Goal: Task Accomplishment & Management: Manage account settings

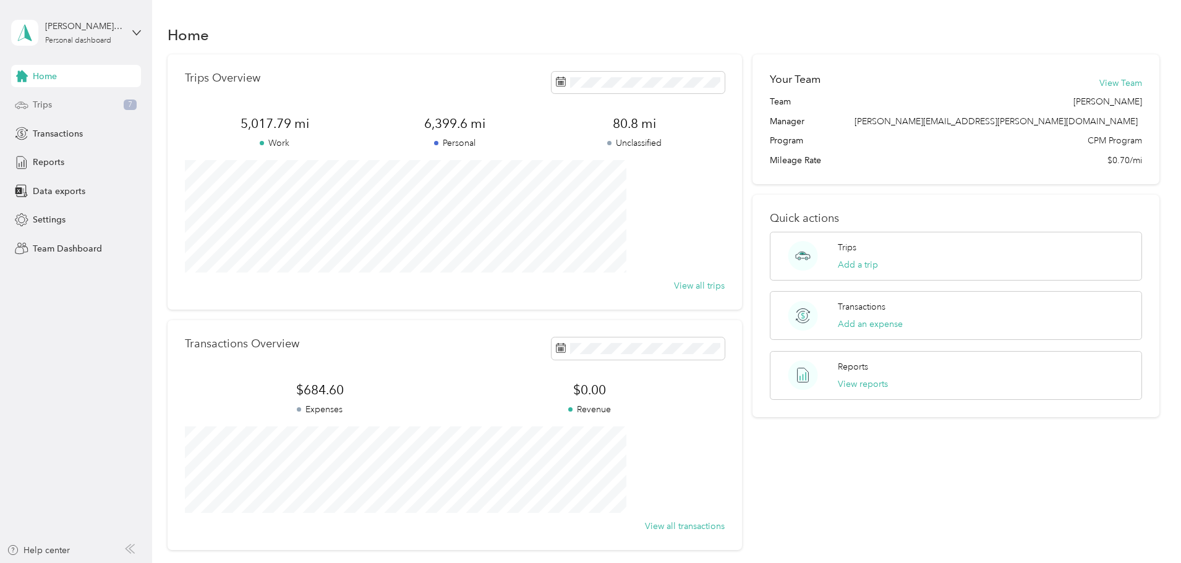
click at [51, 99] on span "Trips" at bounding box center [42, 104] width 19 height 13
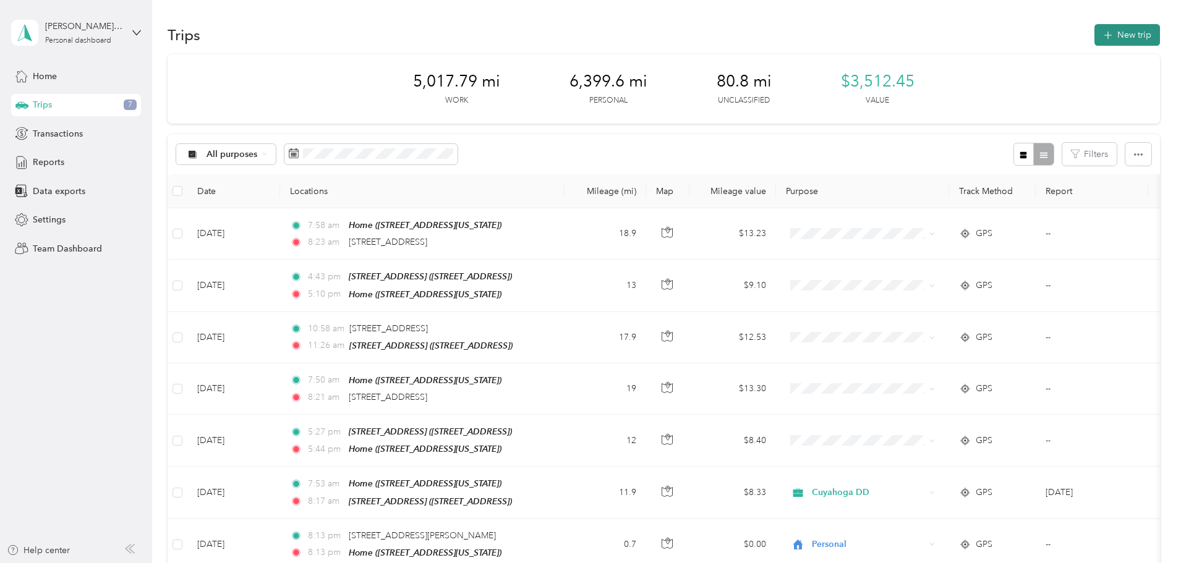
click at [1095, 32] on button "New trip" at bounding box center [1128, 35] width 66 height 22
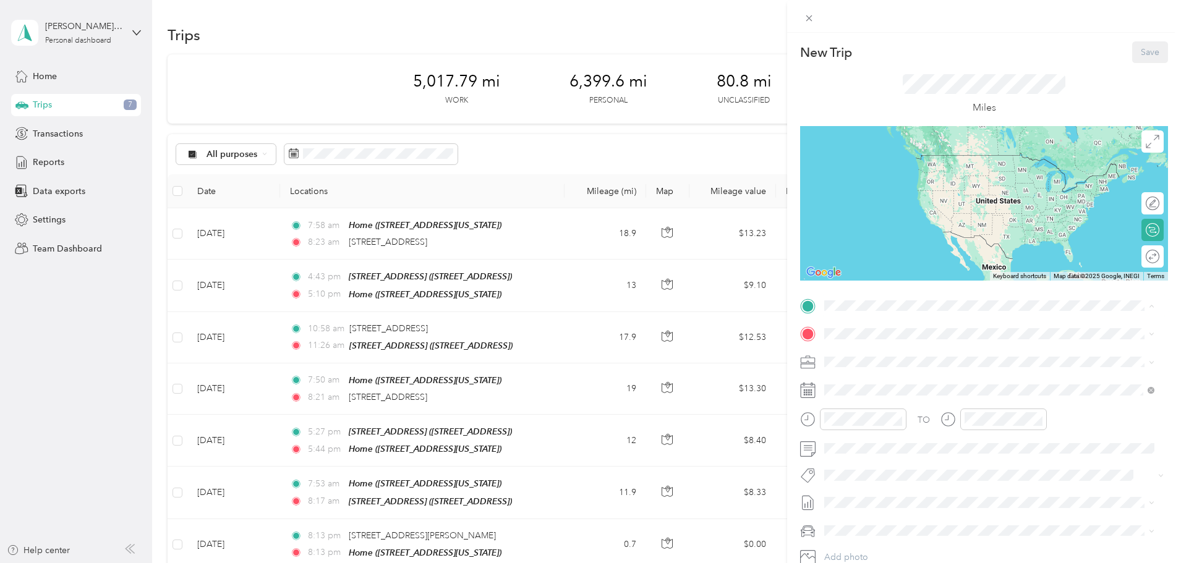
click at [865, 354] on strong "[STREET_ADDRESS]" at bounding box center [889, 354] width 83 height 11
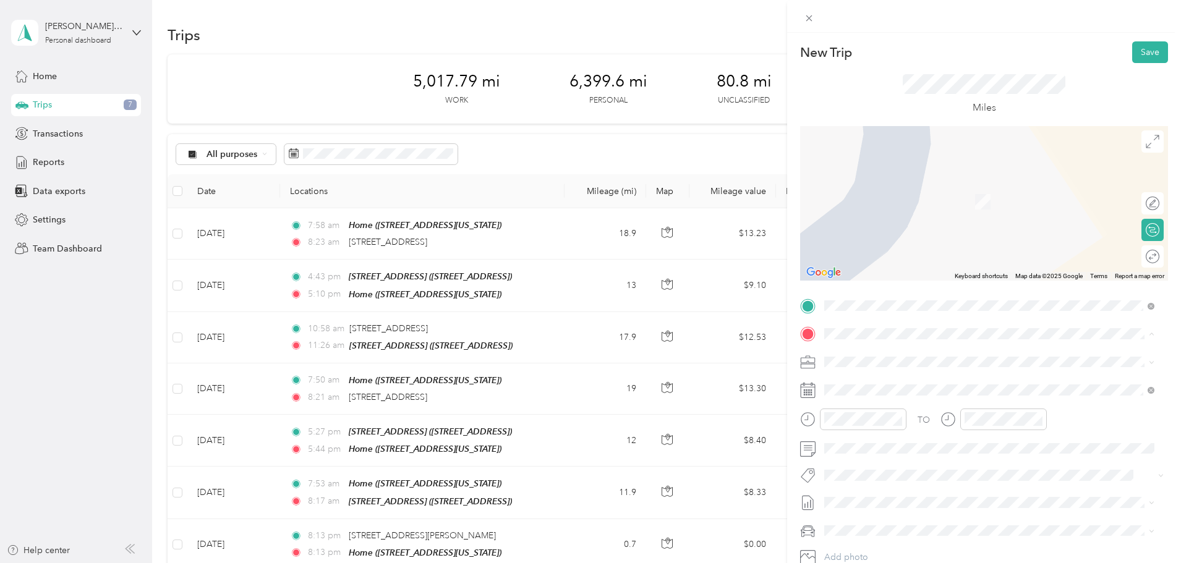
click at [910, 476] on div "BCC [STREET_ADDRESS]" at bounding box center [887, 468] width 79 height 26
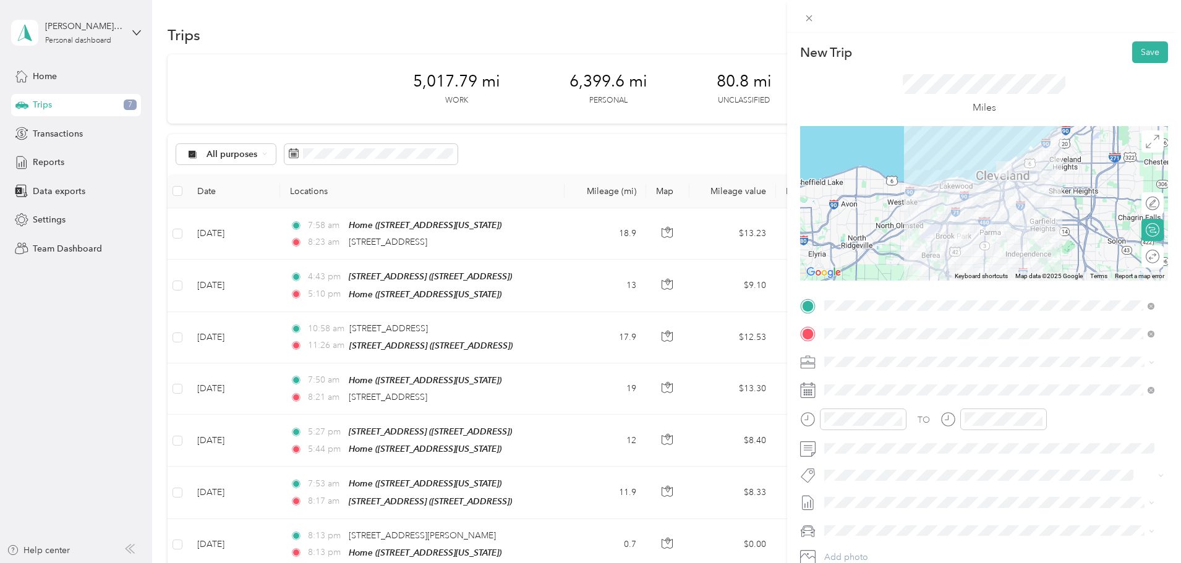
click at [849, 380] on div "TO Add photo" at bounding box center [984, 445] width 368 height 299
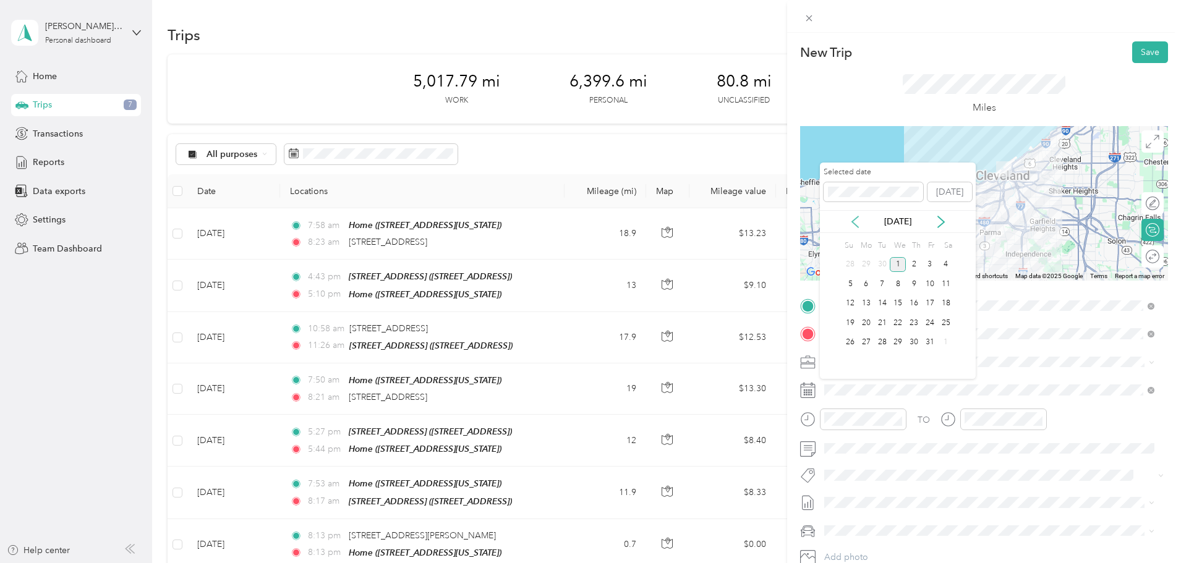
click at [857, 223] on icon at bounding box center [855, 222] width 12 height 12
click at [884, 306] on div "16" at bounding box center [883, 303] width 16 height 15
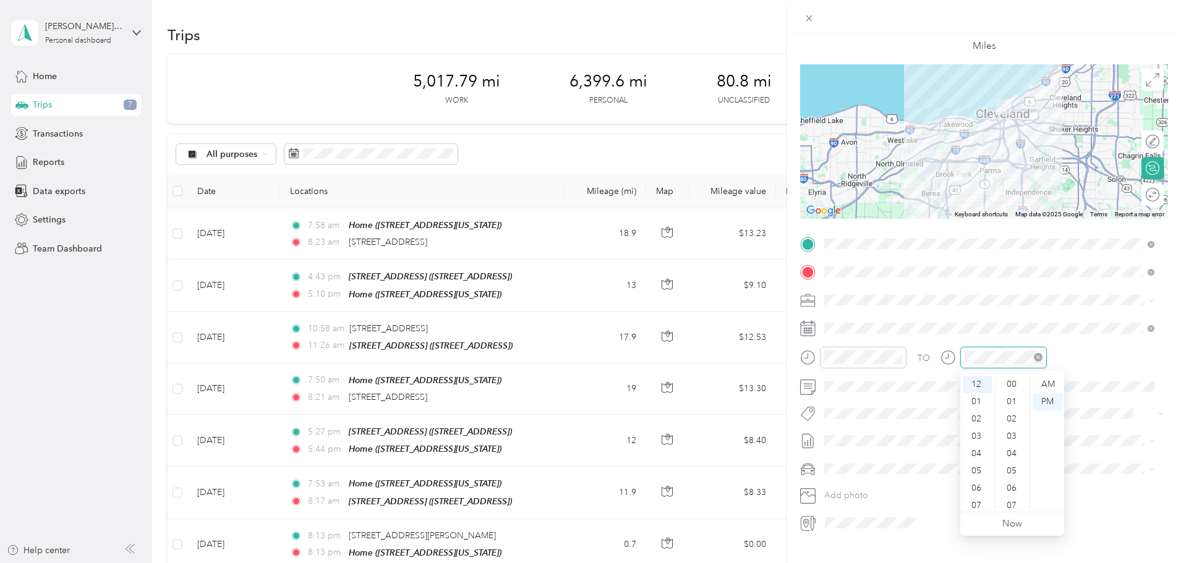
scroll to position [312, 0]
click at [980, 405] on div "01" at bounding box center [978, 401] width 30 height 17
click at [955, 448] on span at bounding box center [994, 441] width 348 height 20
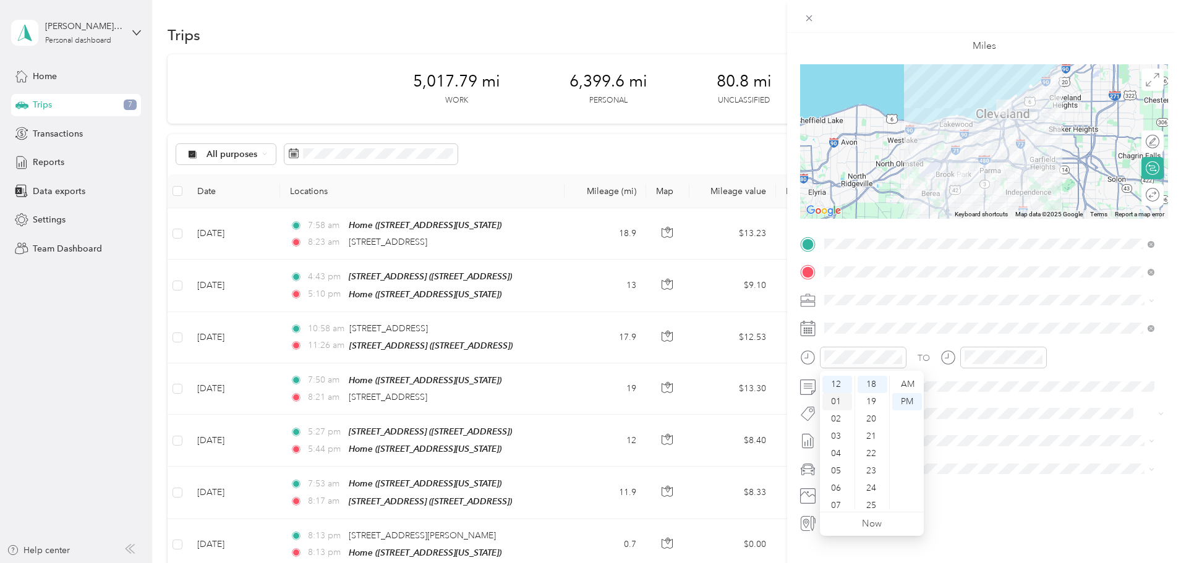
click at [840, 396] on div "01" at bounding box center [838, 401] width 30 height 17
click at [1014, 498] on div "25" at bounding box center [1013, 505] width 30 height 17
click at [987, 483] on div "TO Add photo" at bounding box center [984, 383] width 368 height 299
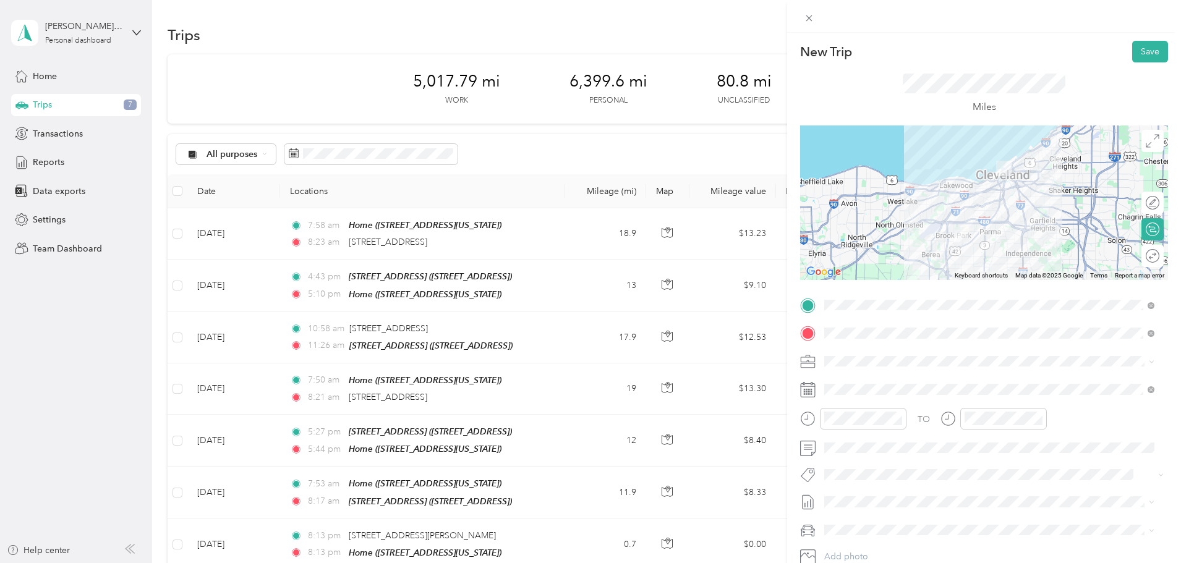
scroll to position [0, 0]
click at [1134, 49] on button "Save" at bounding box center [1150, 52] width 36 height 22
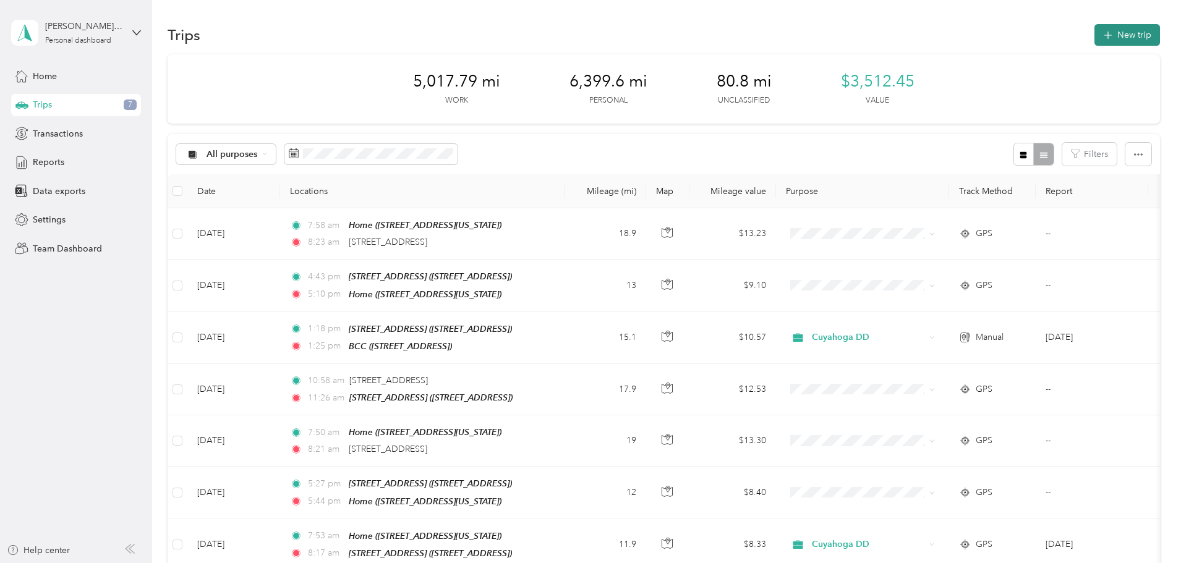
click at [1103, 39] on span "button" at bounding box center [1108, 35] width 10 height 11
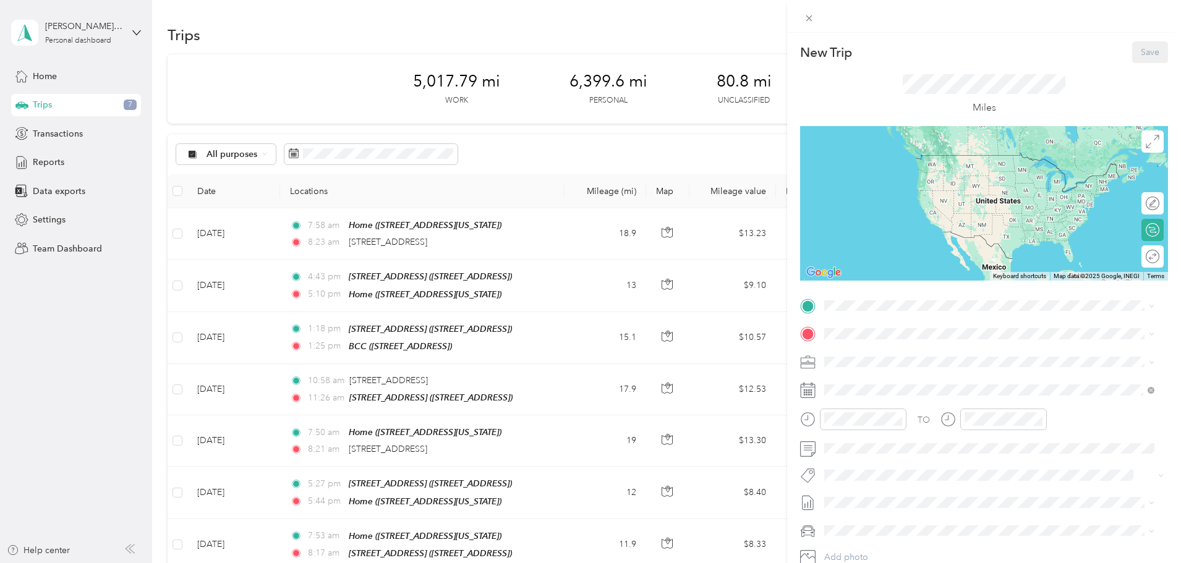
click at [879, 403] on span "[STREET_ADDRESS]" at bounding box center [887, 406] width 79 height 11
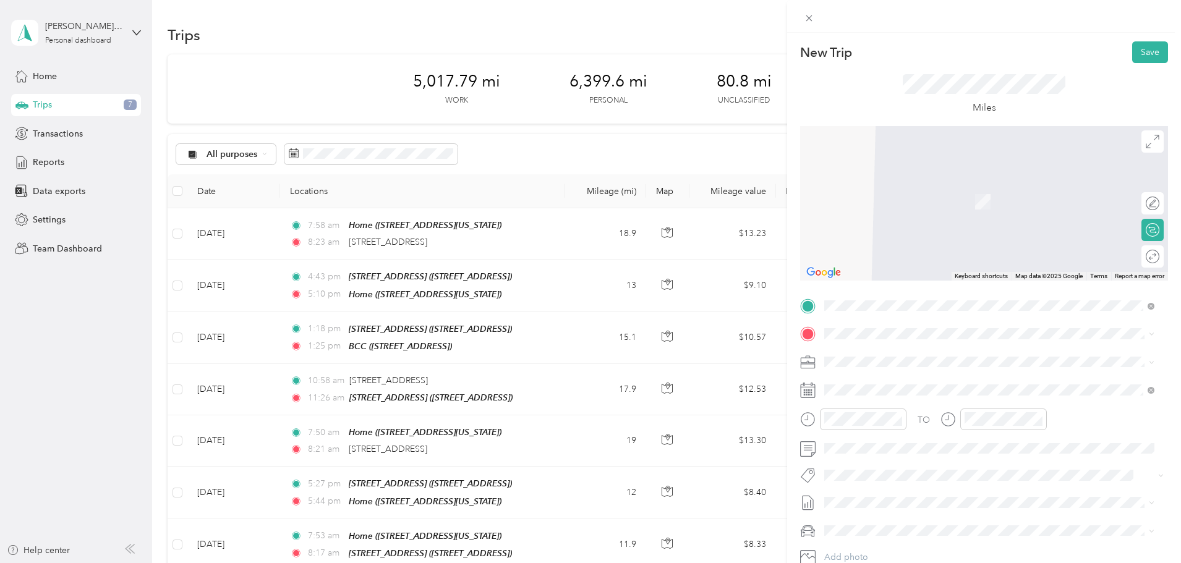
click at [894, 463] on div "Home" at bounding box center [910, 459] width 124 height 11
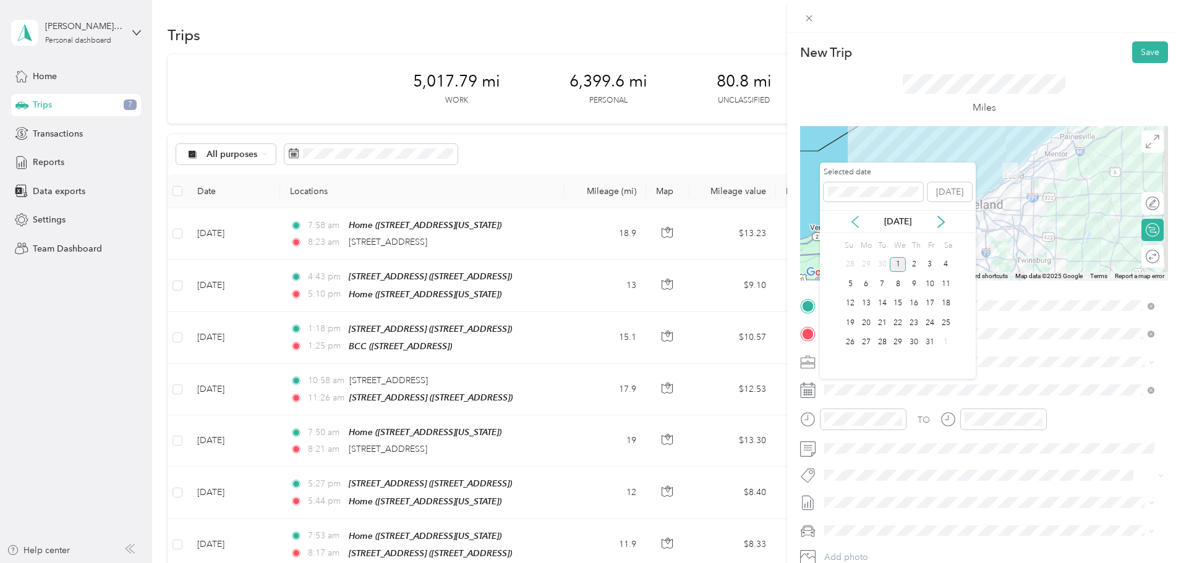
click at [854, 224] on icon at bounding box center [855, 221] width 6 height 11
click at [883, 301] on div "16" at bounding box center [883, 303] width 16 height 15
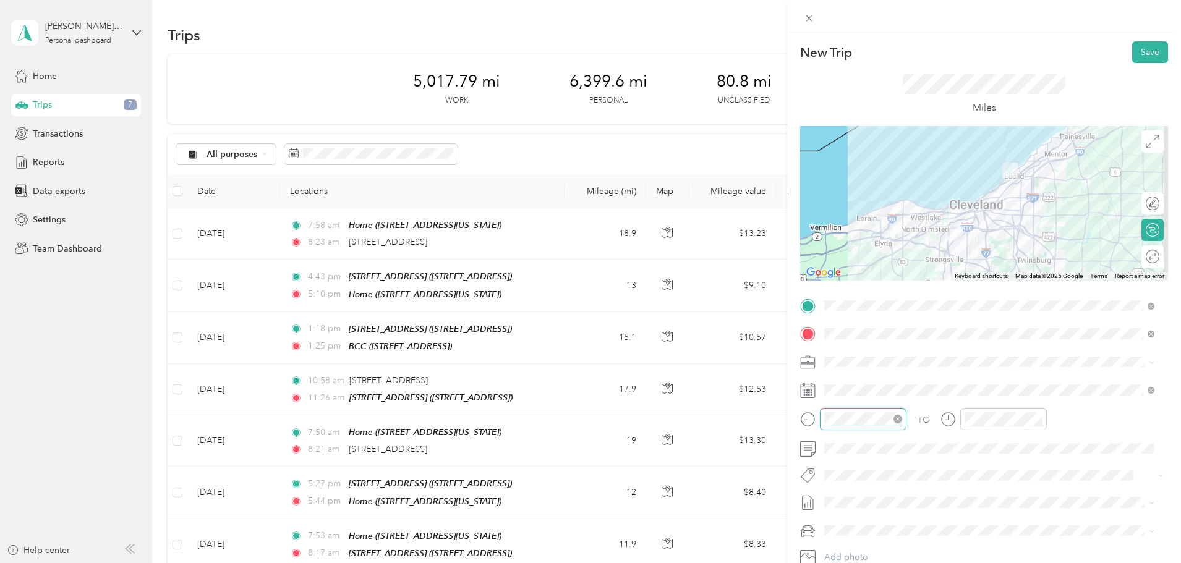
scroll to position [329, 0]
click at [834, 336] on div "05" at bounding box center [838, 340] width 30 height 17
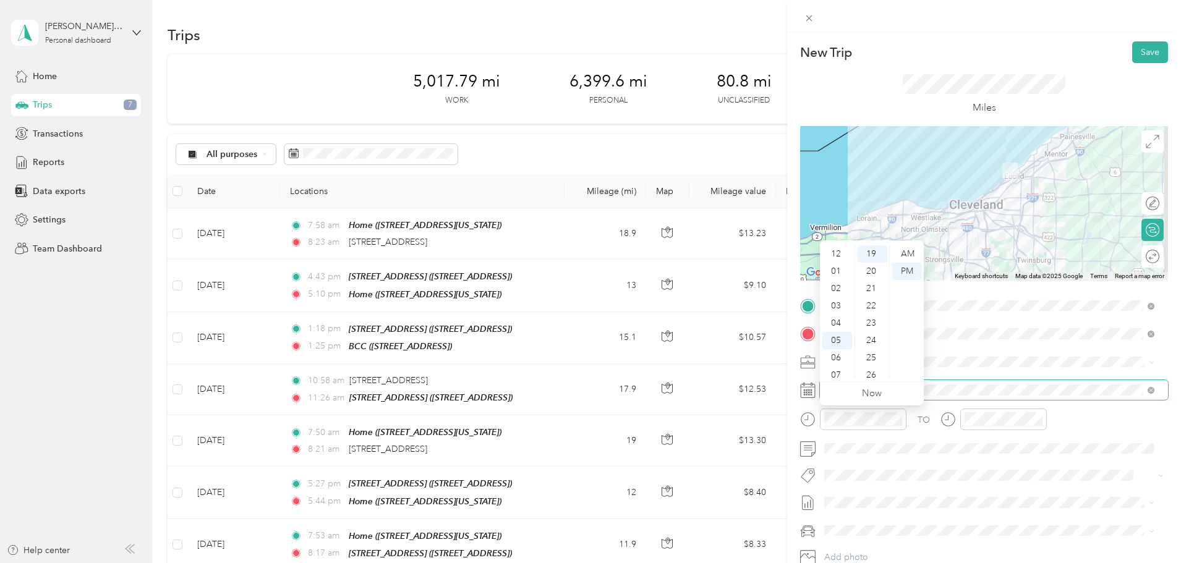
scroll to position [74, 0]
click at [995, 408] on div "TO Add photo" at bounding box center [984, 445] width 368 height 299
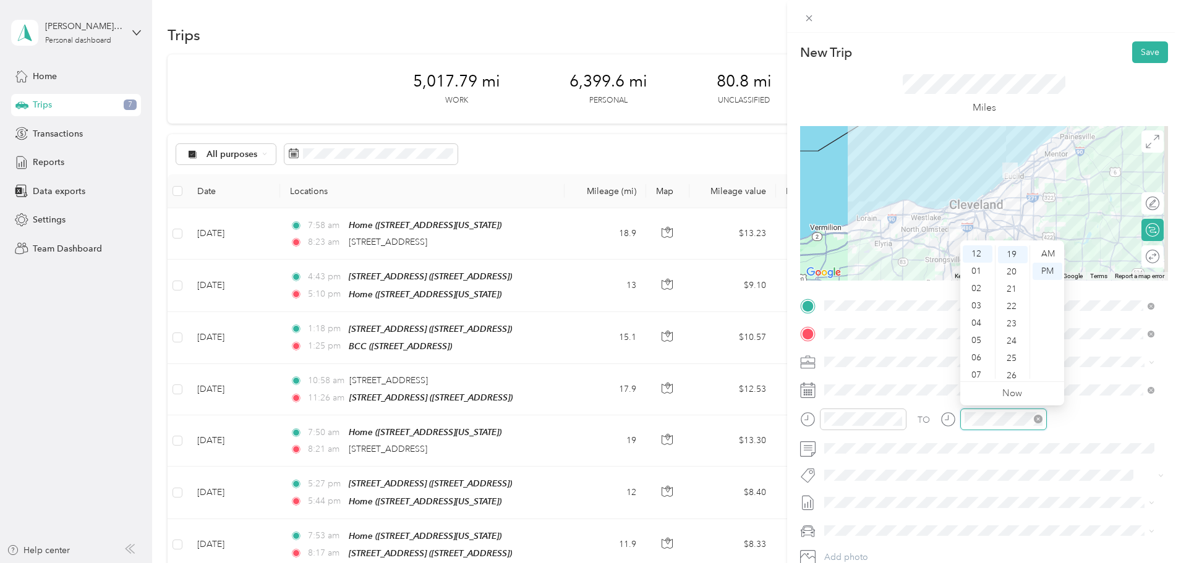
scroll to position [329, 0]
click at [979, 340] on div "05" at bounding box center [978, 340] width 30 height 17
click at [1017, 365] on div "25" at bounding box center [1013, 357] width 30 height 17
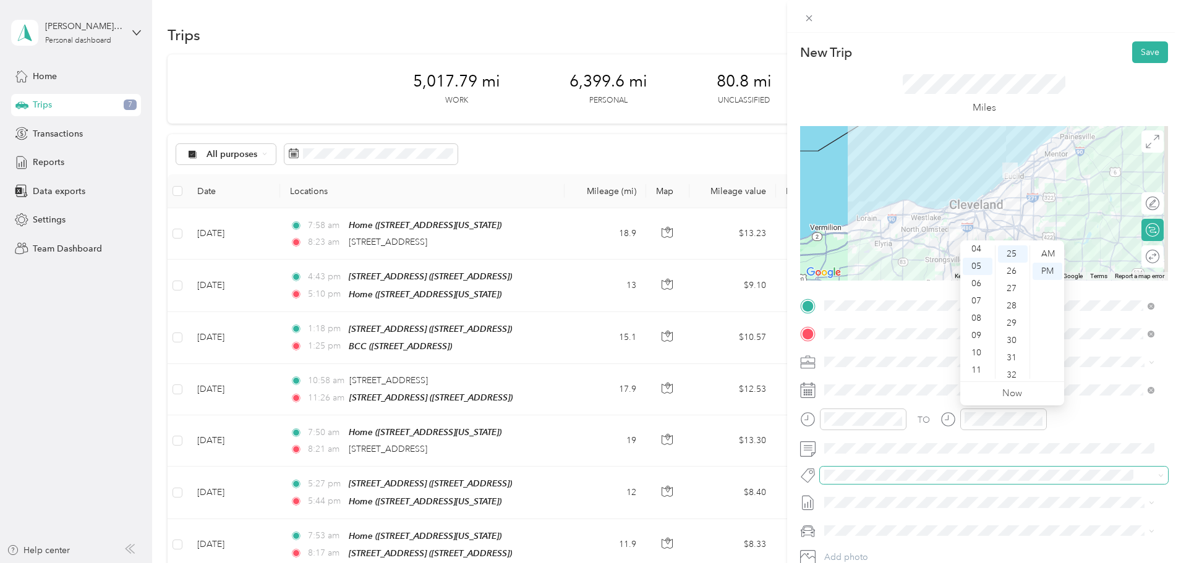
click at [1024, 469] on span at bounding box center [983, 475] width 327 height 13
click at [1136, 49] on button "Save" at bounding box center [1150, 52] width 36 height 22
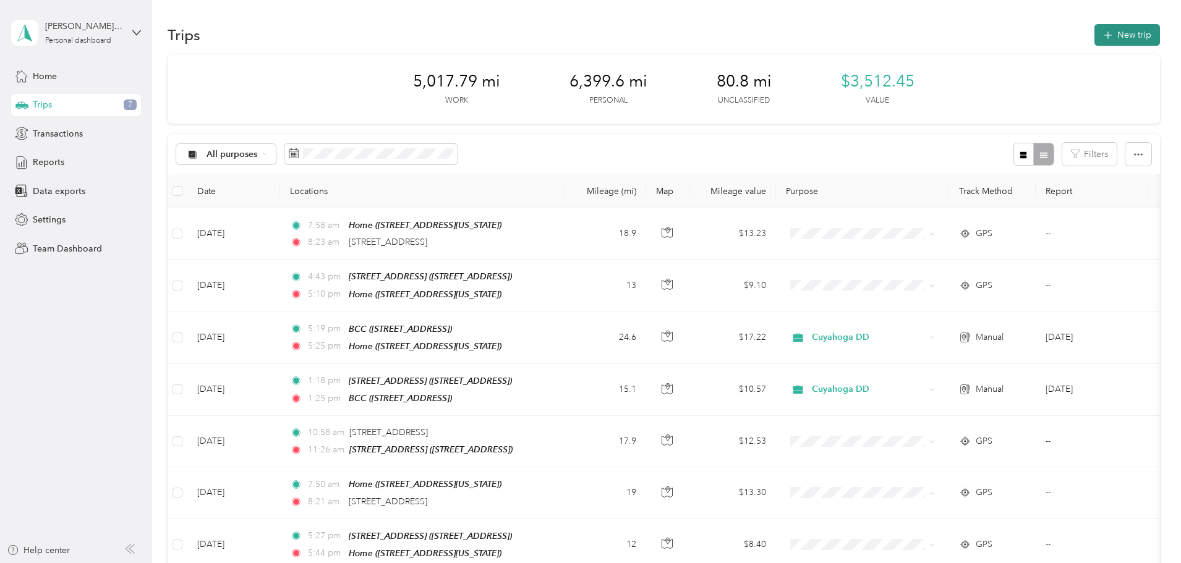
click at [1095, 28] on button "New trip" at bounding box center [1128, 35] width 66 height 22
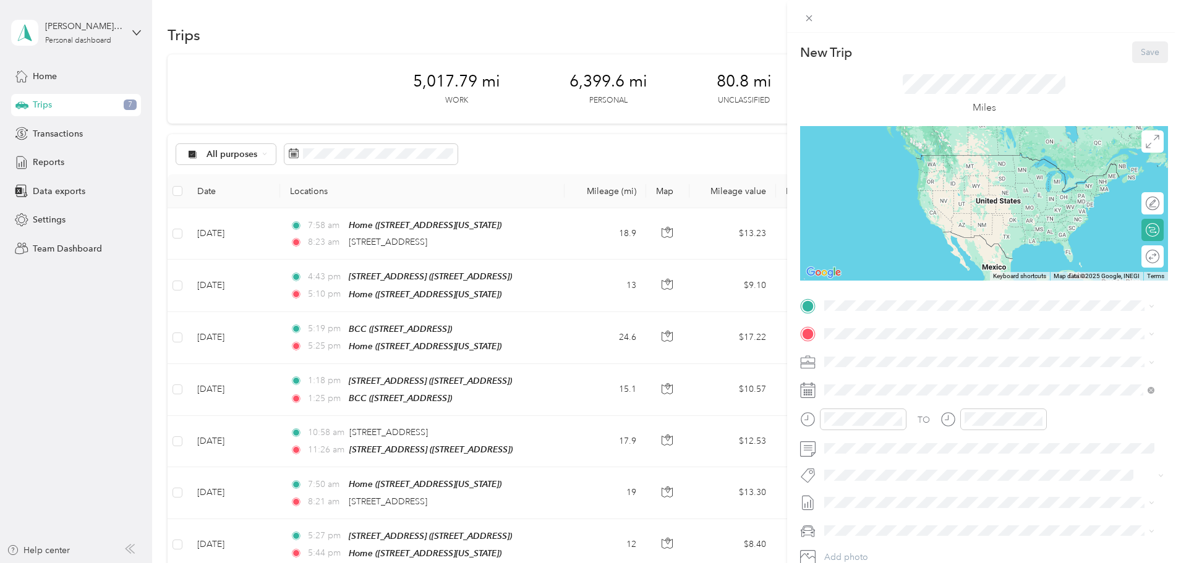
click at [860, 436] on div "Home [STREET_ADDRESS][US_STATE]" at bounding box center [910, 439] width 124 height 26
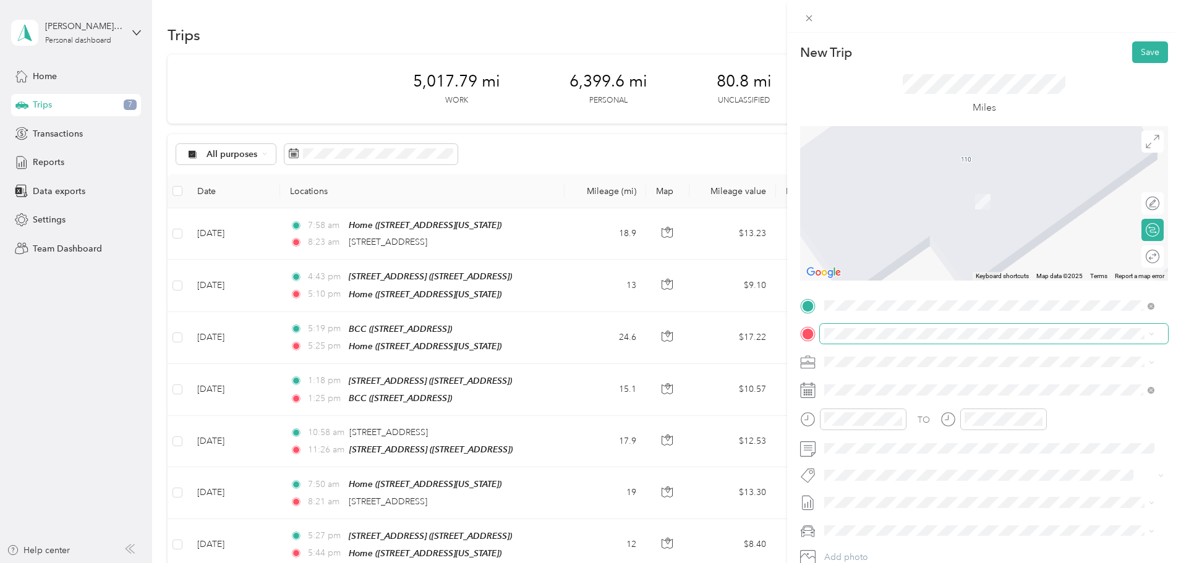
click at [902, 340] on span at bounding box center [994, 334] width 348 height 20
click at [854, 377] on span "[STREET_ADDRESS][PERSON_NAME][US_STATE]" at bounding box center [944, 378] width 192 height 11
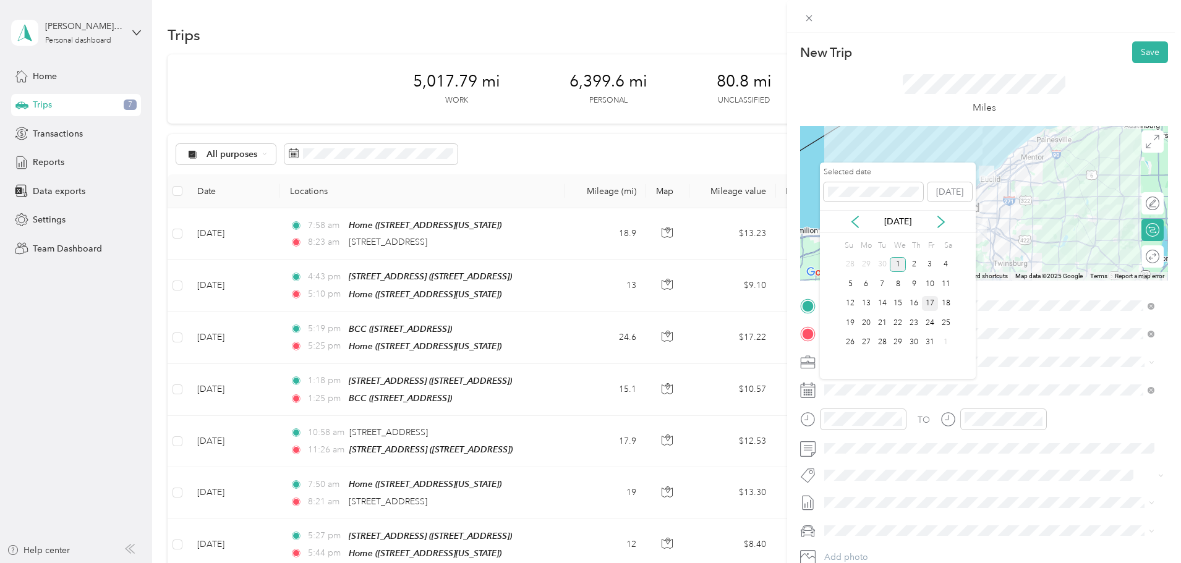
click at [932, 299] on div "17" at bounding box center [930, 303] width 16 height 15
click at [847, 221] on div "[DATE]" at bounding box center [898, 221] width 156 height 13
click at [853, 218] on icon at bounding box center [855, 222] width 12 height 12
click at [899, 302] on div "17" at bounding box center [898, 303] width 16 height 15
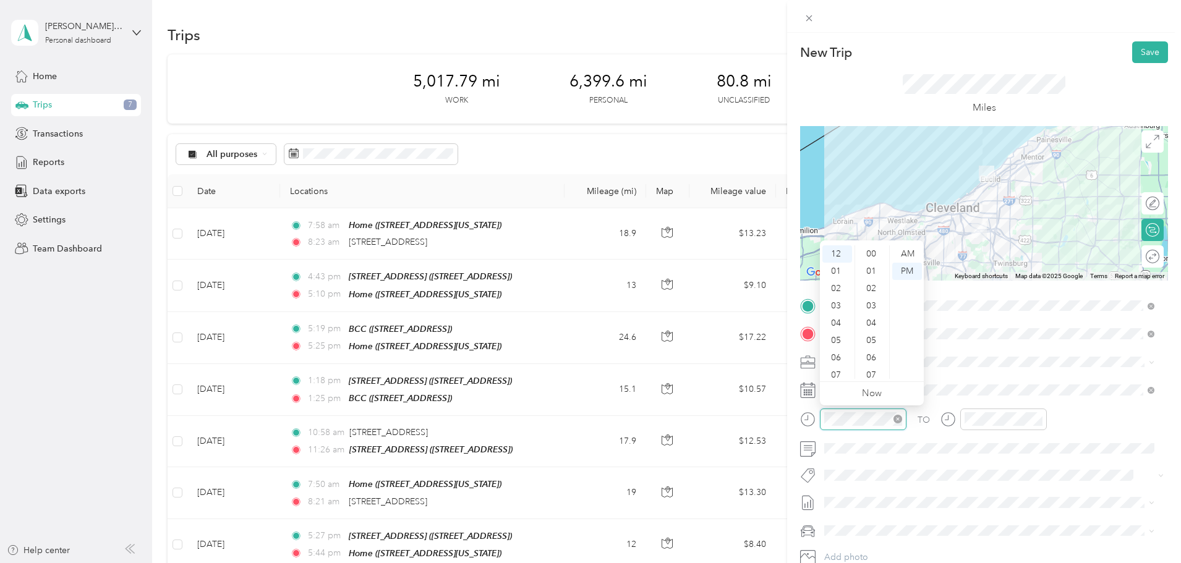
scroll to position [346, 0]
click at [837, 353] on div "06" at bounding box center [838, 357] width 30 height 17
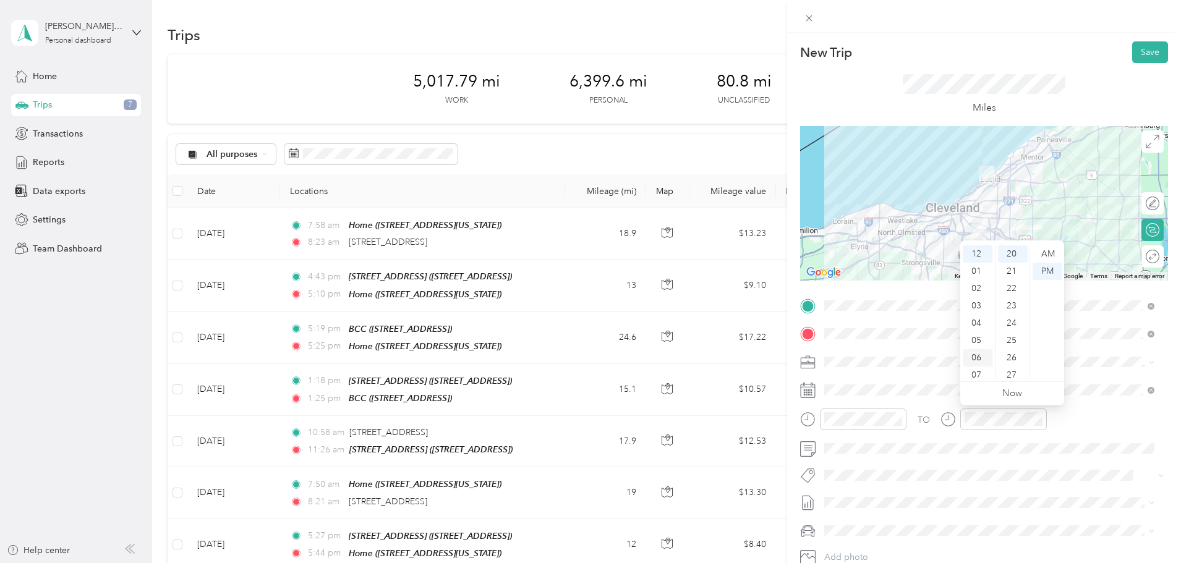
click at [975, 359] on div "06" at bounding box center [978, 357] width 30 height 17
click at [1014, 333] on div "50" at bounding box center [1013, 340] width 30 height 17
click at [1003, 487] on div "TO Add photo" at bounding box center [984, 445] width 368 height 299
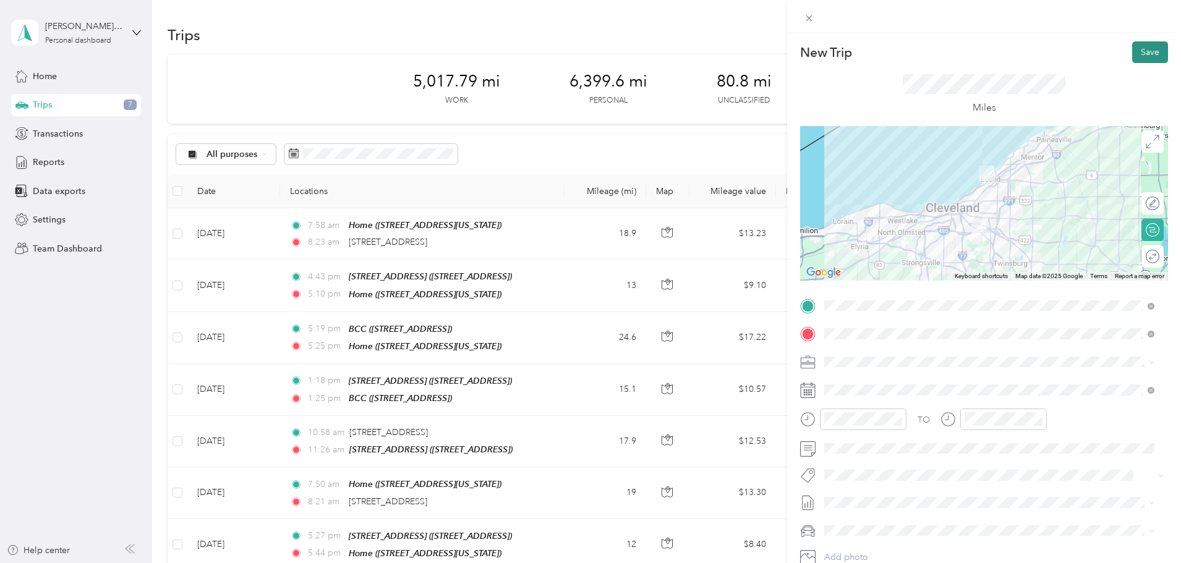
click at [1133, 46] on button "Save" at bounding box center [1150, 52] width 36 height 22
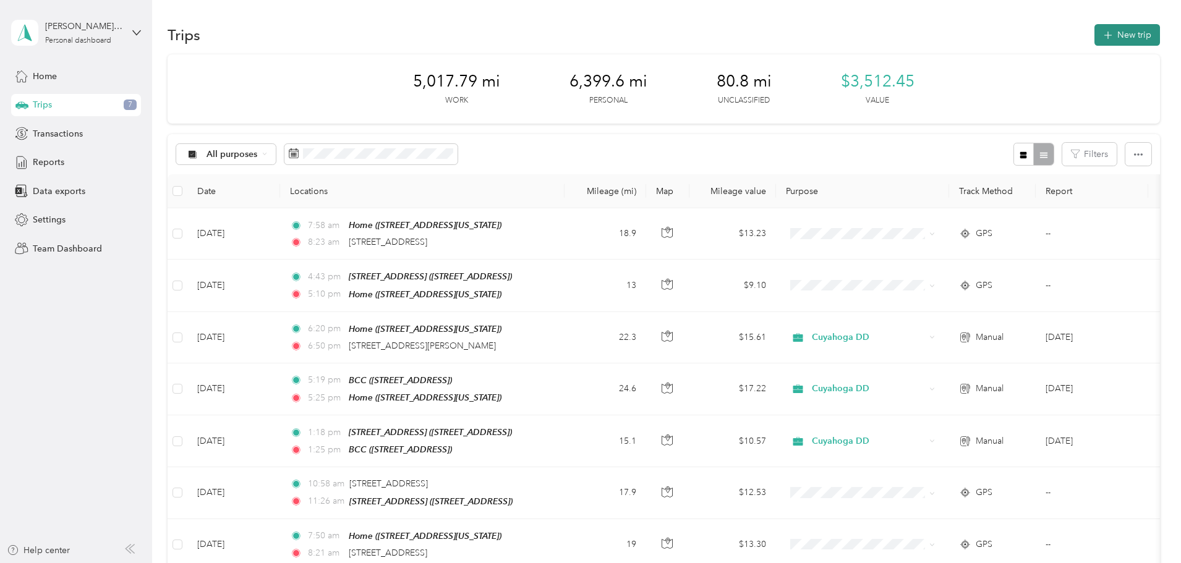
click at [1095, 31] on button "New trip" at bounding box center [1128, 35] width 66 height 22
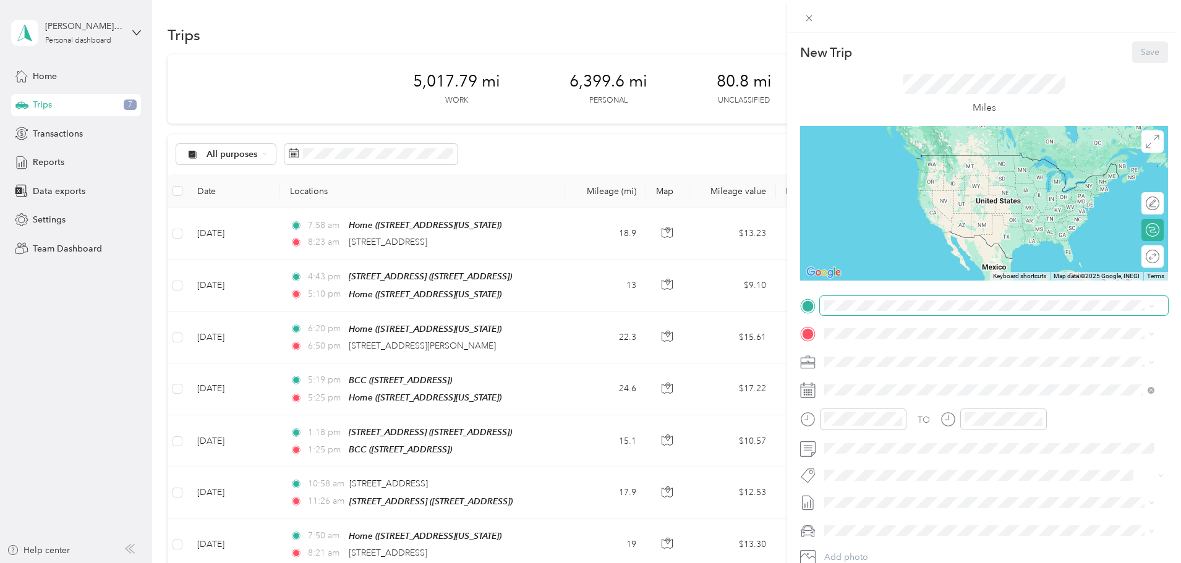
click at [852, 299] on span at bounding box center [994, 306] width 348 height 20
click at [847, 315] on span at bounding box center [994, 306] width 348 height 20
click at [850, 299] on span at bounding box center [994, 306] width 348 height 20
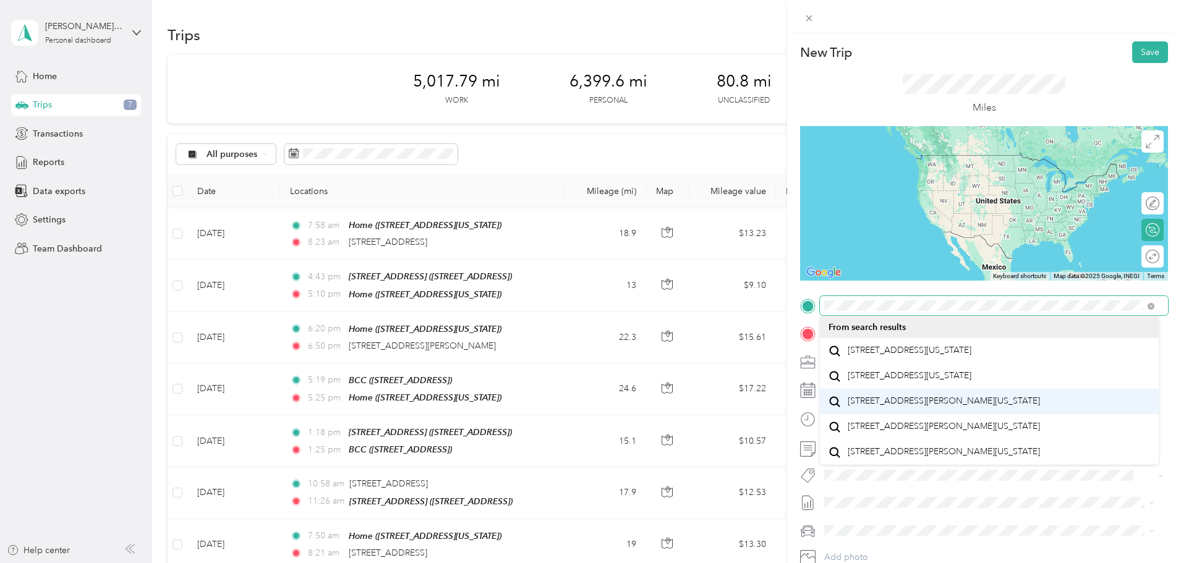
scroll to position [22, 0]
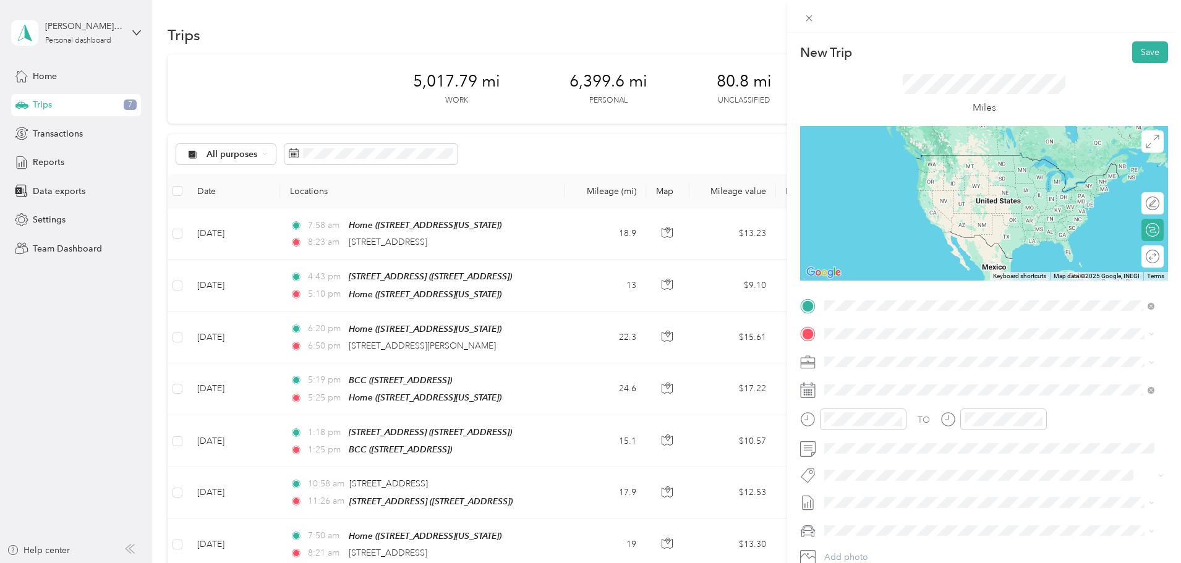
click at [884, 458] on span "[STREET_ADDRESS][PERSON_NAME][US_STATE]" at bounding box center [944, 452] width 192 height 11
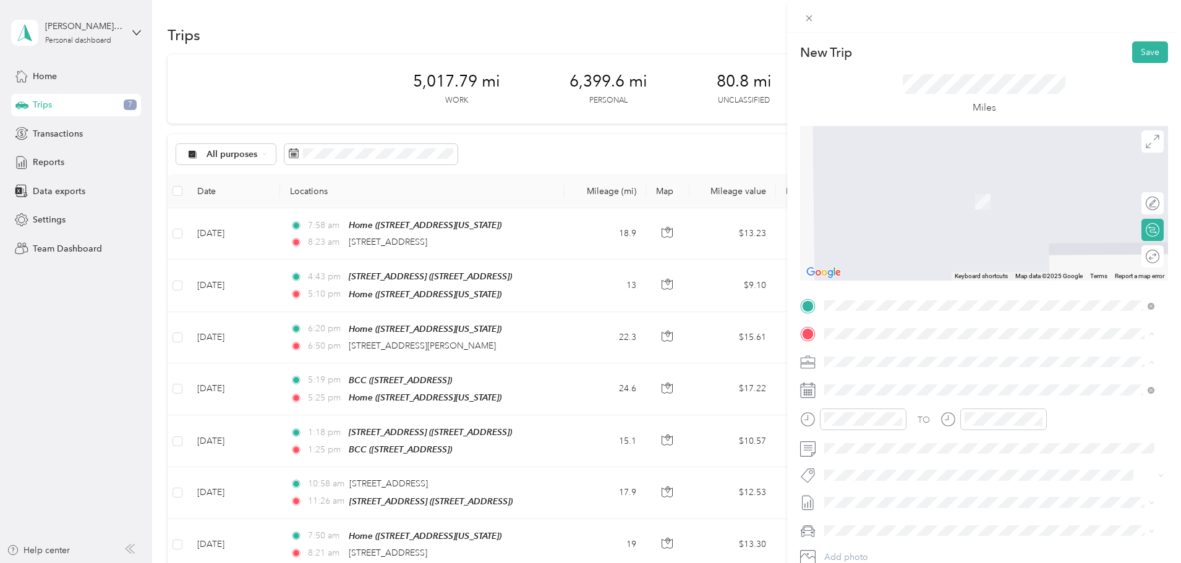
click at [853, 419] on strong "Home" at bounding box center [860, 421] width 24 height 11
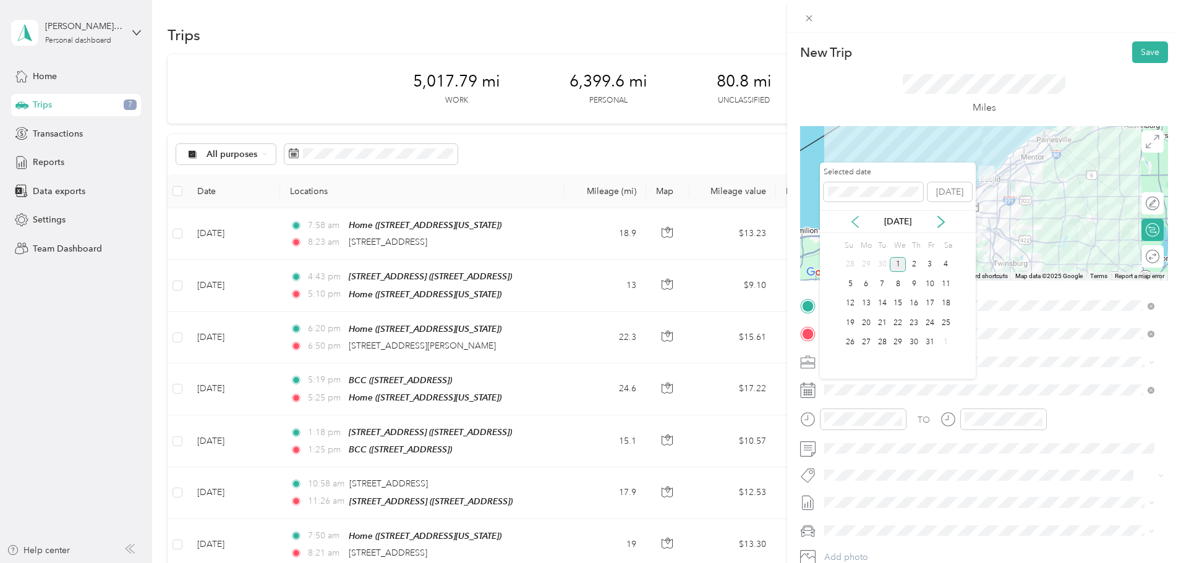
click at [858, 223] on icon at bounding box center [855, 222] width 12 height 12
click at [901, 301] on div "17" at bounding box center [898, 303] width 16 height 15
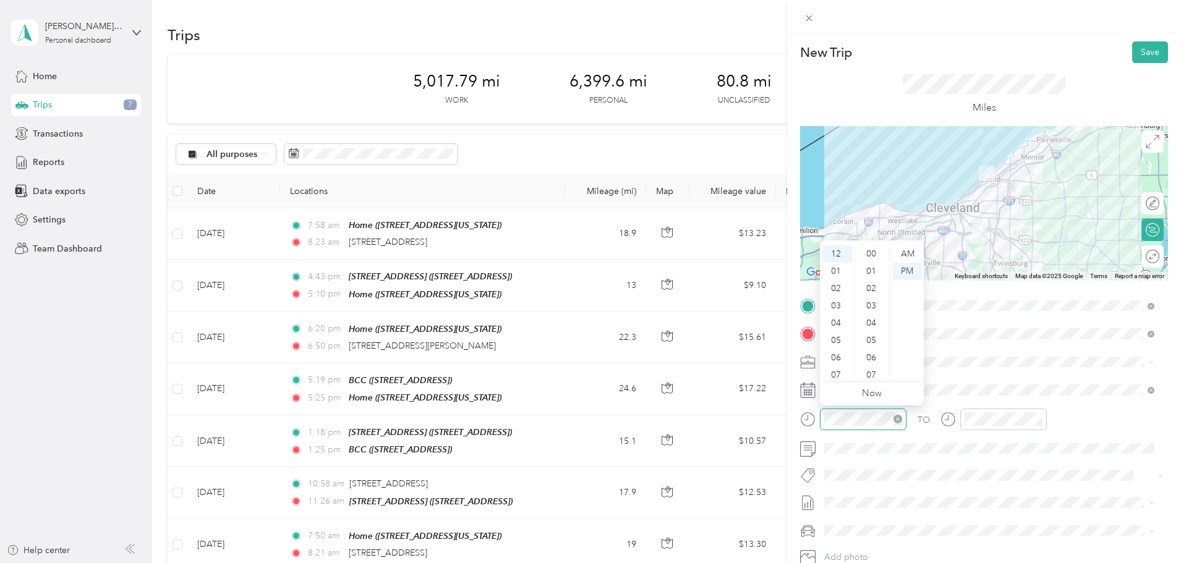
scroll to position [364, 0]
click at [910, 491] on div "TO Add photo" at bounding box center [984, 445] width 368 height 299
click at [640, 414] on div "New Trip Save This trip cannot be edited because it is either under review, app…" at bounding box center [590, 281] width 1181 height 563
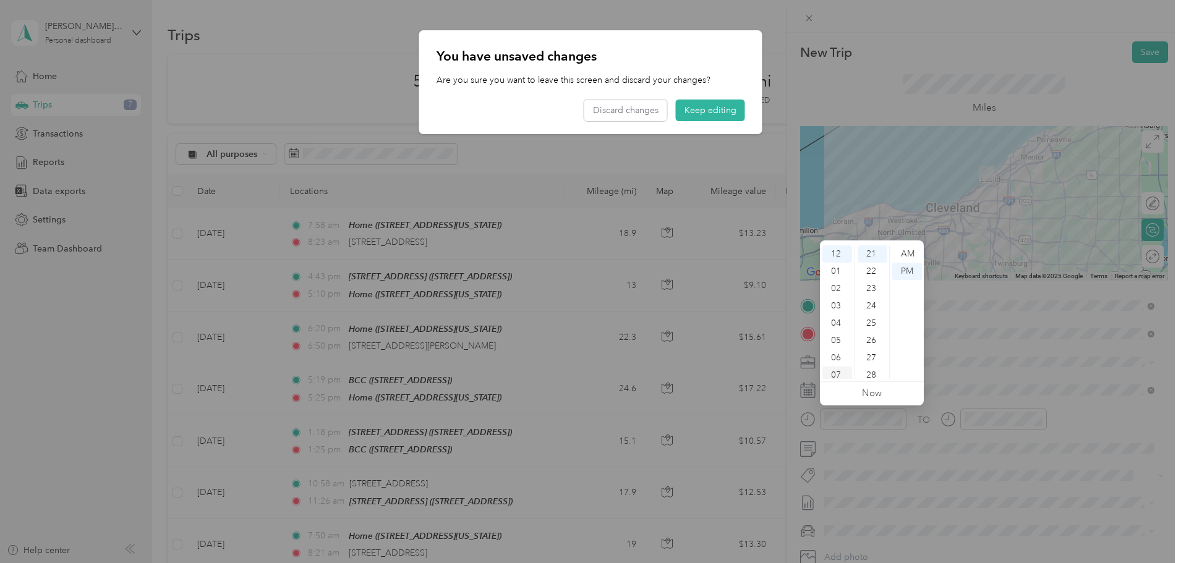
click at [823, 373] on div "07" at bounding box center [838, 375] width 30 height 17
click at [871, 265] on div "32" at bounding box center [873, 258] width 30 height 17
click at [1000, 474] on div at bounding box center [590, 281] width 1181 height 563
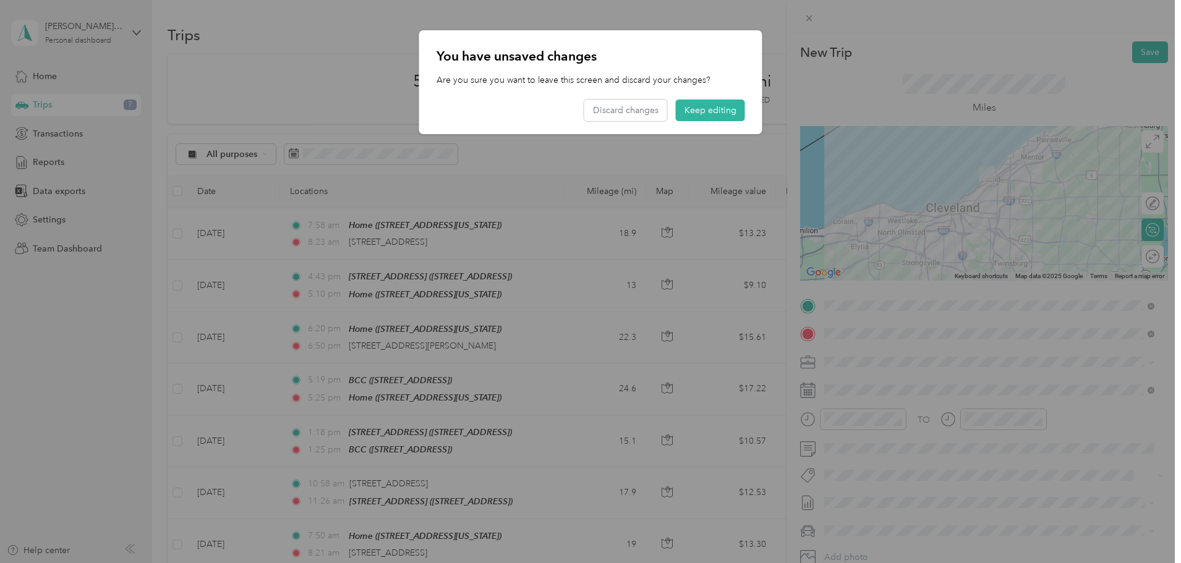
click at [997, 418] on div at bounding box center [590, 281] width 1181 height 563
click at [702, 115] on button "Keep editing" at bounding box center [710, 111] width 69 height 22
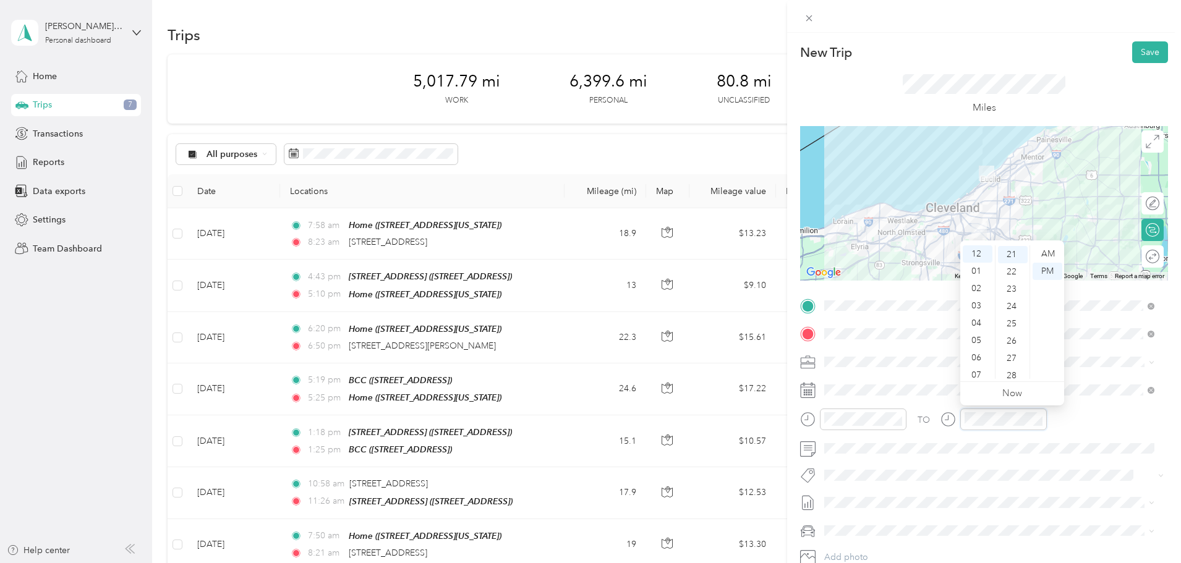
scroll to position [364, 0]
click at [975, 369] on div "07" at bounding box center [978, 375] width 30 height 17
click at [1018, 359] on div "56" at bounding box center [1013, 365] width 30 height 17
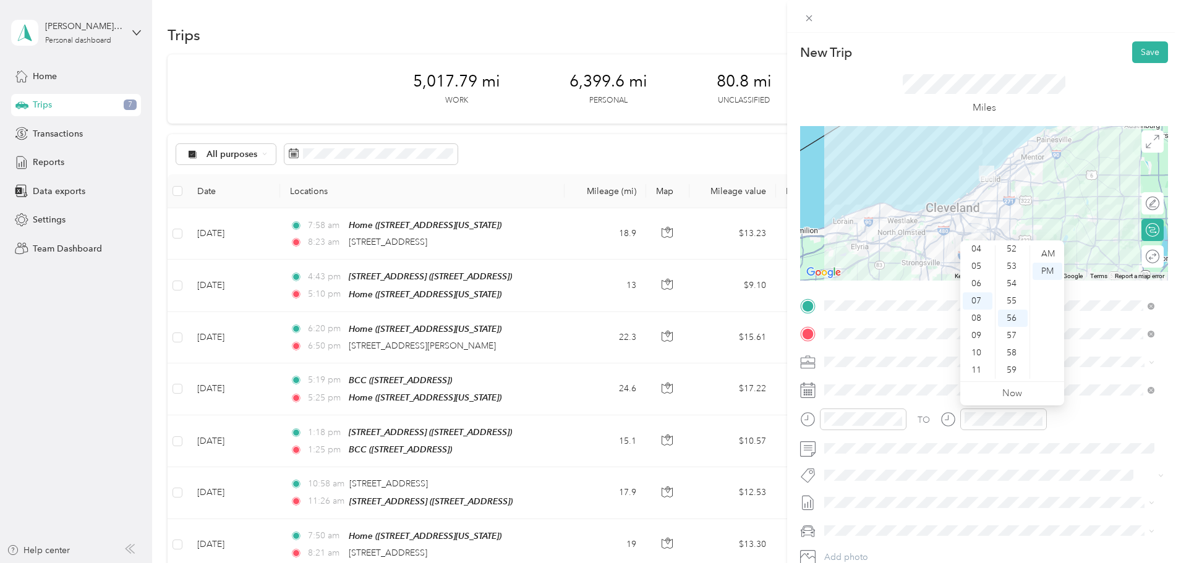
click at [1011, 490] on div "TO Add photo" at bounding box center [984, 445] width 368 height 299
click at [1136, 51] on button "Save" at bounding box center [1150, 52] width 36 height 22
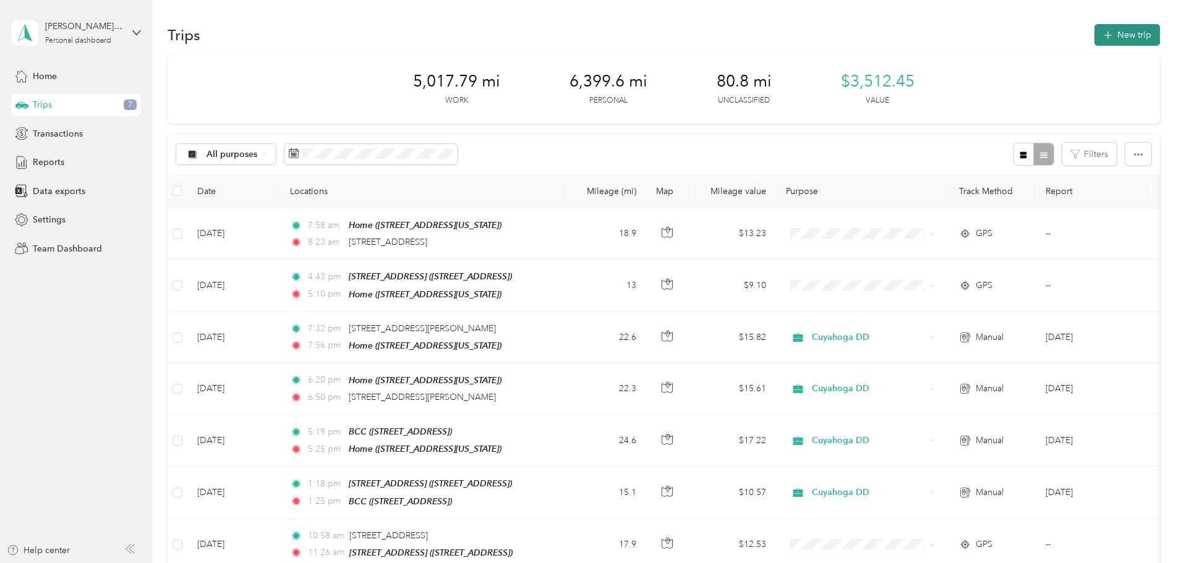
click at [1101, 36] on icon "button" at bounding box center [1108, 35] width 14 height 14
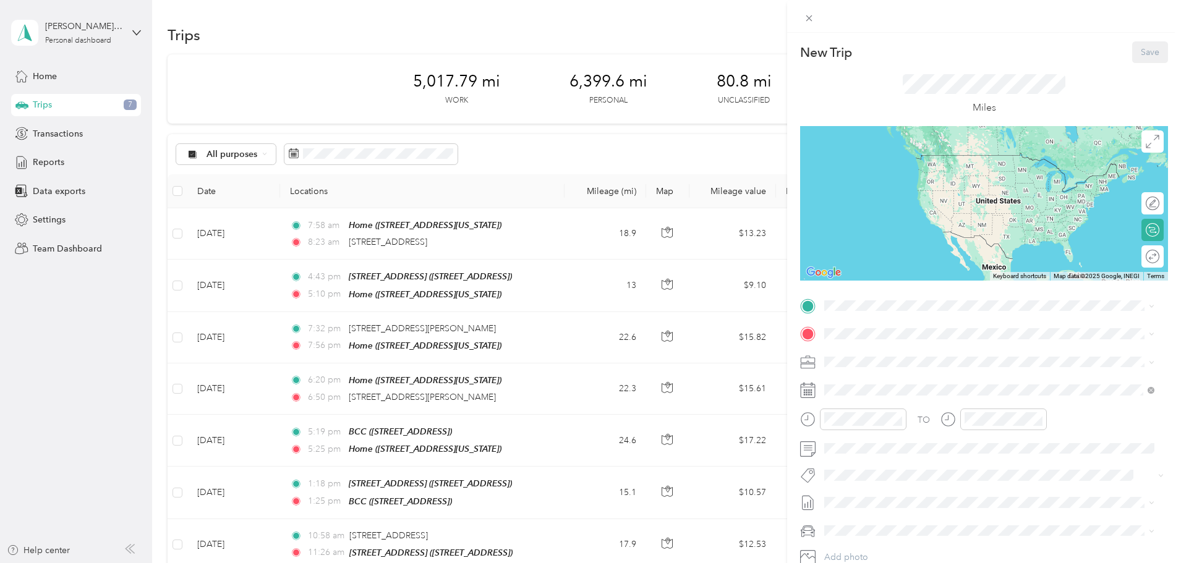
click at [857, 315] on div "TO Add photo" at bounding box center [984, 445] width 368 height 299
click at [865, 396] on strong "Home" at bounding box center [860, 393] width 24 height 11
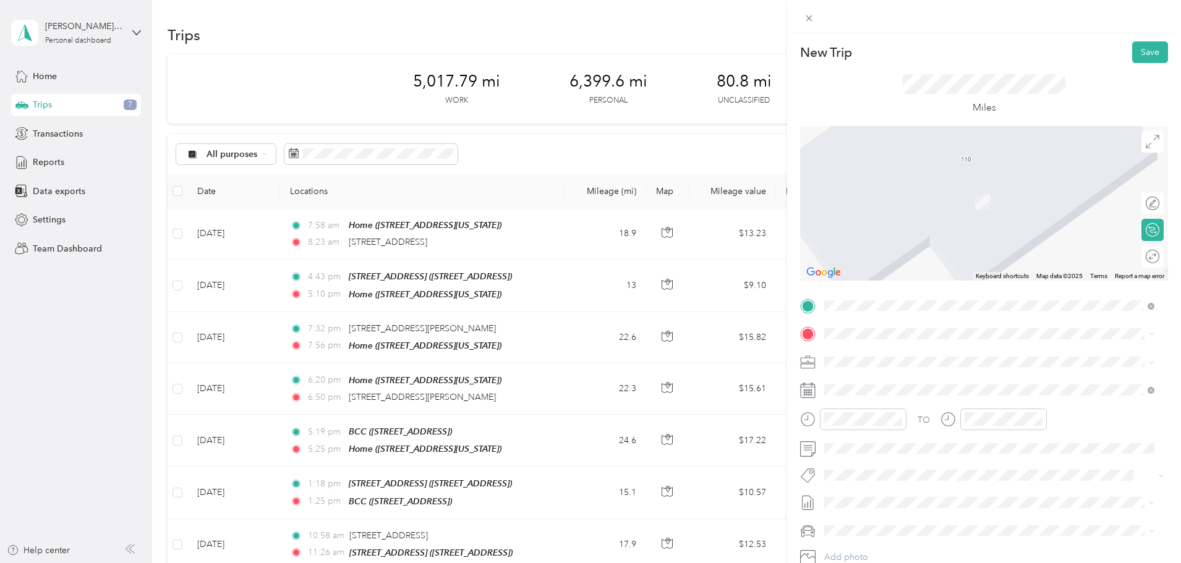
click at [879, 460] on div "BCC" at bounding box center [887, 458] width 79 height 11
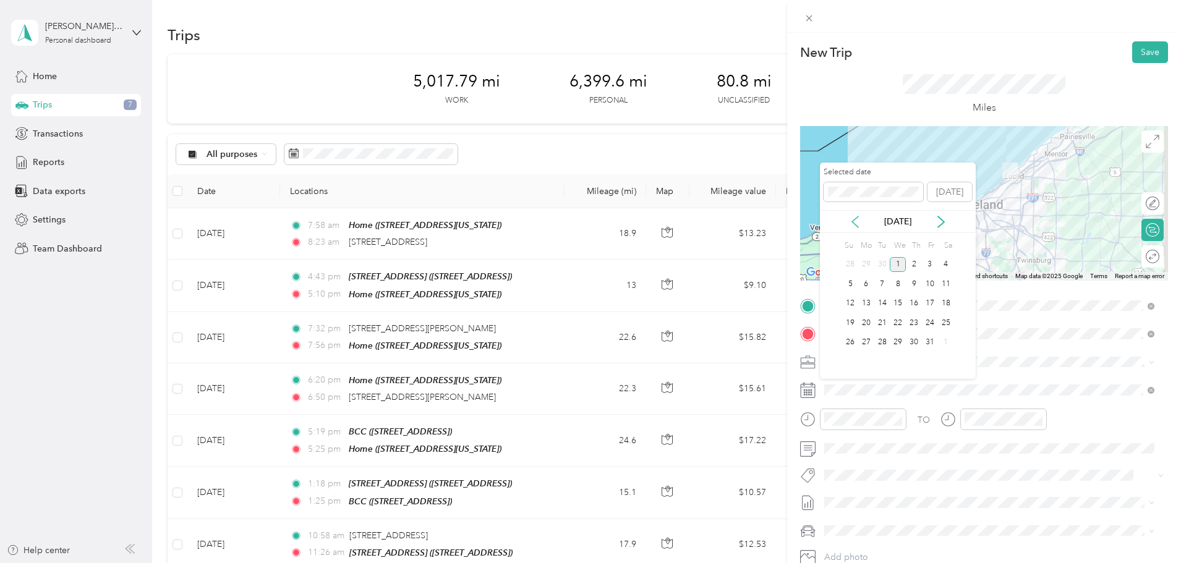
click at [857, 220] on icon at bounding box center [855, 222] width 12 height 12
click at [928, 302] on div "19" at bounding box center [930, 303] width 16 height 15
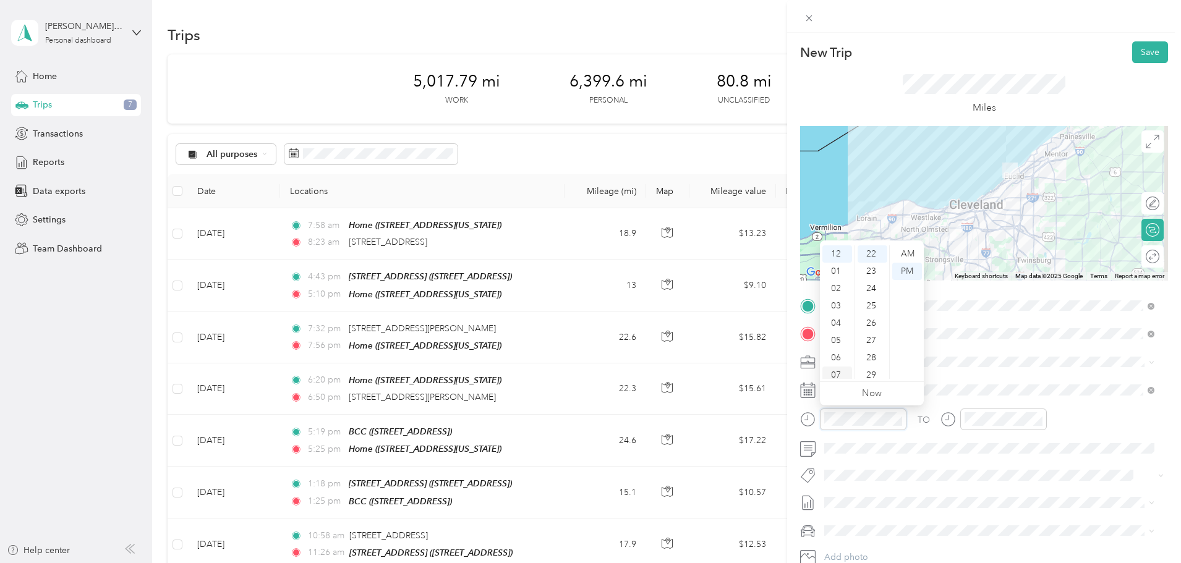
scroll to position [62, 0]
click at [835, 327] on div "08" at bounding box center [838, 330] width 30 height 17
click at [896, 254] on div "AM" at bounding box center [907, 254] width 30 height 17
click at [905, 254] on div "AM" at bounding box center [907, 254] width 30 height 17
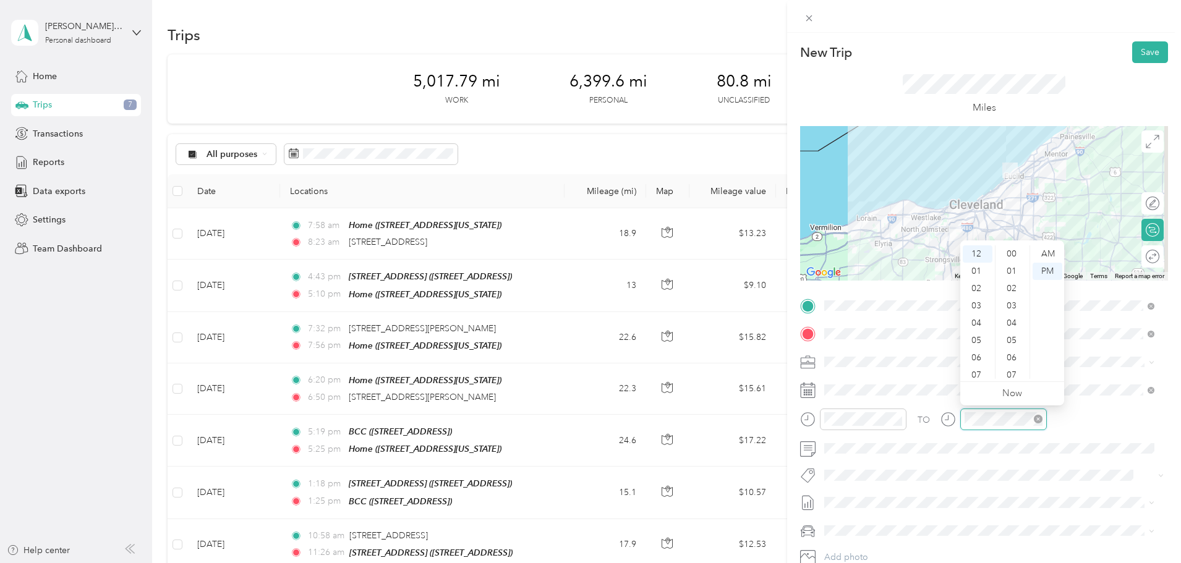
scroll to position [381, 0]
click at [974, 333] on div "08" at bounding box center [978, 330] width 30 height 17
click at [1013, 339] on div "52" at bounding box center [1013, 340] width 30 height 17
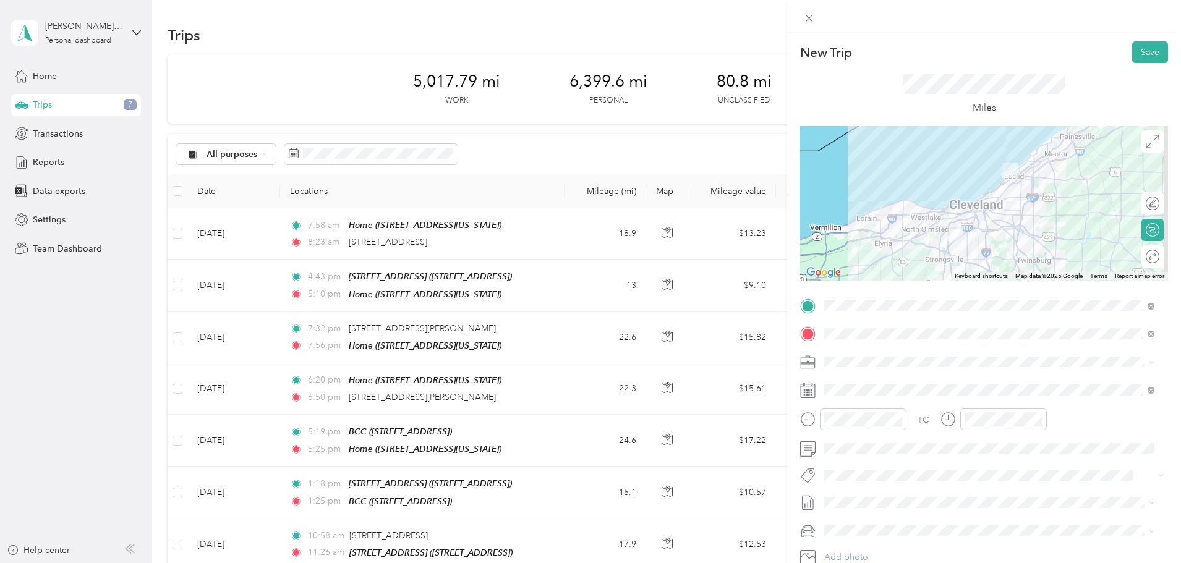
click at [1023, 489] on div "TO Add photo" at bounding box center [984, 445] width 368 height 299
click at [1042, 252] on div "AM" at bounding box center [1048, 254] width 30 height 17
click at [1154, 51] on button "Save" at bounding box center [1150, 52] width 36 height 22
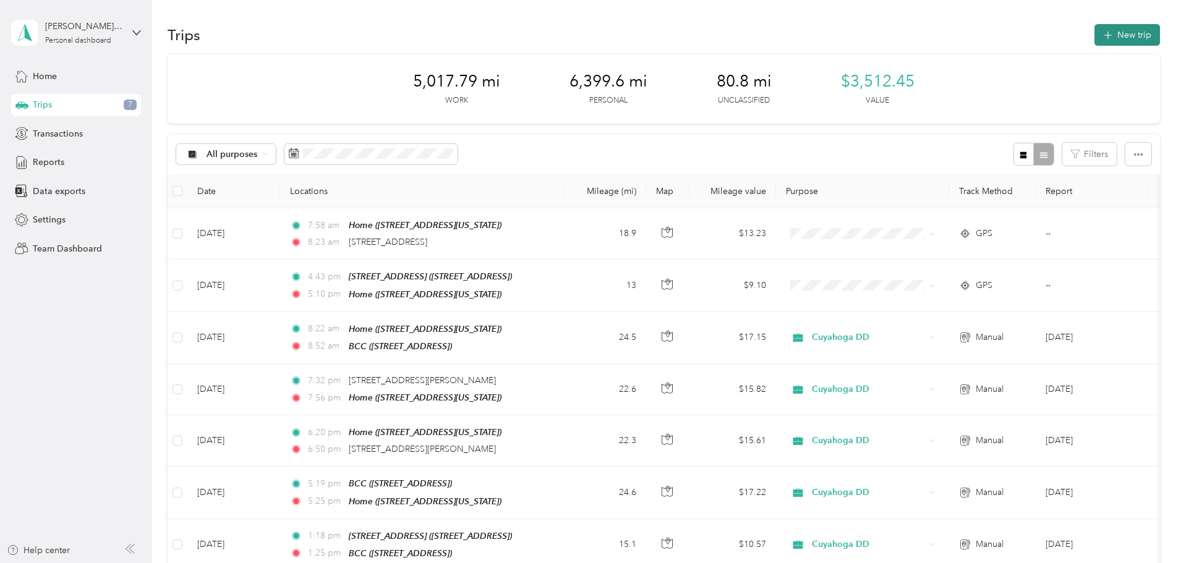
click at [1095, 34] on button "New trip" at bounding box center [1128, 35] width 66 height 22
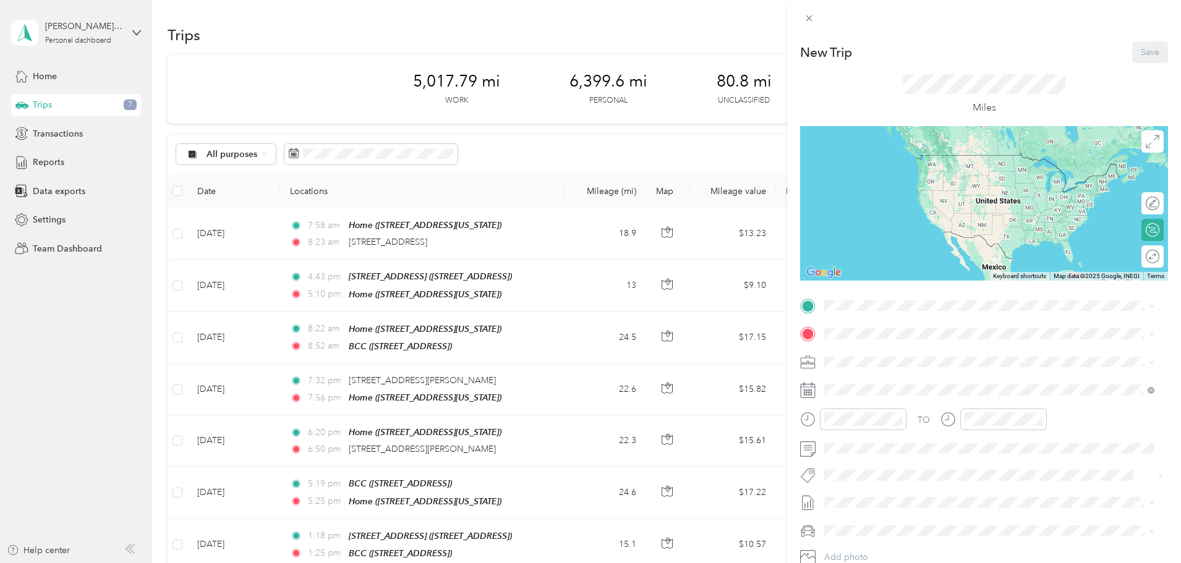
click at [891, 426] on div "BCC [STREET_ADDRESS]" at bounding box center [990, 440] width 322 height 30
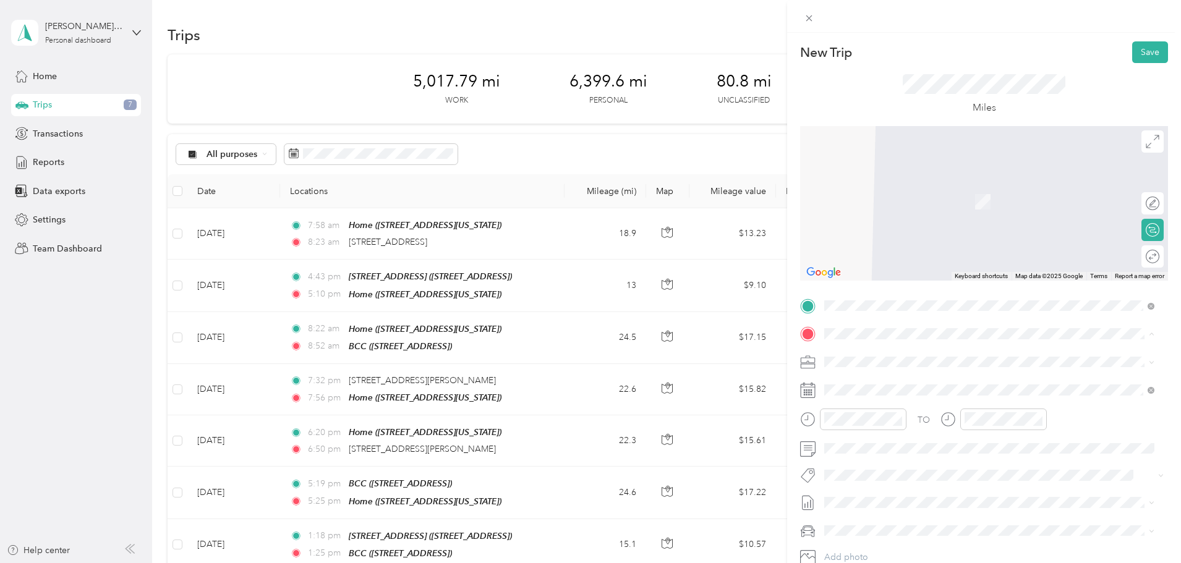
click at [872, 424] on div "Home" at bounding box center [910, 421] width 124 height 11
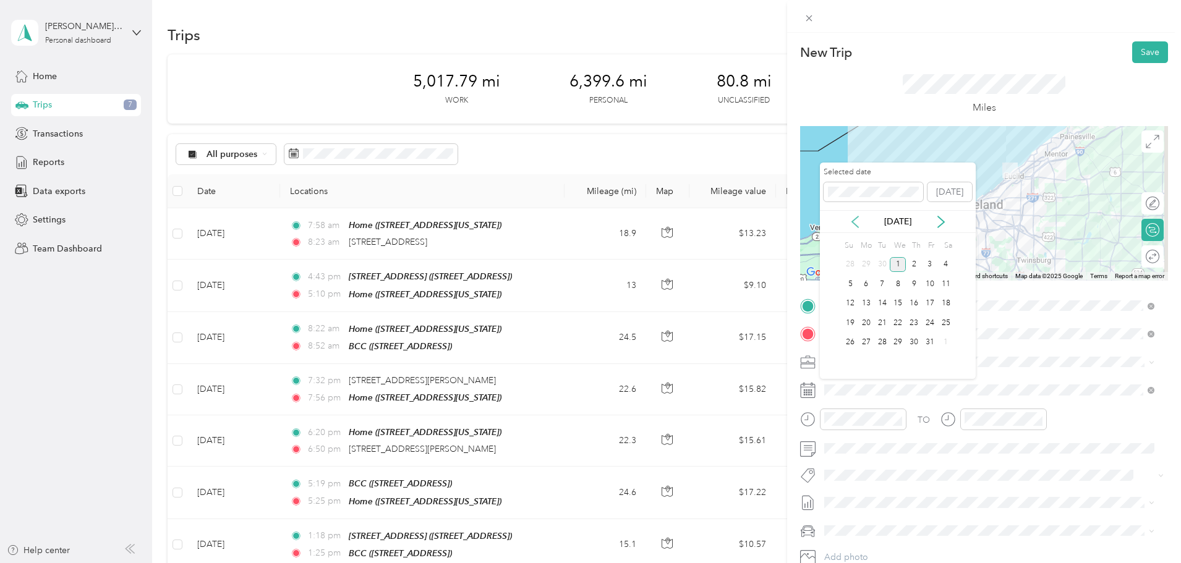
click at [854, 224] on icon at bounding box center [855, 221] width 6 height 11
click at [928, 299] on div "19" at bounding box center [930, 303] width 16 height 15
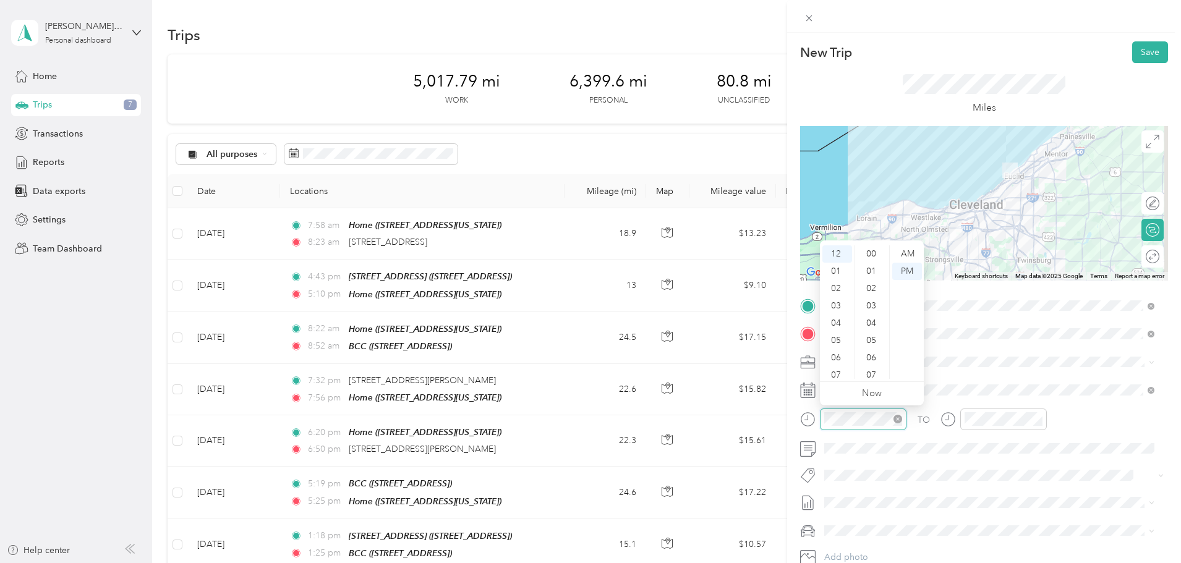
scroll to position [398, 0]
click at [836, 309] on div "03" at bounding box center [838, 305] width 30 height 17
click at [908, 266] on div "PM" at bounding box center [907, 271] width 30 height 17
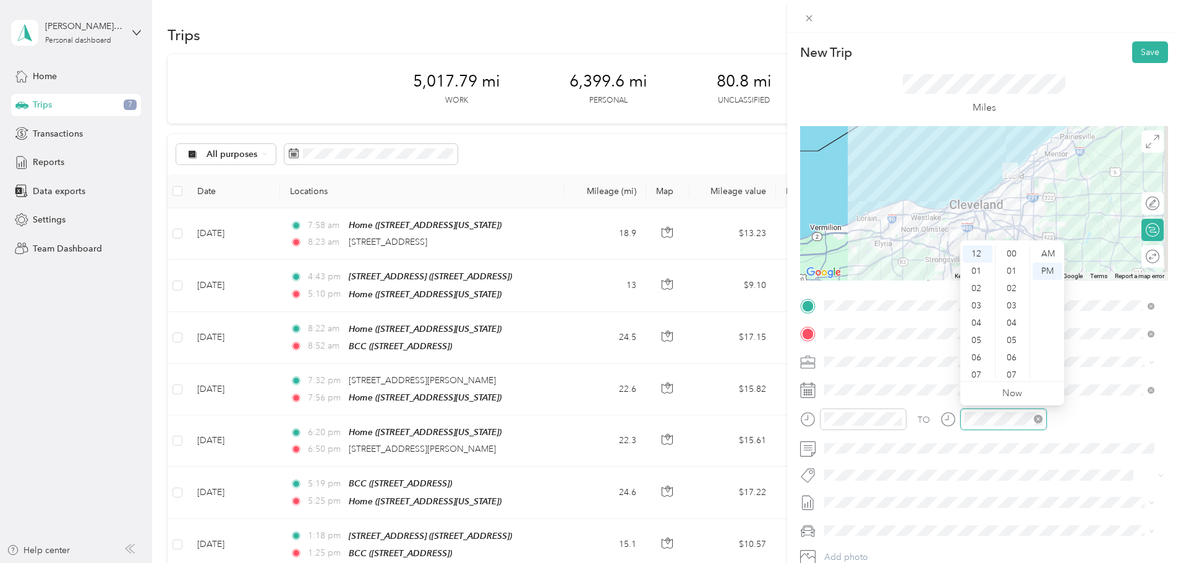
scroll to position [398, 0]
click at [972, 317] on div "04" at bounding box center [978, 323] width 30 height 17
click at [1046, 271] on div "PM" at bounding box center [1048, 271] width 30 height 17
click at [1145, 58] on button "Save" at bounding box center [1150, 52] width 36 height 22
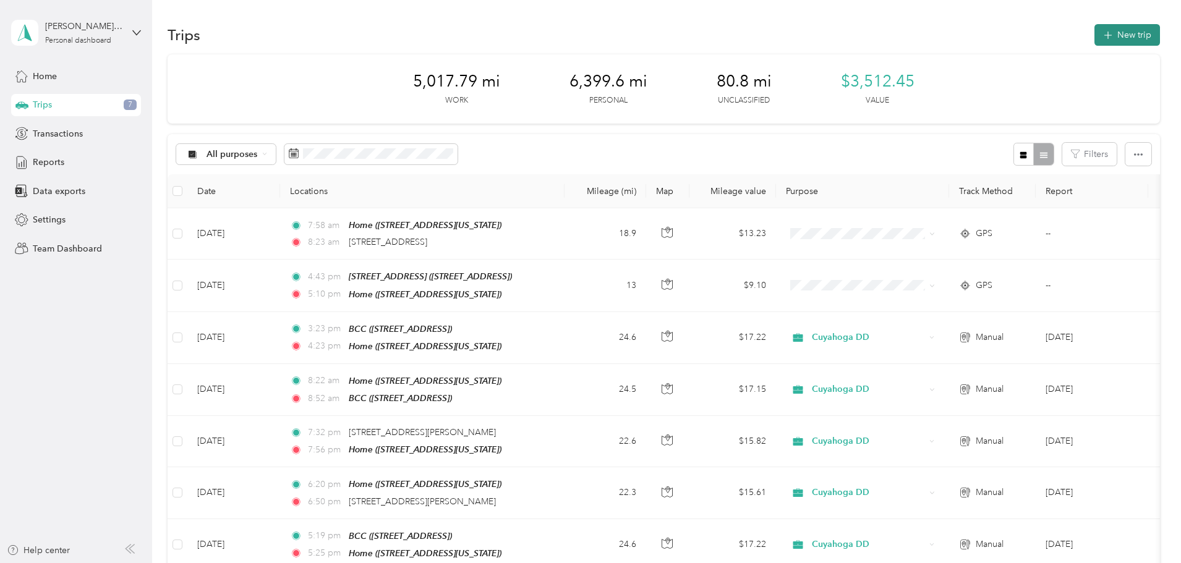
click at [1095, 35] on button "New trip" at bounding box center [1128, 35] width 66 height 22
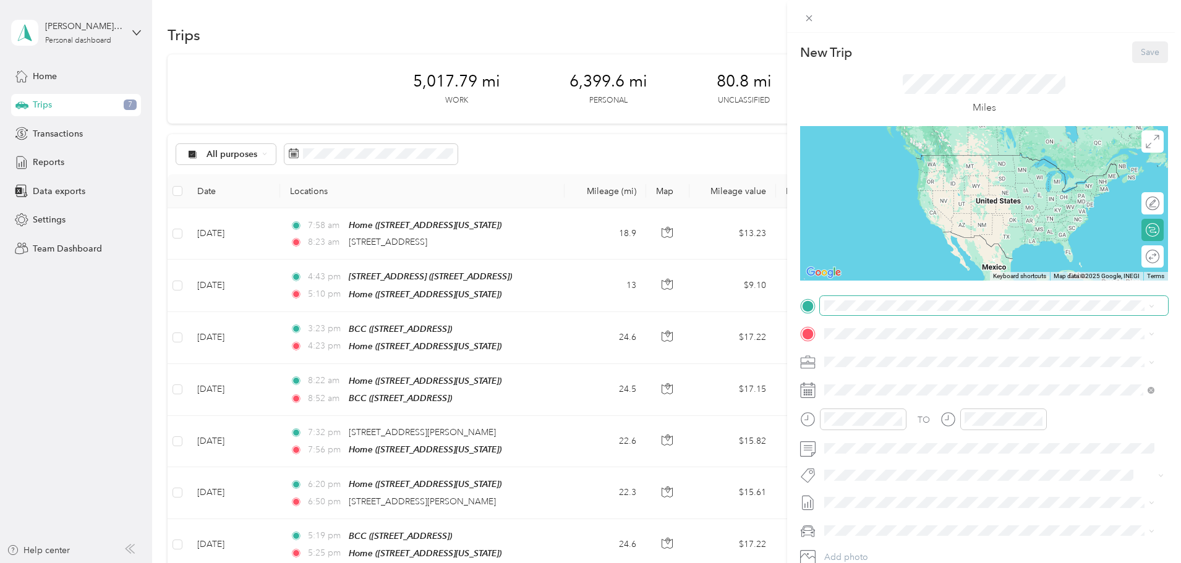
click at [847, 311] on span at bounding box center [994, 306] width 348 height 20
click at [808, 308] on icon at bounding box center [808, 306] width 11 height 11
click at [863, 372] on div "[STREET_ADDRESS][GEOGRAPHIC_DATA], [GEOGRAPHIC_DATA], [GEOGRAPHIC_DATA] [STREET…" at bounding box center [990, 362] width 322 height 30
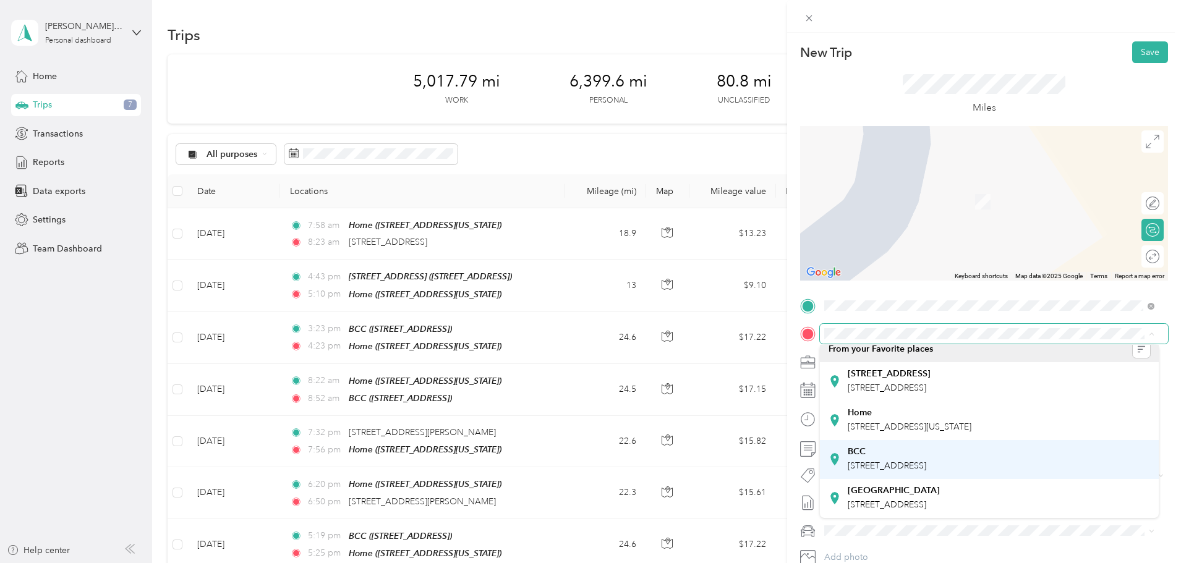
scroll to position [0, 0]
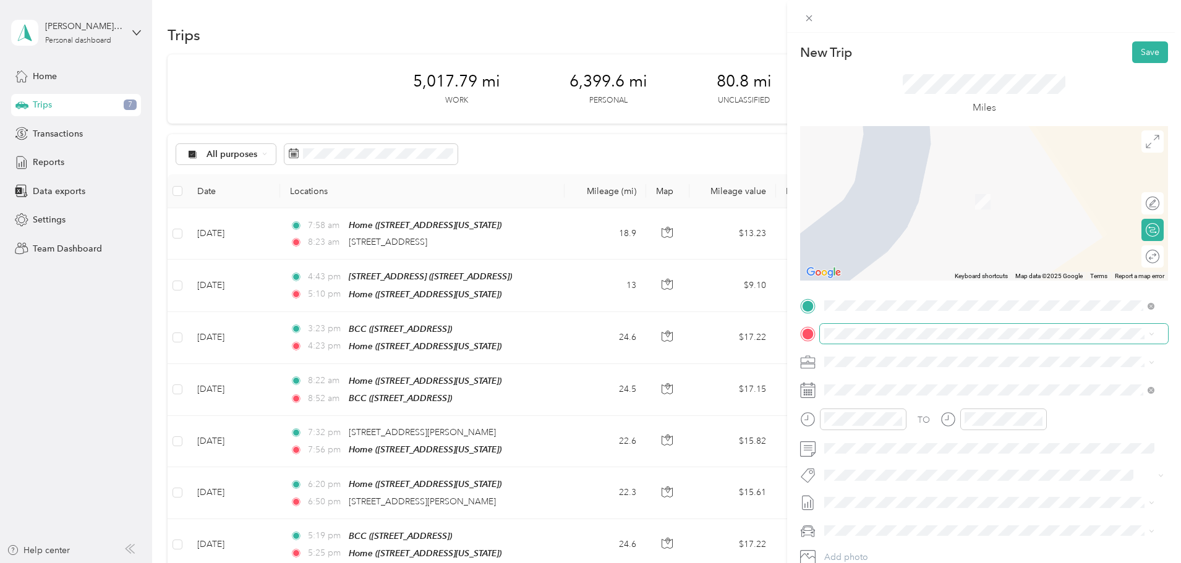
click at [871, 340] on span at bounding box center [994, 334] width 348 height 20
click at [889, 374] on span "[STREET_ADDRESS][US_STATE]" at bounding box center [910, 377] width 124 height 11
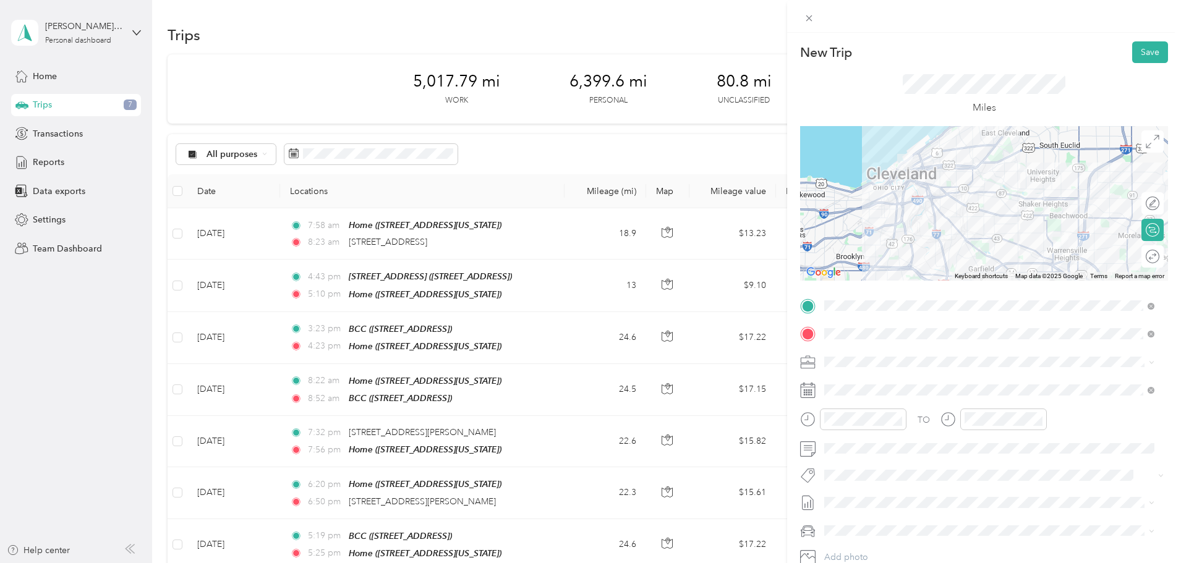
click at [815, 393] on icon at bounding box center [808, 392] width 14 height 14
click at [805, 390] on icon at bounding box center [807, 390] width 15 height 15
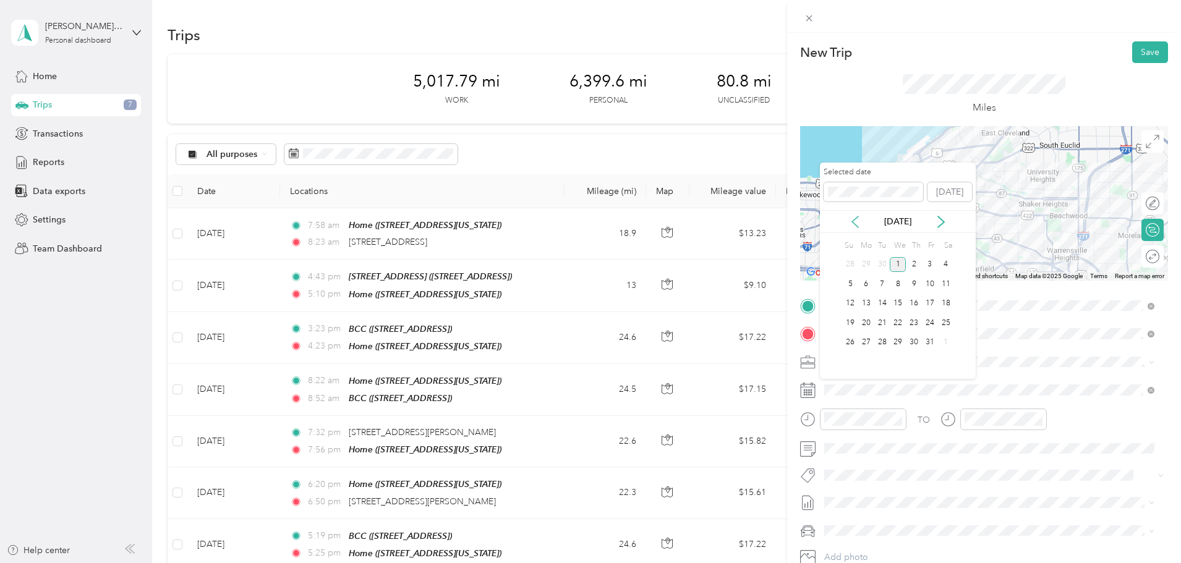
click at [855, 224] on icon at bounding box center [855, 221] width 6 height 11
click at [881, 325] on div "23" at bounding box center [883, 322] width 16 height 15
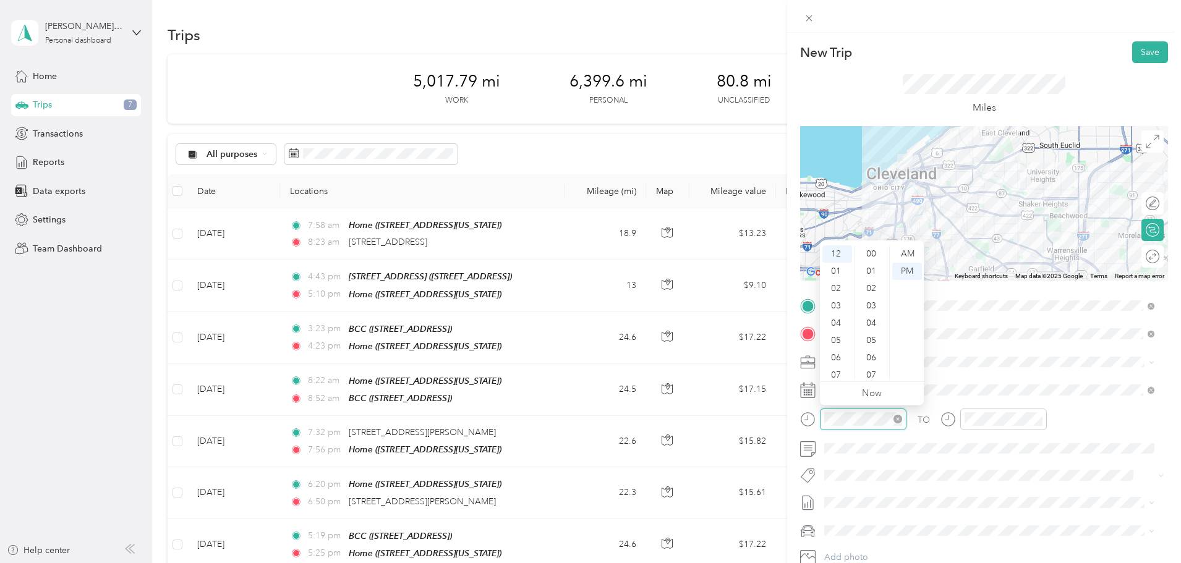
scroll to position [398, 0]
click at [834, 273] on div "01" at bounding box center [838, 271] width 30 height 17
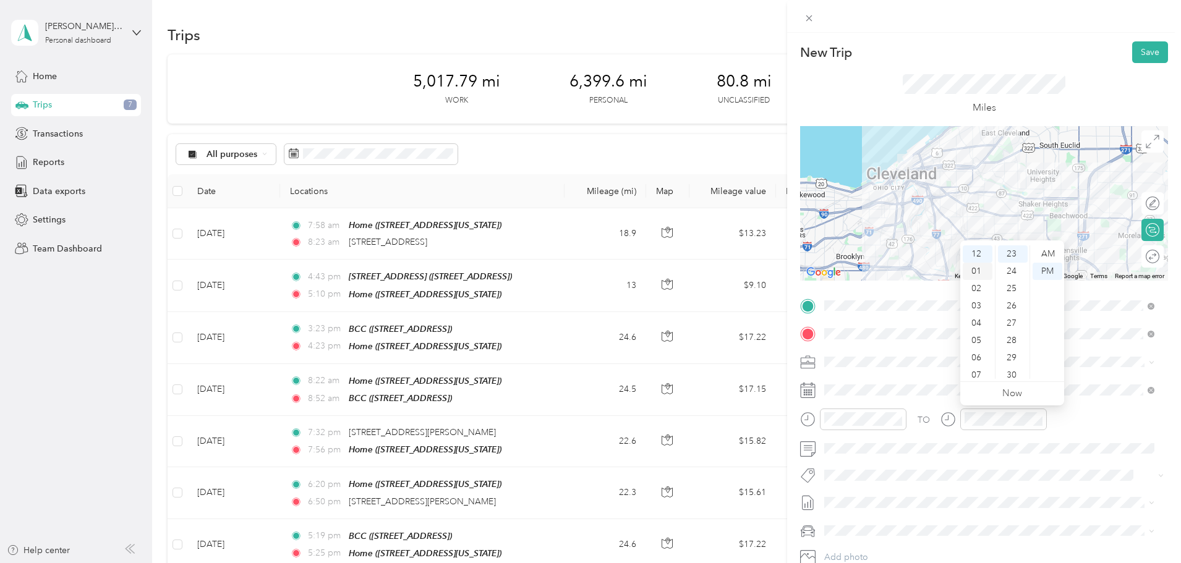
click at [982, 273] on div "01" at bounding box center [978, 271] width 30 height 17
click at [1013, 375] on div "30" at bounding box center [1013, 375] width 30 height 17
click at [992, 493] on span at bounding box center [994, 503] width 348 height 20
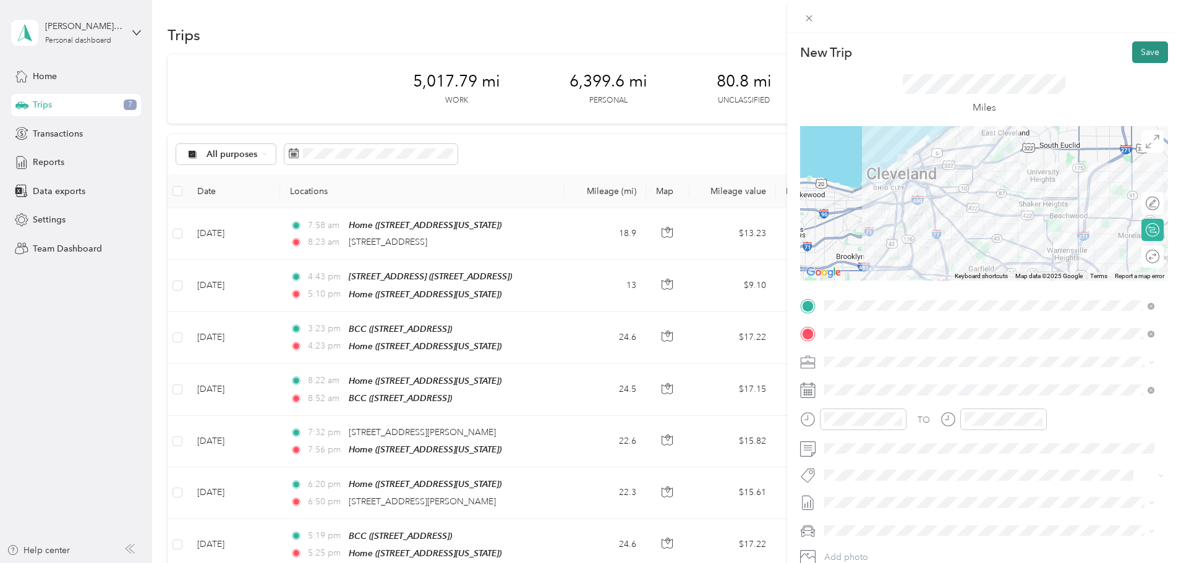
click at [1139, 53] on button "Save" at bounding box center [1150, 52] width 36 height 22
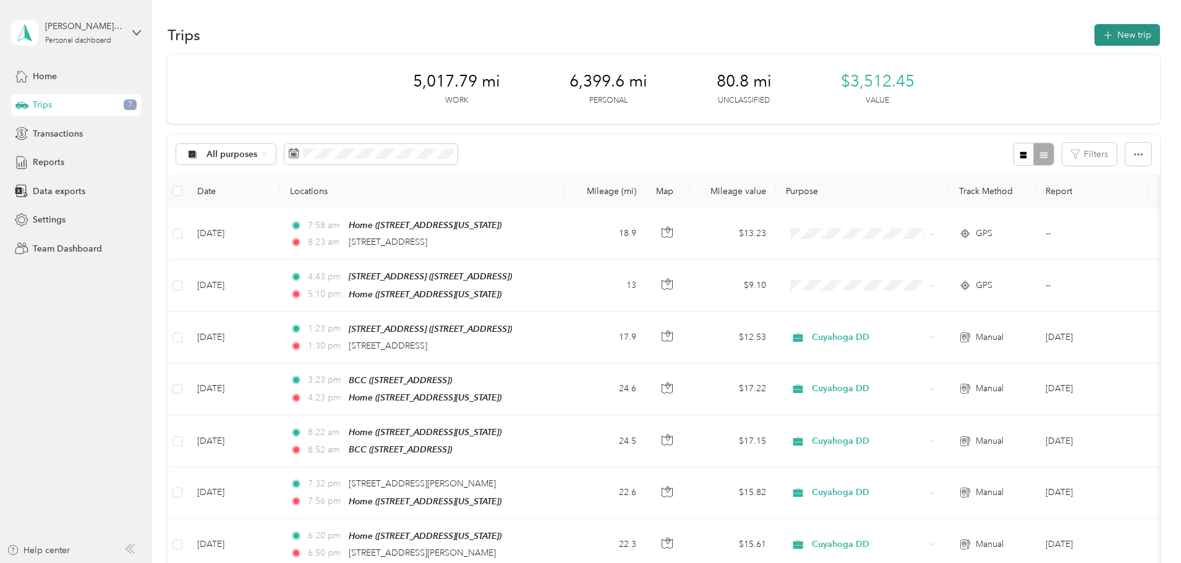
click at [1095, 32] on button "New trip" at bounding box center [1128, 35] width 66 height 22
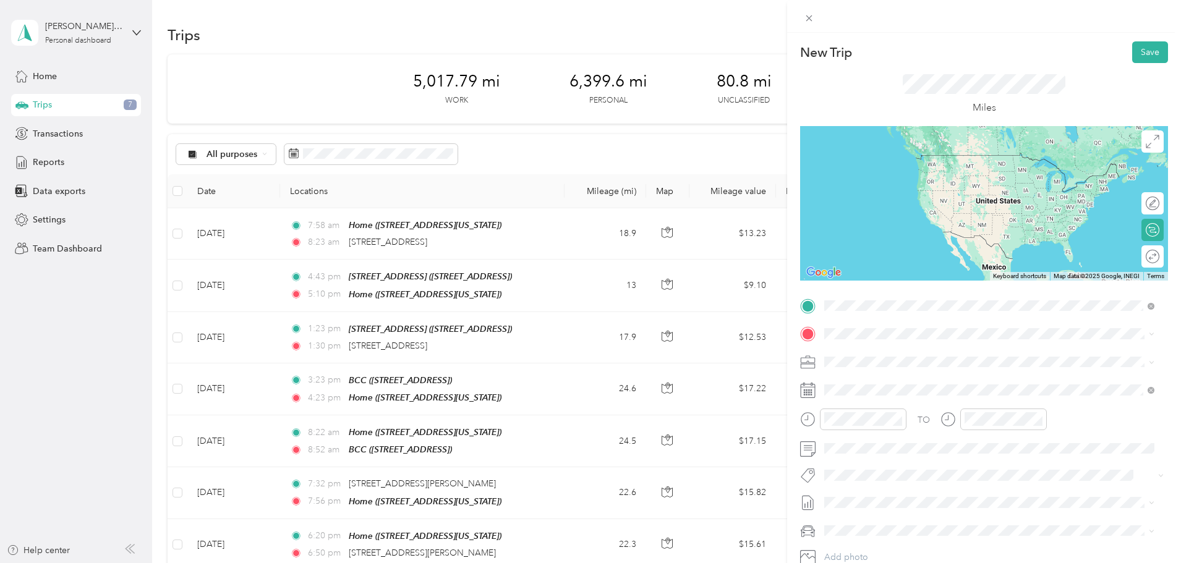
click at [873, 382] on span "[STREET_ADDRESS][US_STATE]" at bounding box center [910, 375] width 124 height 11
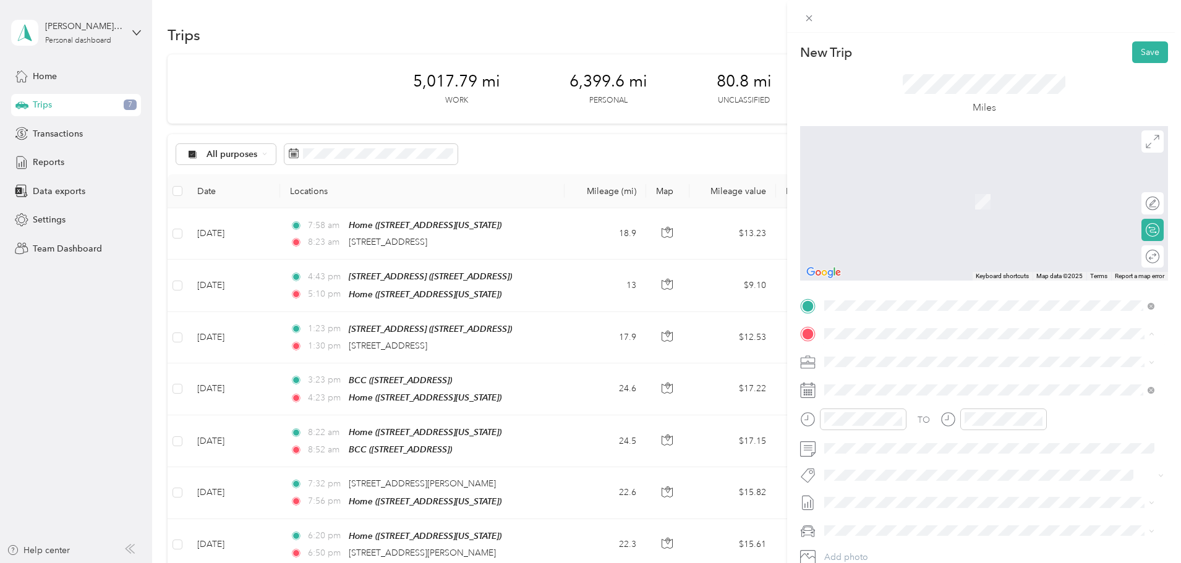
click at [879, 434] on span "[STREET_ADDRESS][US_STATE]" at bounding box center [910, 435] width 124 height 11
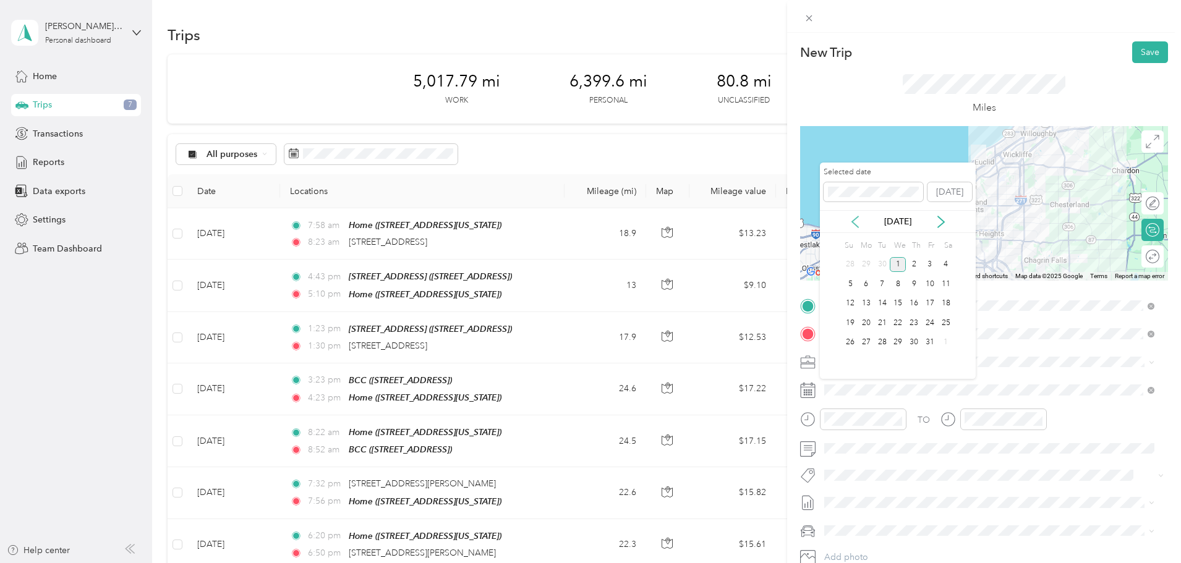
click at [858, 224] on icon at bounding box center [855, 222] width 12 height 12
click at [882, 322] on div "23" at bounding box center [883, 322] width 16 height 15
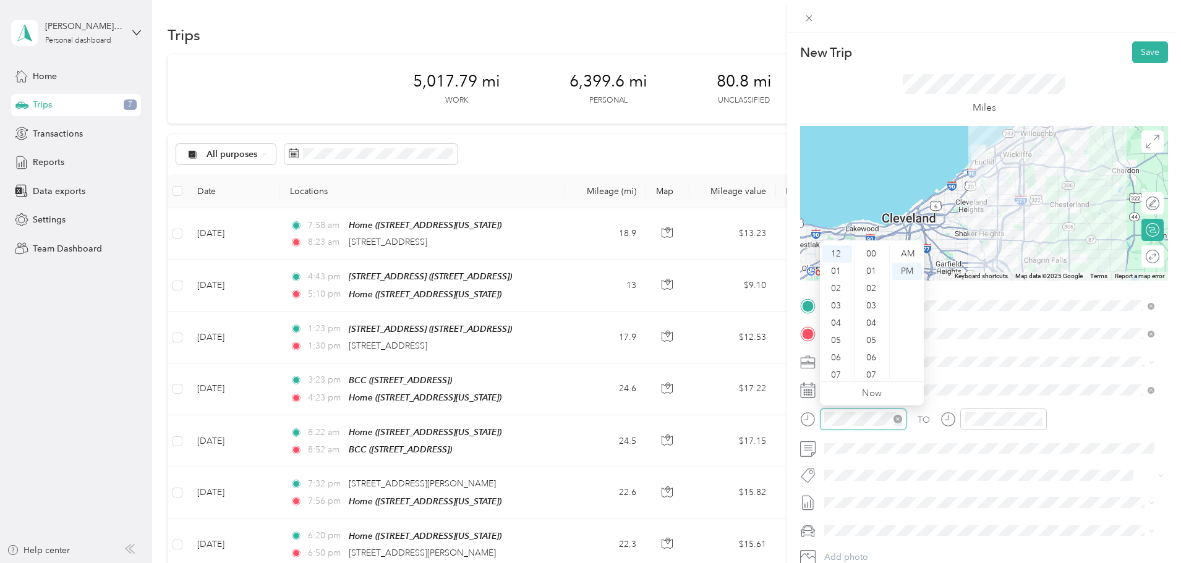
scroll to position [416, 0]
click at [831, 340] on div "05" at bounding box center [838, 340] width 30 height 17
click at [906, 270] on div "PM" at bounding box center [907, 271] width 30 height 17
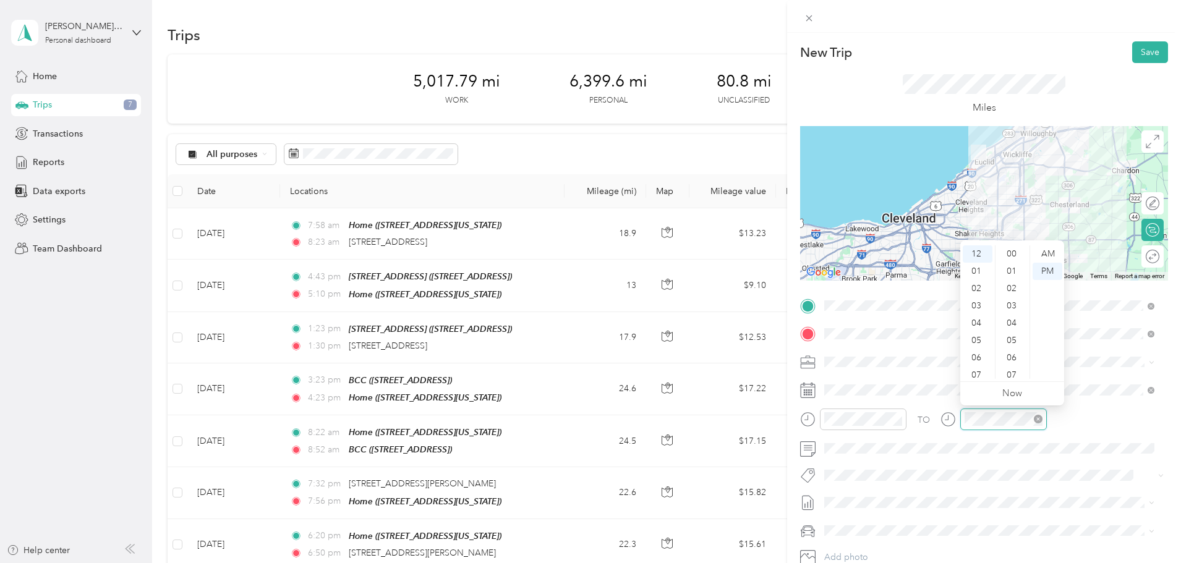
scroll to position [416, 0]
click at [970, 334] on div "05" at bounding box center [978, 340] width 30 height 17
click at [1015, 365] on div "48" at bounding box center [1013, 360] width 30 height 17
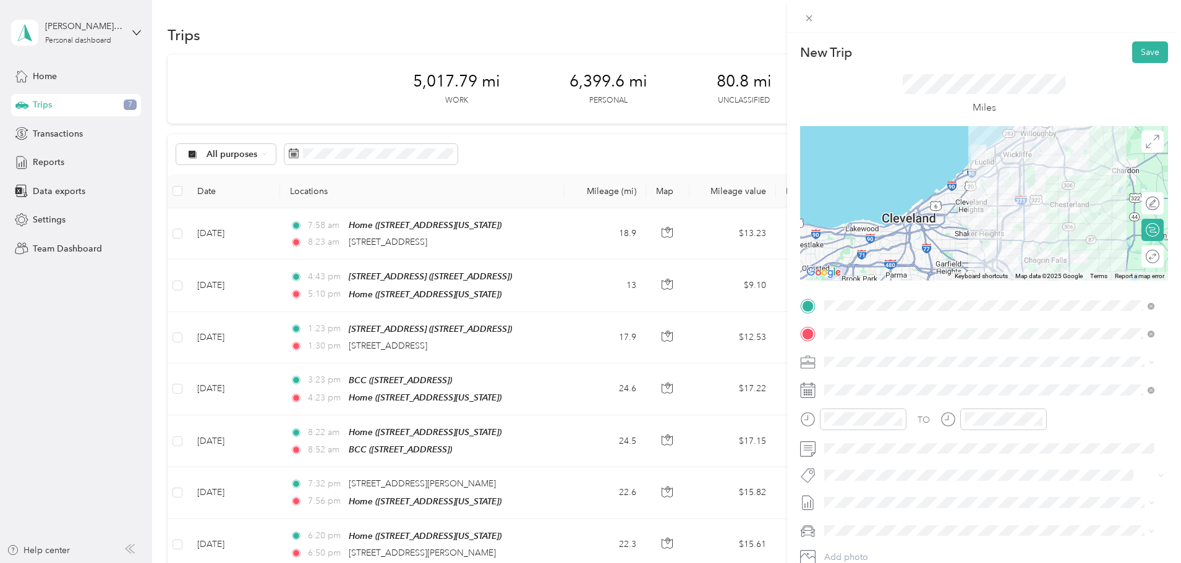
click at [1036, 488] on div "TO Add photo" at bounding box center [984, 445] width 368 height 299
click at [1143, 51] on button "Save" at bounding box center [1150, 52] width 36 height 22
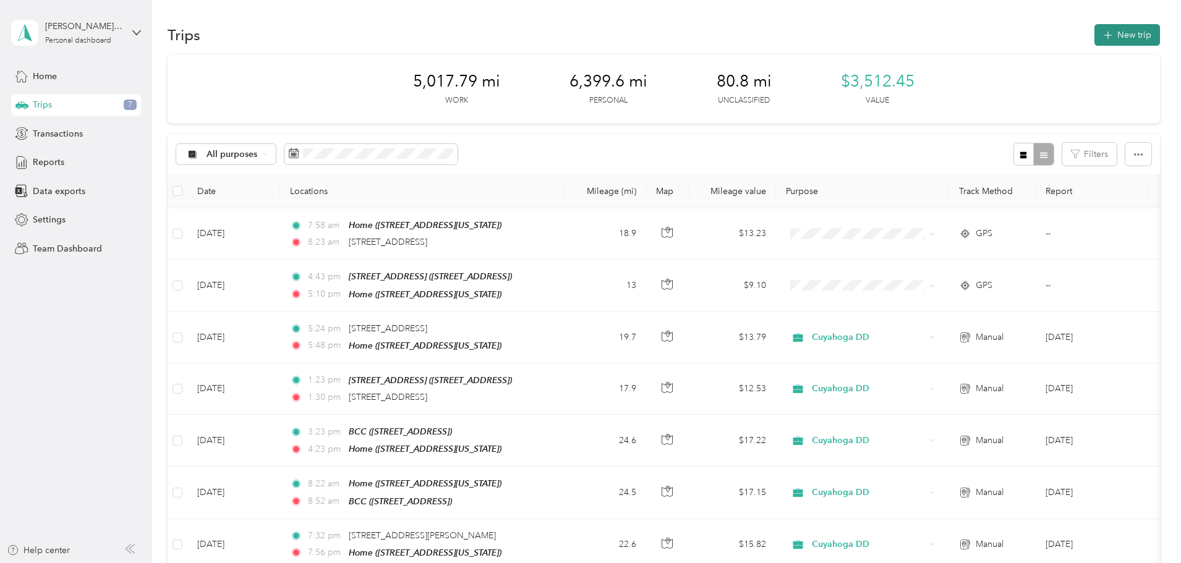
click at [1095, 31] on button "New trip" at bounding box center [1128, 35] width 66 height 22
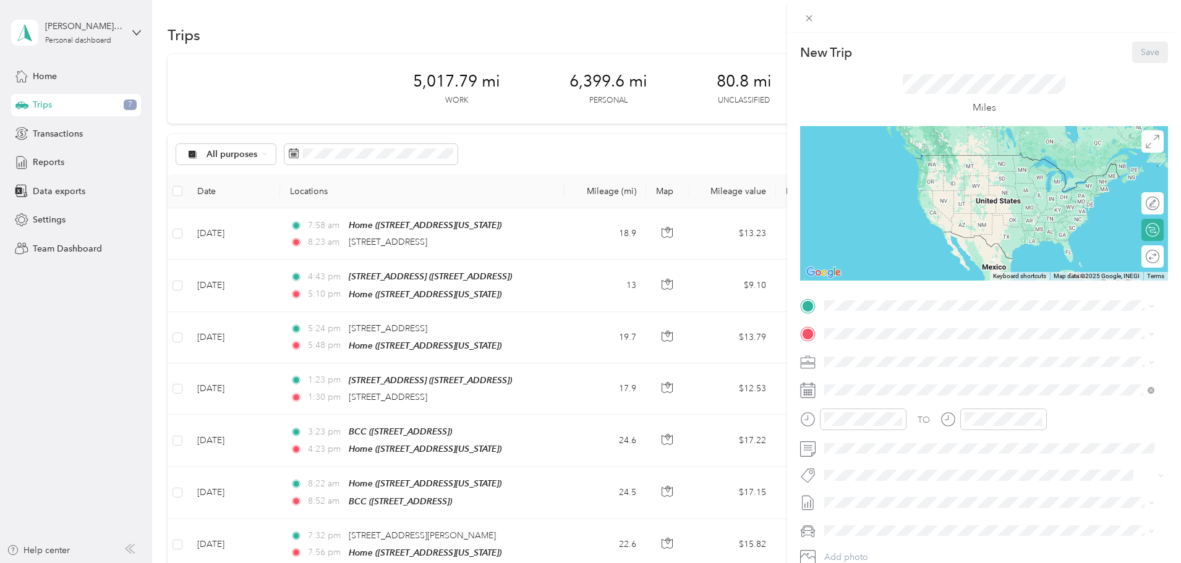
click at [855, 388] on strong "Home" at bounding box center [860, 392] width 24 height 11
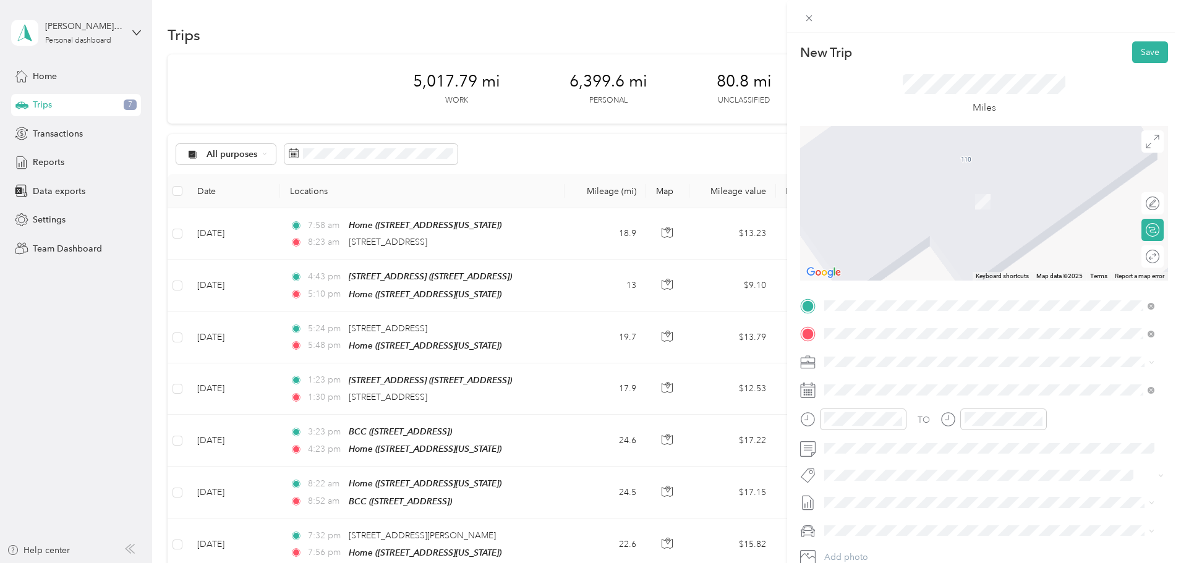
click at [908, 384] on span "[STREET_ADDRESS][PERSON_NAME][US_STATE]" at bounding box center [944, 378] width 192 height 11
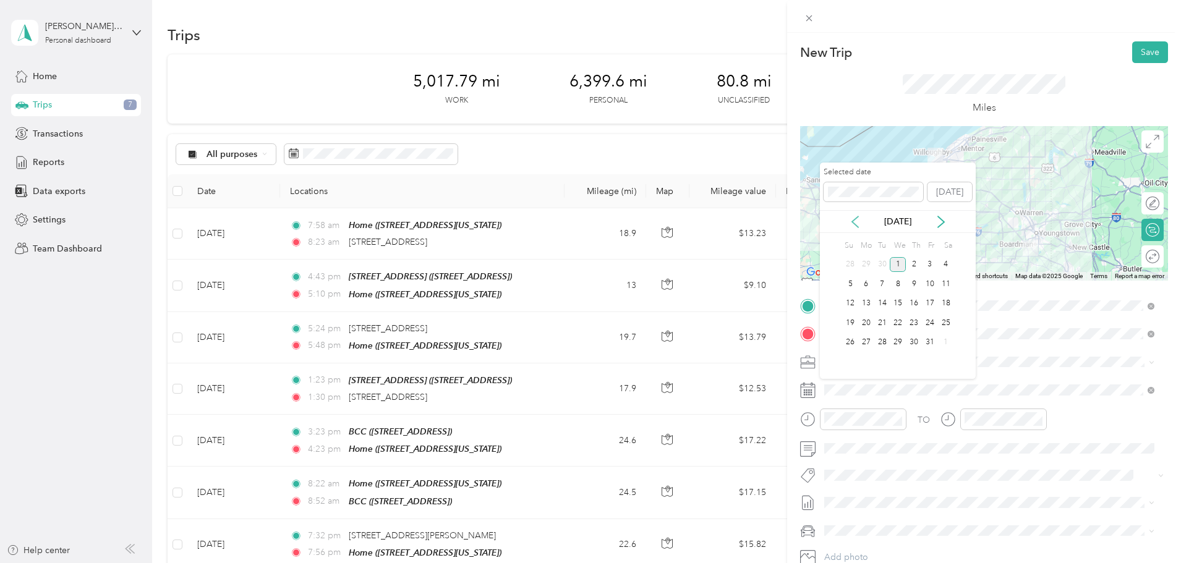
click at [858, 220] on icon at bounding box center [855, 222] width 12 height 12
click at [930, 322] on div "26" at bounding box center [930, 322] width 16 height 15
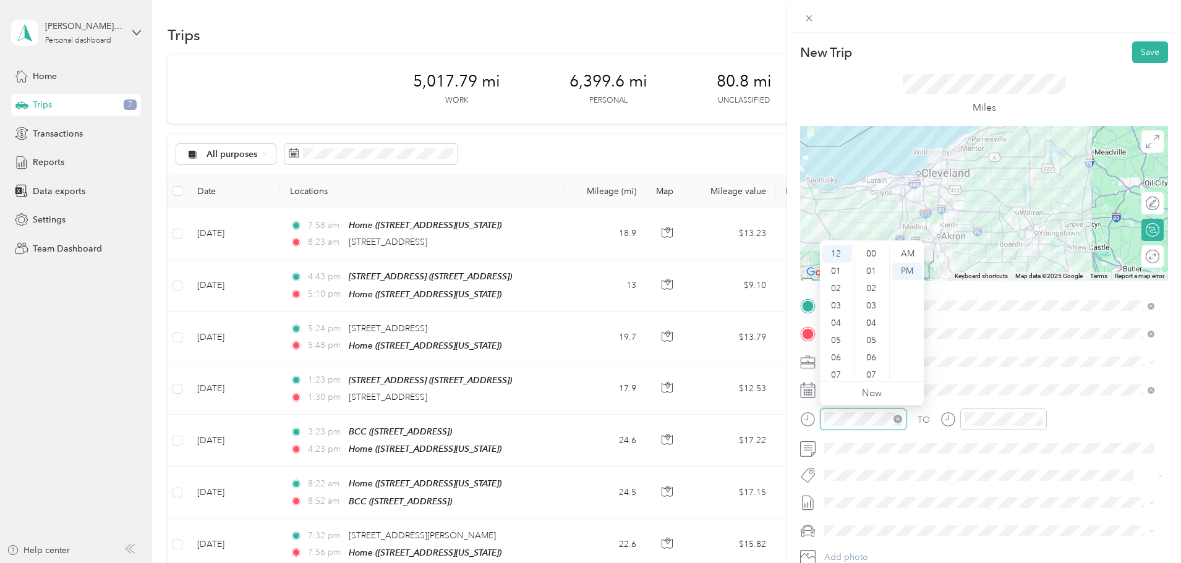
scroll to position [433, 0]
click at [832, 370] on div "07" at bounding box center [838, 375] width 30 height 17
click at [904, 251] on div "AM" at bounding box center [907, 254] width 30 height 17
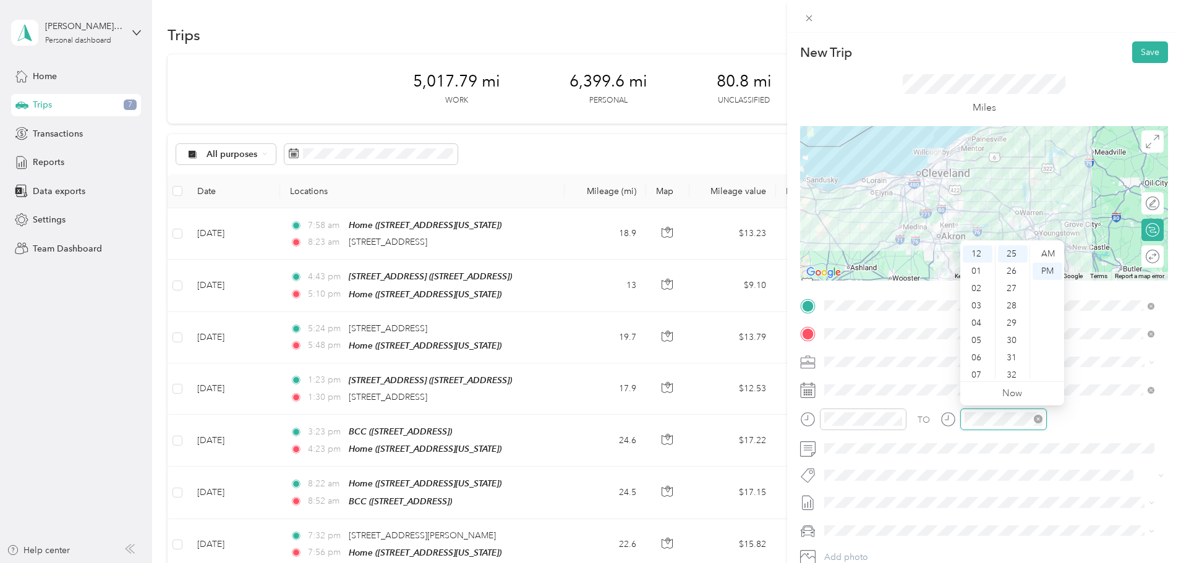
scroll to position [433, 0]
click at [973, 373] on div "07" at bounding box center [978, 375] width 30 height 17
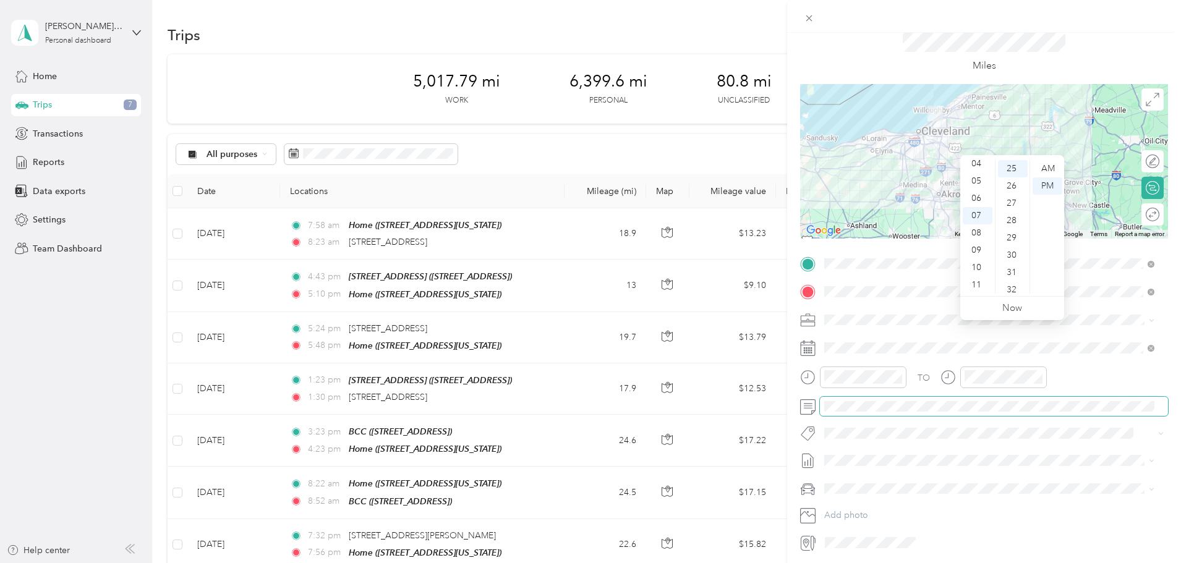
scroll to position [86, 0]
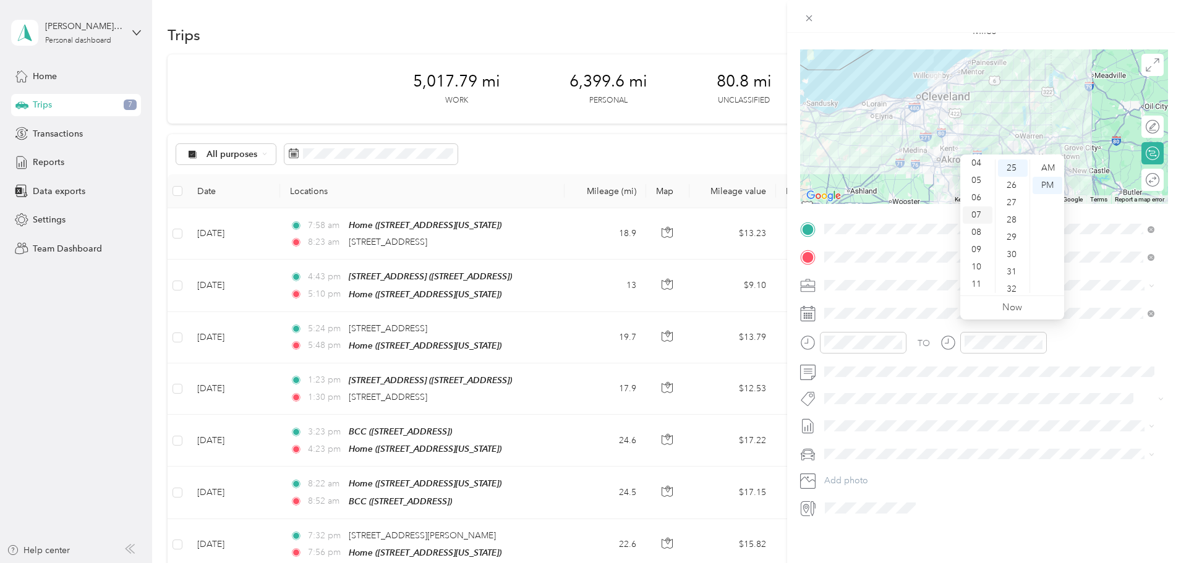
click at [978, 234] on div "08" at bounding box center [978, 232] width 30 height 17
click at [1007, 165] on div "00" at bounding box center [1013, 168] width 30 height 17
click at [1051, 165] on div "AM" at bounding box center [1048, 168] width 30 height 17
click at [1050, 401] on div "TO Add photo" at bounding box center [984, 369] width 368 height 299
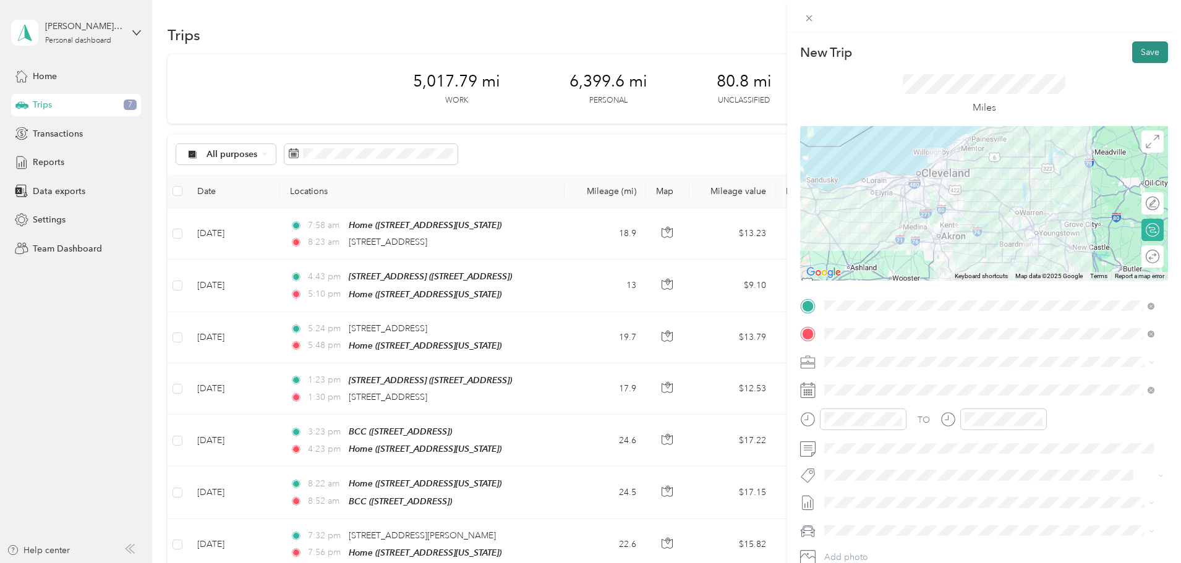
click at [1135, 42] on button "Save" at bounding box center [1150, 52] width 36 height 22
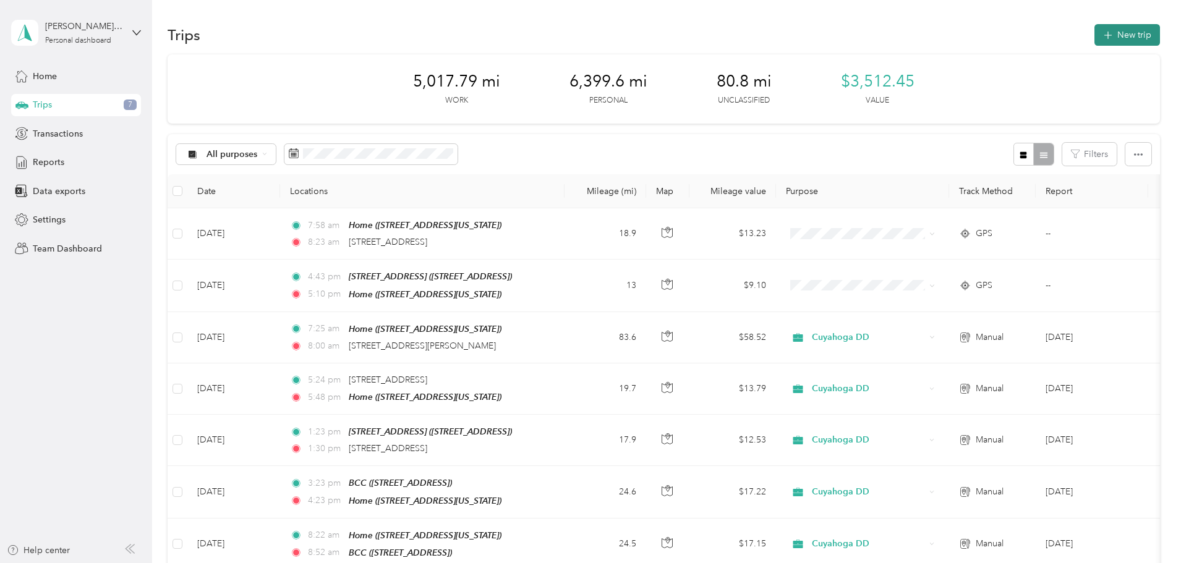
click at [1101, 33] on icon "button" at bounding box center [1108, 35] width 14 height 14
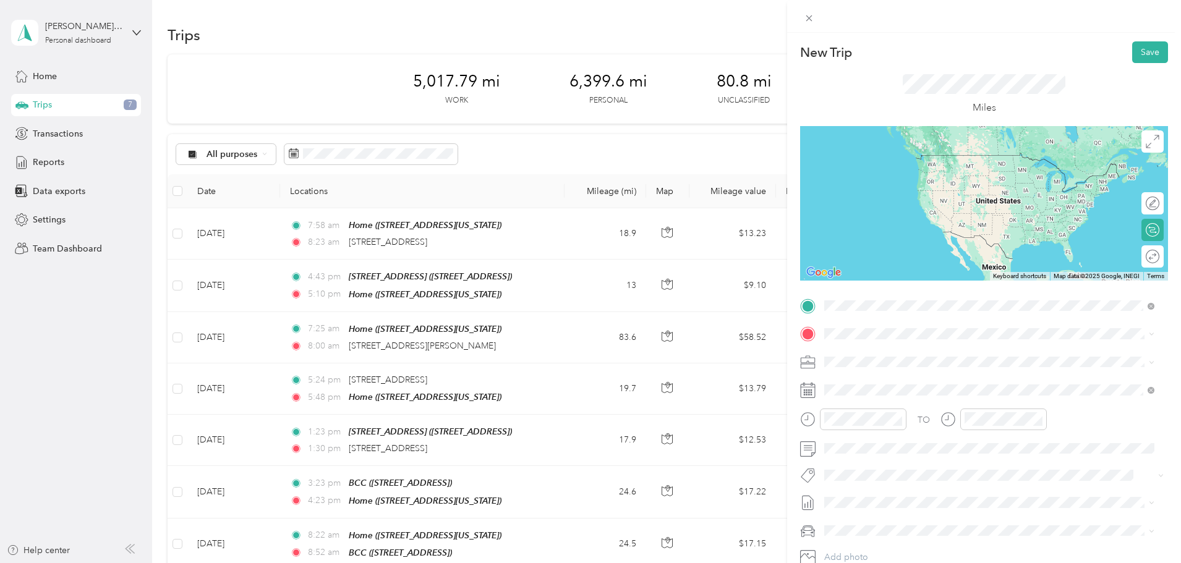
click at [900, 356] on span "[STREET_ADDRESS][PERSON_NAME][US_STATE]" at bounding box center [944, 350] width 192 height 11
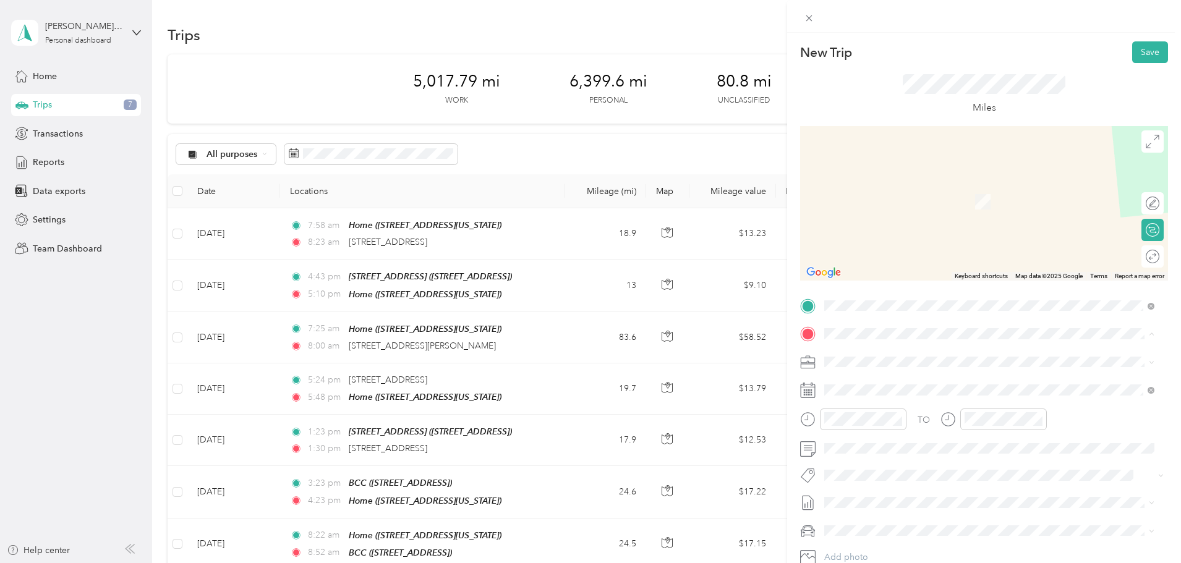
click at [891, 434] on span "[STREET_ADDRESS][US_STATE]" at bounding box center [910, 435] width 124 height 11
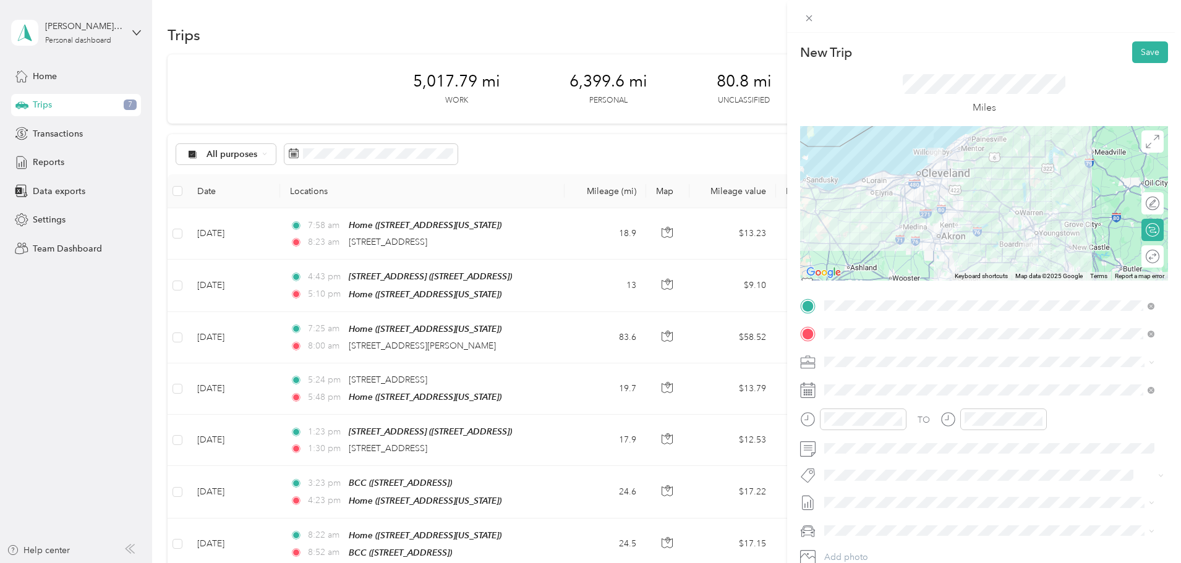
click at [816, 391] on div at bounding box center [984, 390] width 368 height 20
click at [808, 393] on icon at bounding box center [807, 390] width 15 height 15
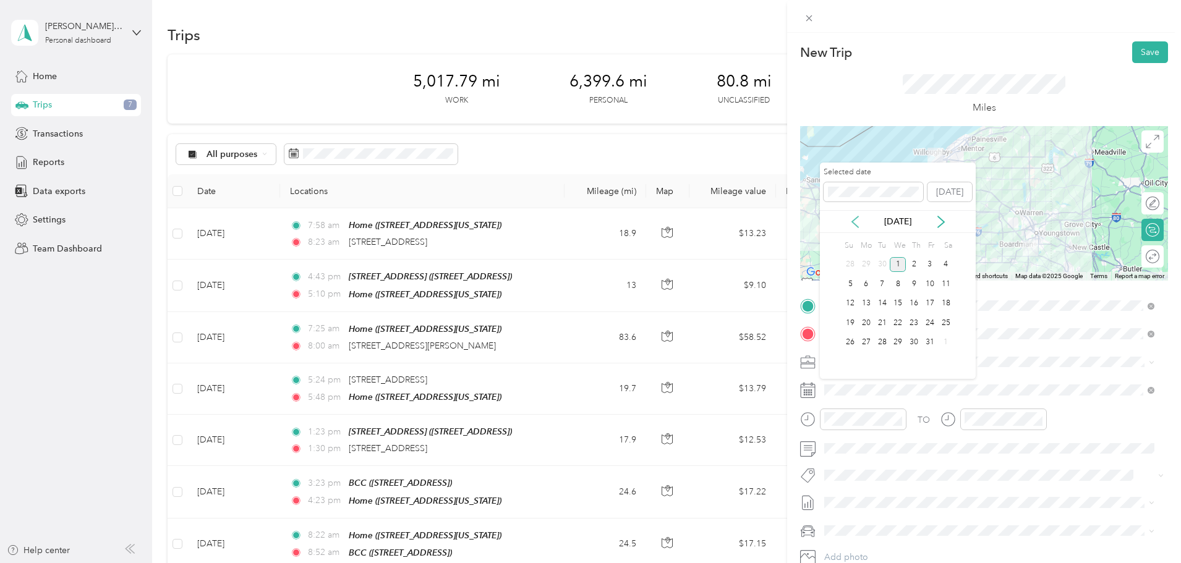
click at [850, 221] on icon at bounding box center [855, 222] width 12 height 12
click at [926, 323] on div "26" at bounding box center [930, 322] width 16 height 15
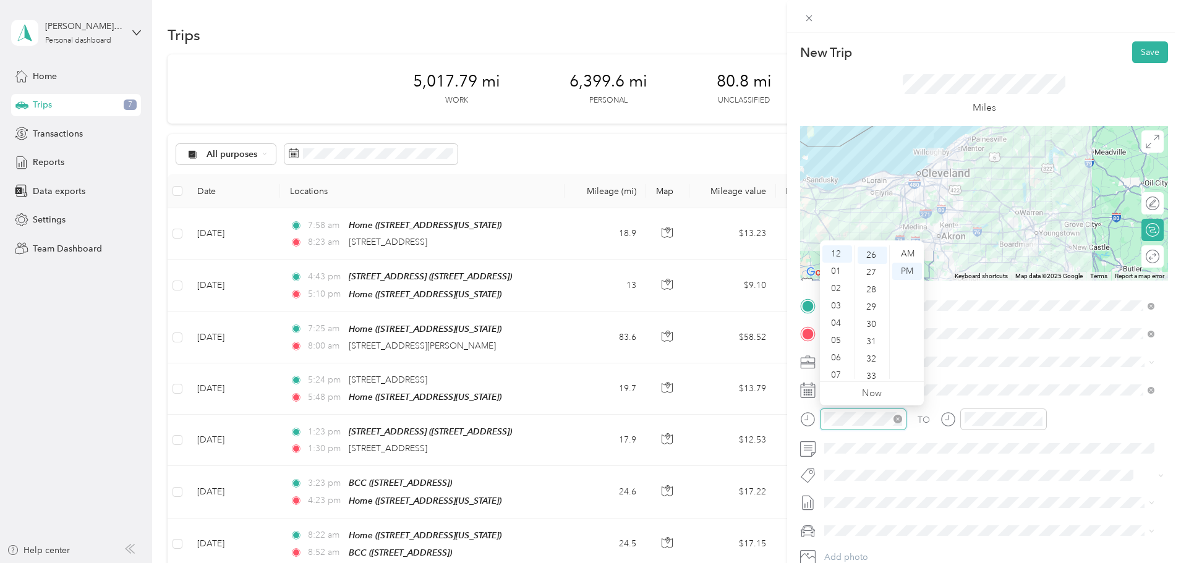
scroll to position [450, 0]
click at [837, 304] on div "03" at bounding box center [838, 305] width 30 height 17
click at [909, 271] on div "PM" at bounding box center [907, 271] width 30 height 17
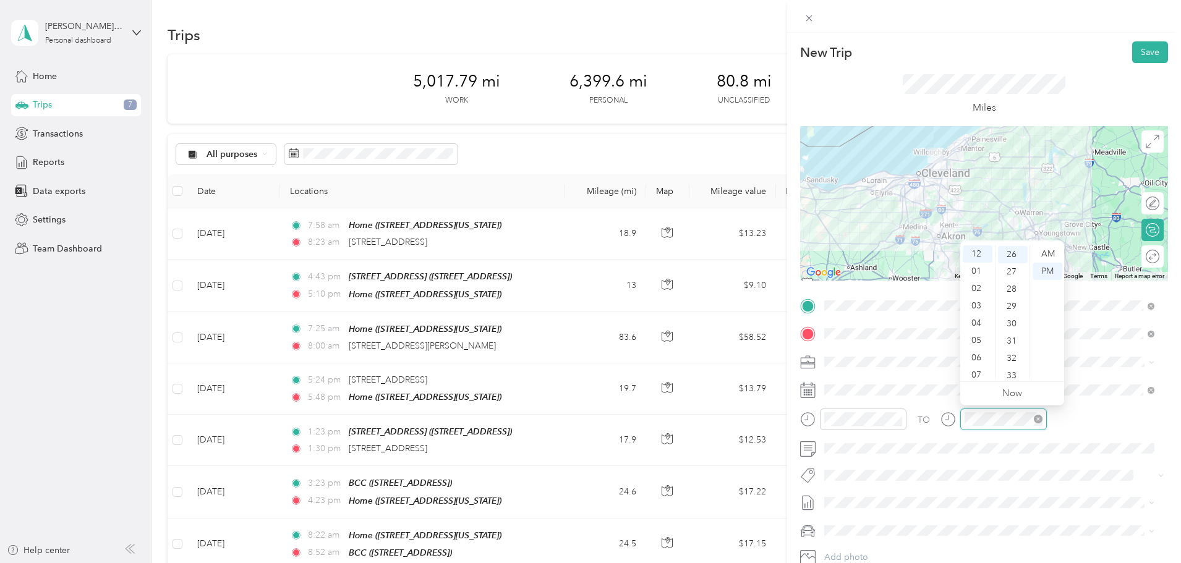
scroll to position [450, 0]
click at [973, 327] on div "04" at bounding box center [978, 323] width 30 height 17
click at [1008, 337] on div "45" at bounding box center [1013, 335] width 30 height 17
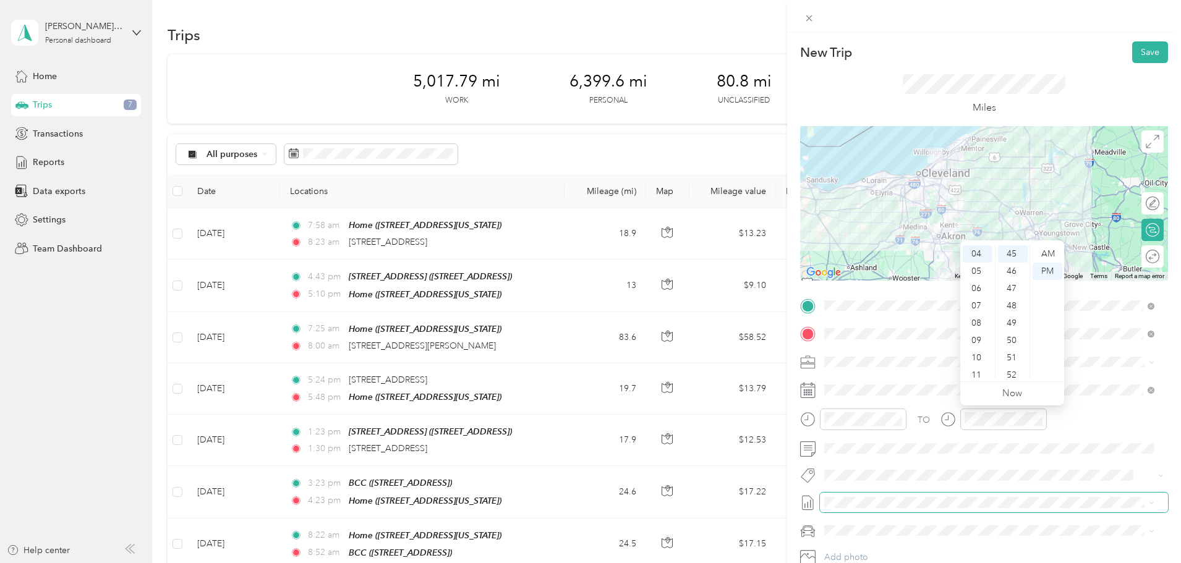
click at [1023, 494] on span at bounding box center [994, 503] width 348 height 20
click at [1134, 51] on button "Save" at bounding box center [1150, 52] width 36 height 22
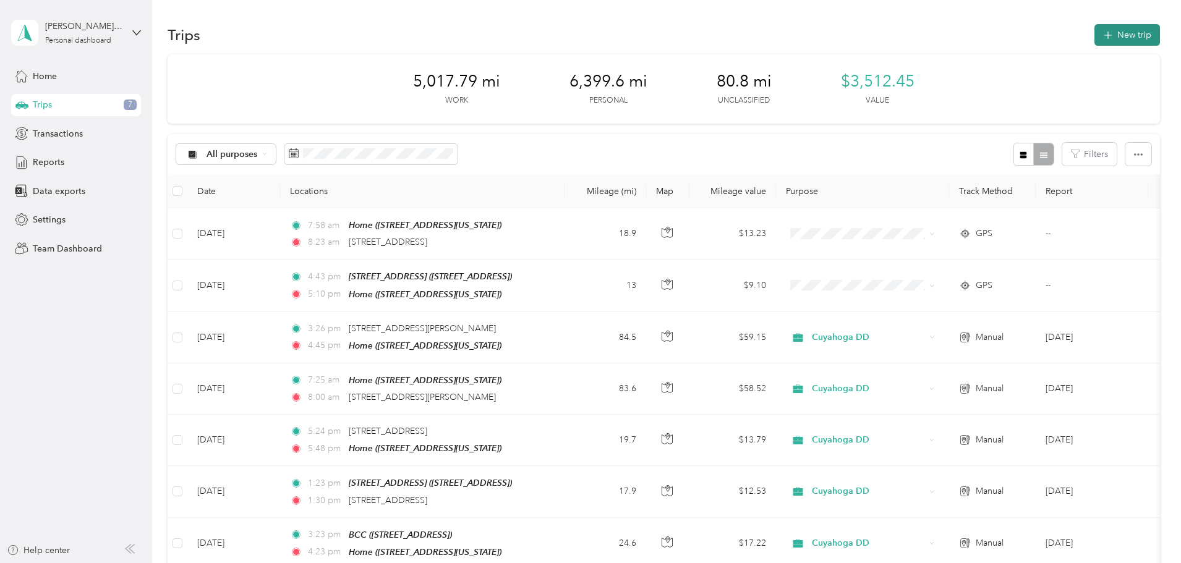
click at [1095, 34] on button "New trip" at bounding box center [1128, 35] width 66 height 22
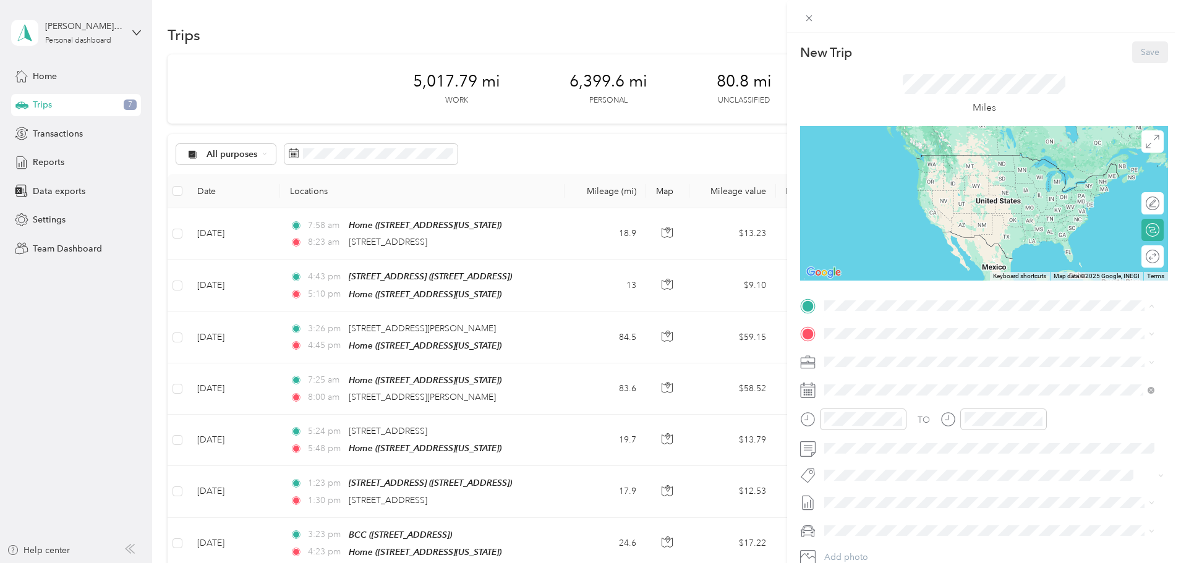
click at [867, 355] on strong "[STREET_ADDRESS]" at bounding box center [889, 354] width 83 height 11
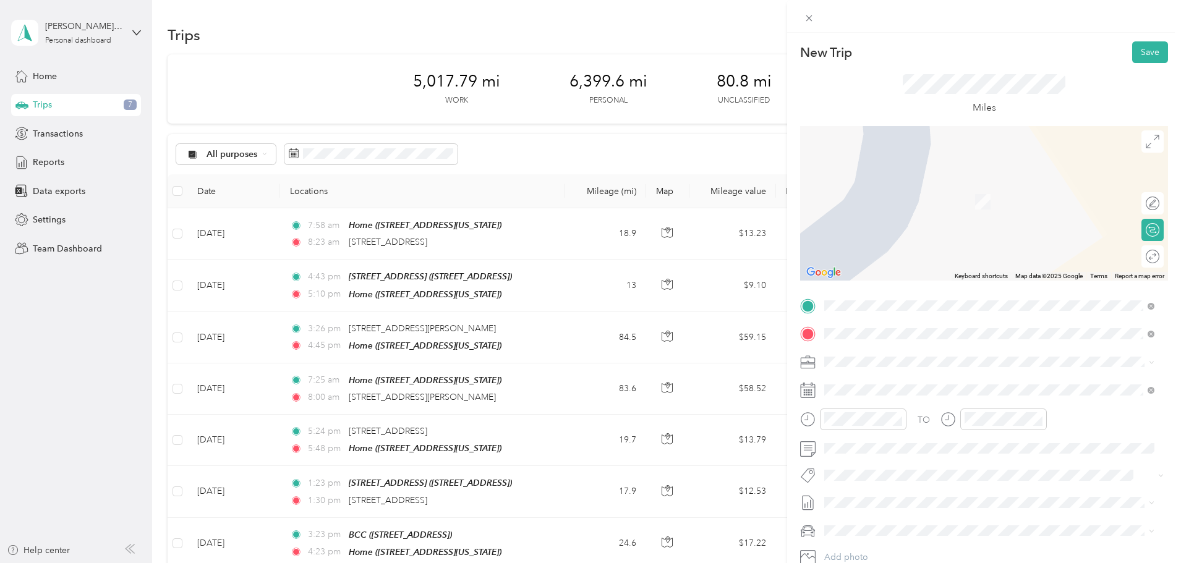
click at [864, 409] on span "[STREET_ADDRESS][US_STATE]" at bounding box center [910, 403] width 124 height 11
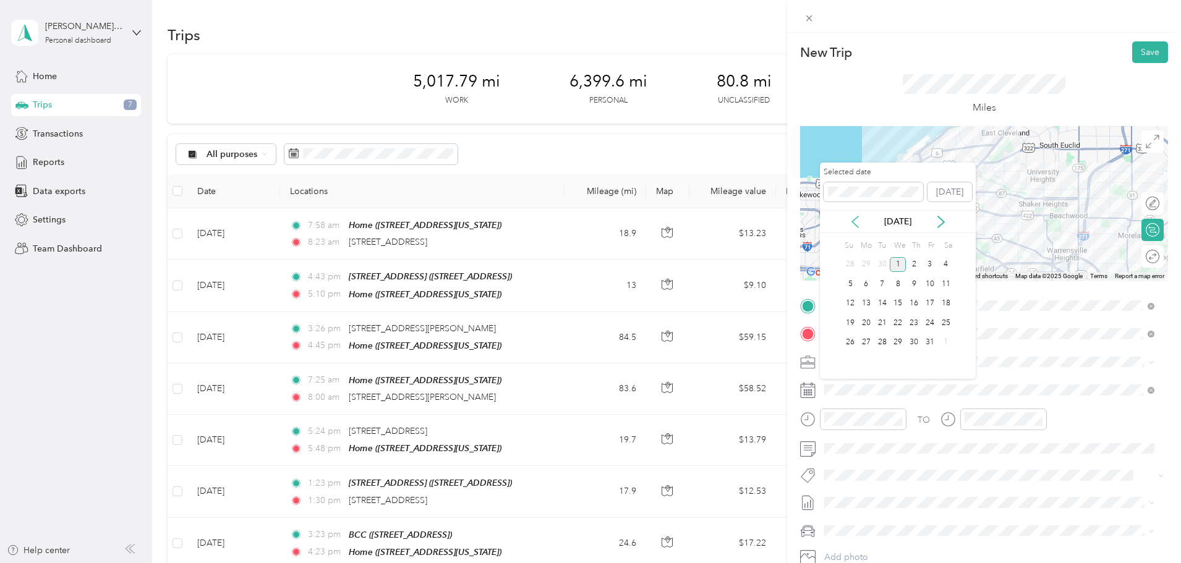
click at [856, 219] on icon at bounding box center [855, 221] width 6 height 11
click at [866, 341] on div "29" at bounding box center [866, 342] width 16 height 15
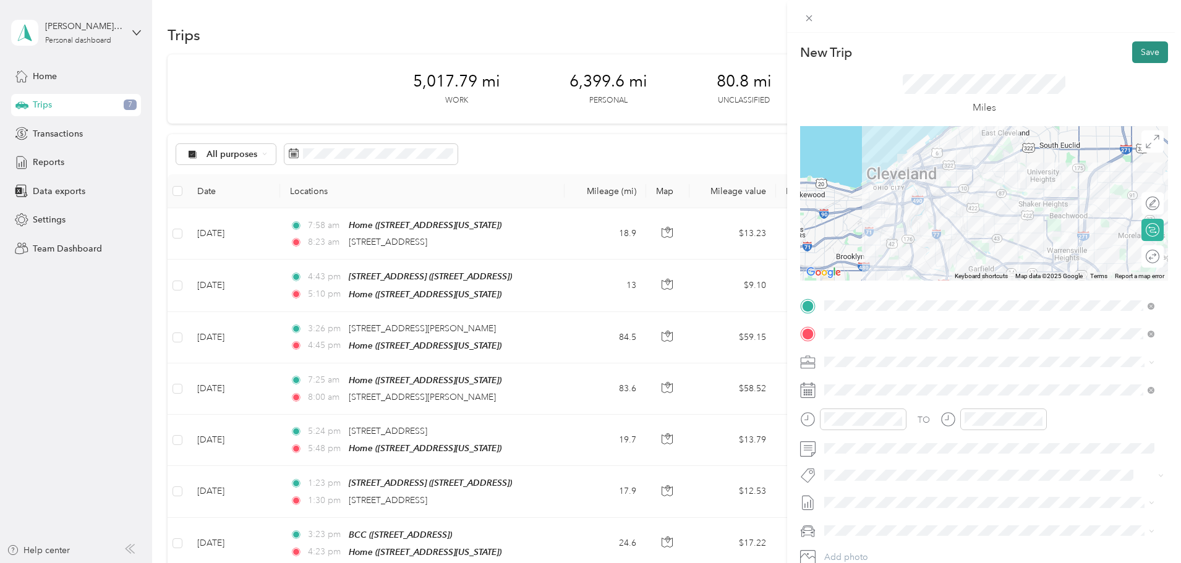
click at [1146, 53] on button "Save" at bounding box center [1150, 52] width 36 height 22
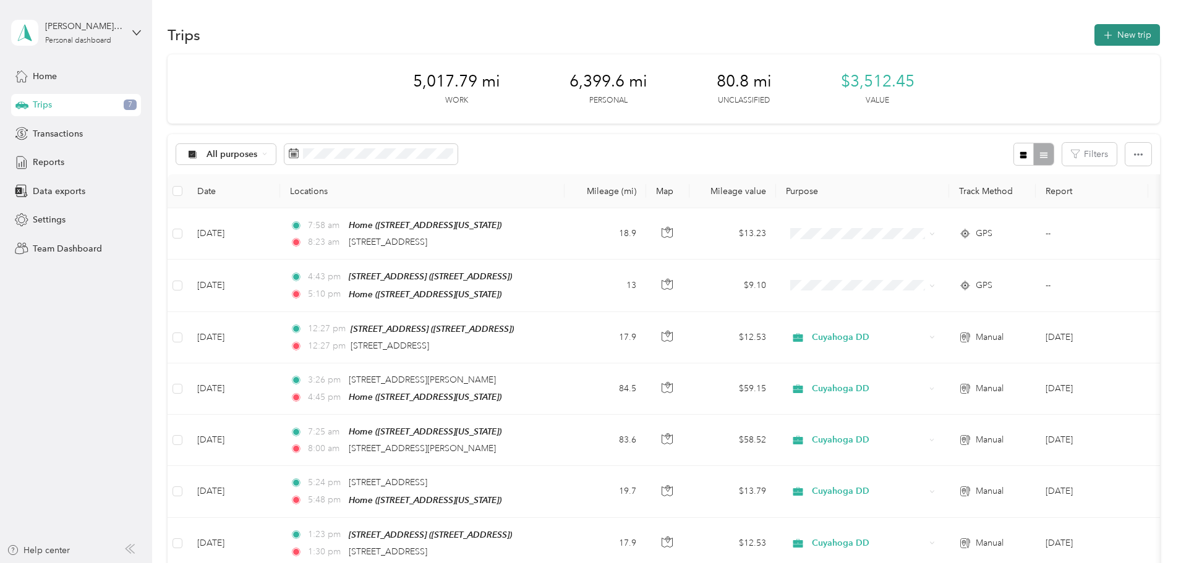
click at [1095, 33] on button "New trip" at bounding box center [1128, 35] width 66 height 22
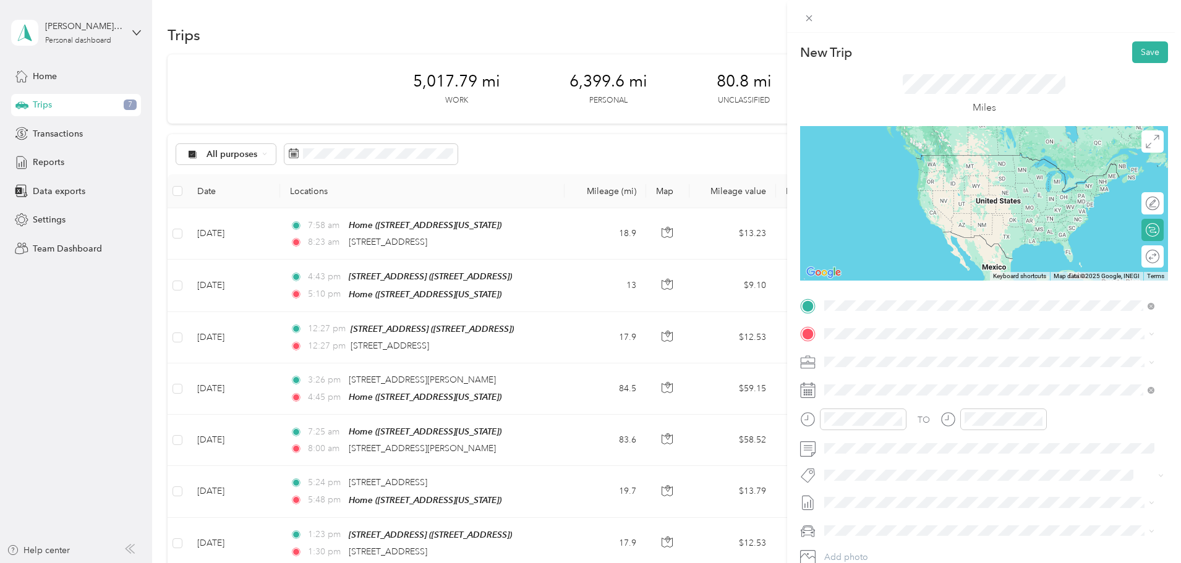
click at [871, 382] on span "[STREET_ADDRESS][US_STATE]" at bounding box center [910, 375] width 124 height 11
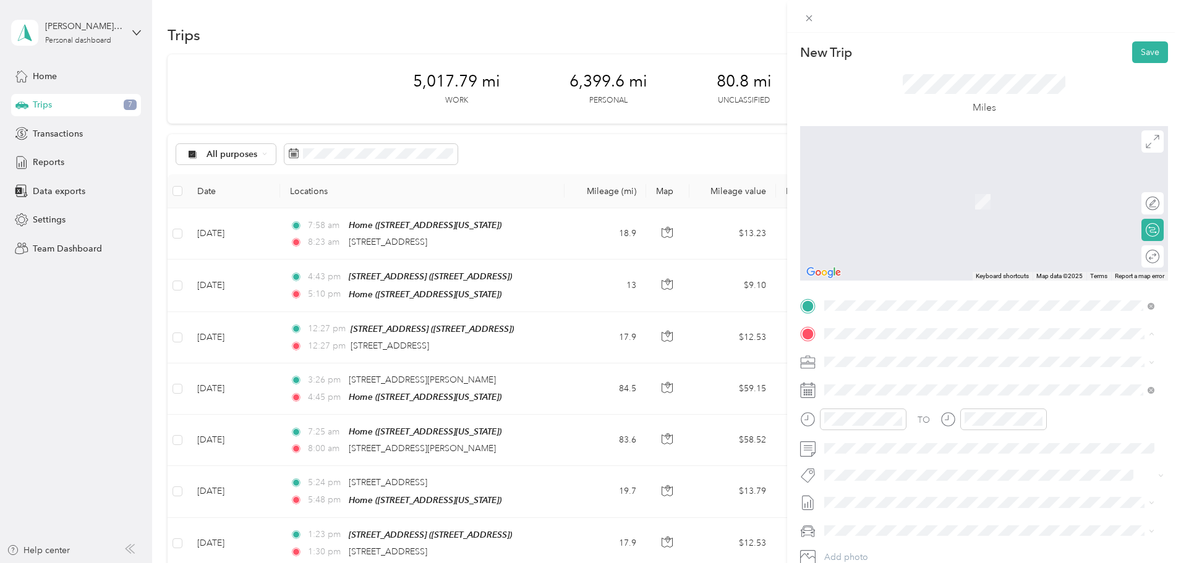
click at [869, 428] on div "Home [STREET_ADDRESS][US_STATE]" at bounding box center [910, 429] width 124 height 26
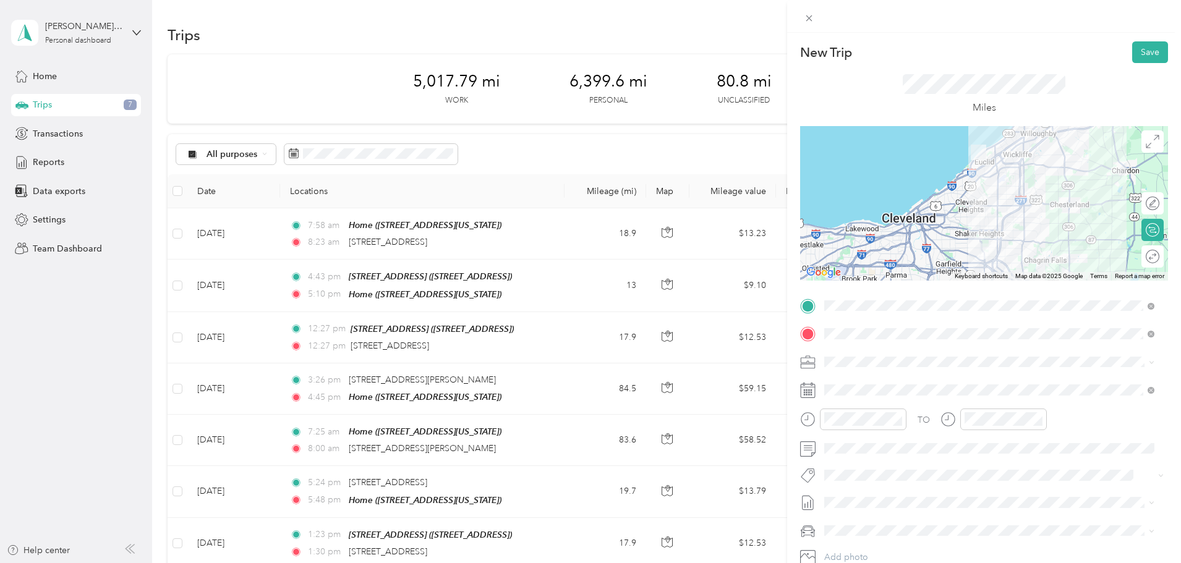
click at [807, 396] on rect at bounding box center [807, 395] width 2 height 2
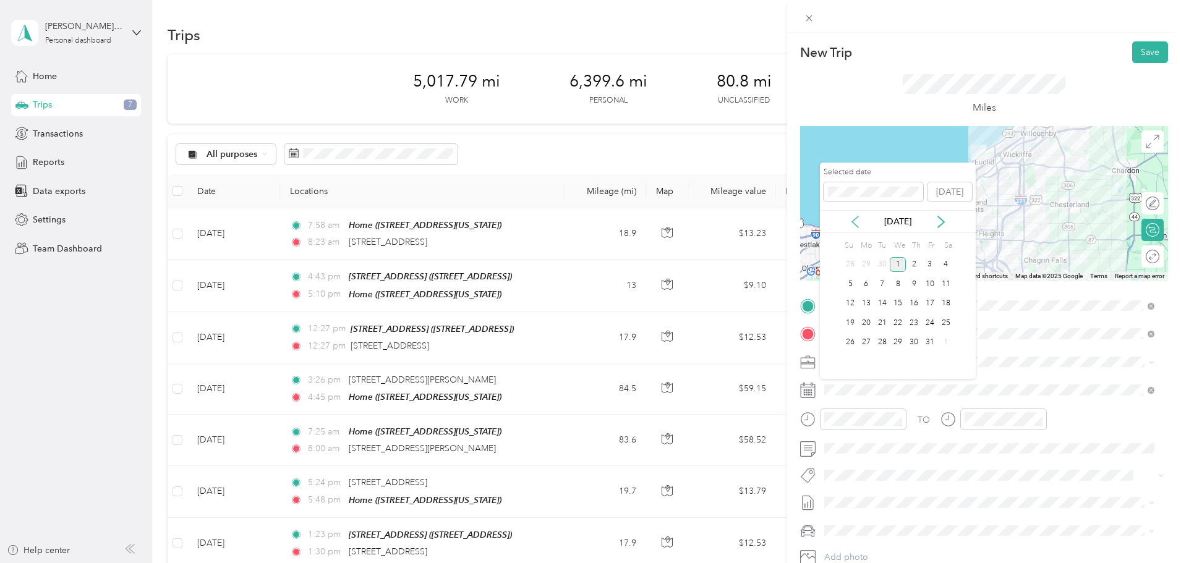
click at [851, 219] on icon at bounding box center [855, 222] width 12 height 12
click at [868, 340] on div "29" at bounding box center [866, 342] width 16 height 15
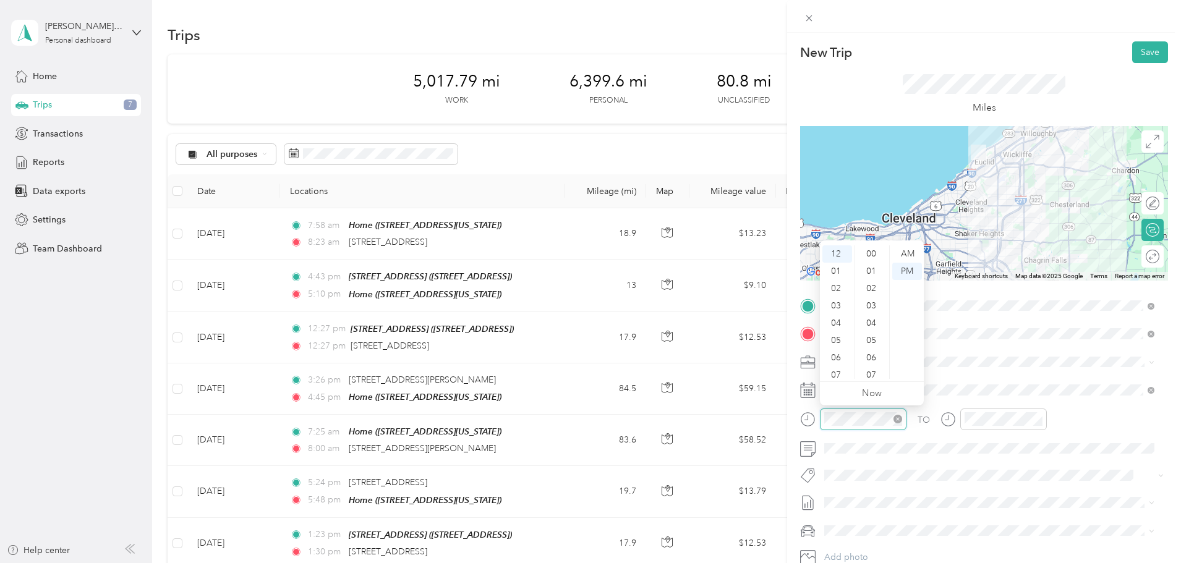
scroll to position [468, 0]
click at [838, 325] on div "04" at bounding box center [838, 323] width 30 height 17
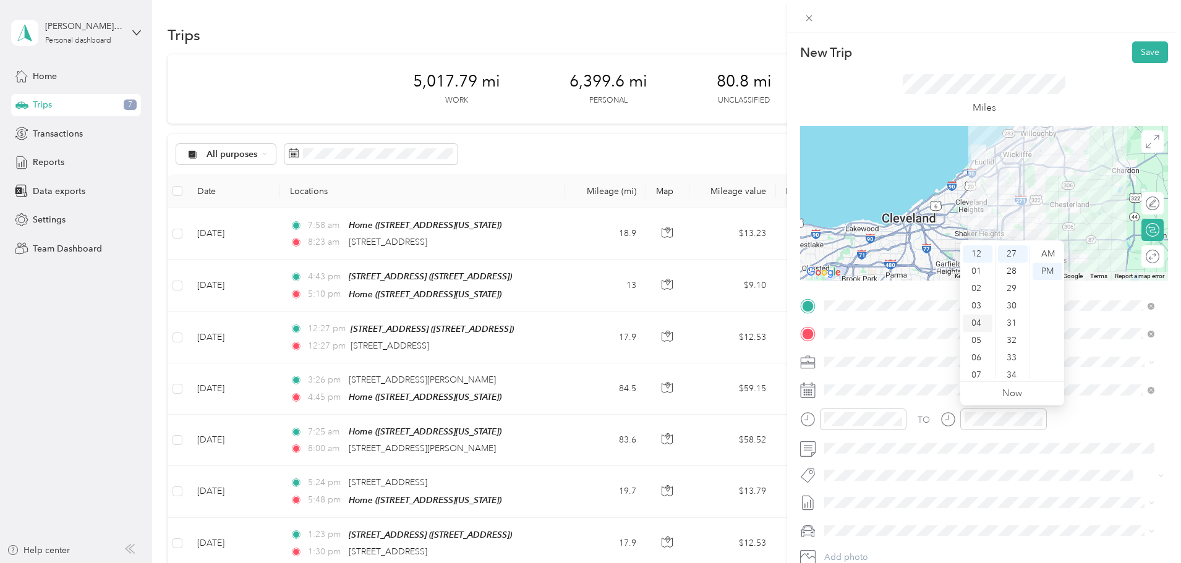
click at [980, 327] on div "04" at bounding box center [978, 323] width 30 height 17
click at [1010, 374] on div "34" at bounding box center [1013, 375] width 30 height 17
click at [1141, 50] on button "Save" at bounding box center [1150, 52] width 36 height 22
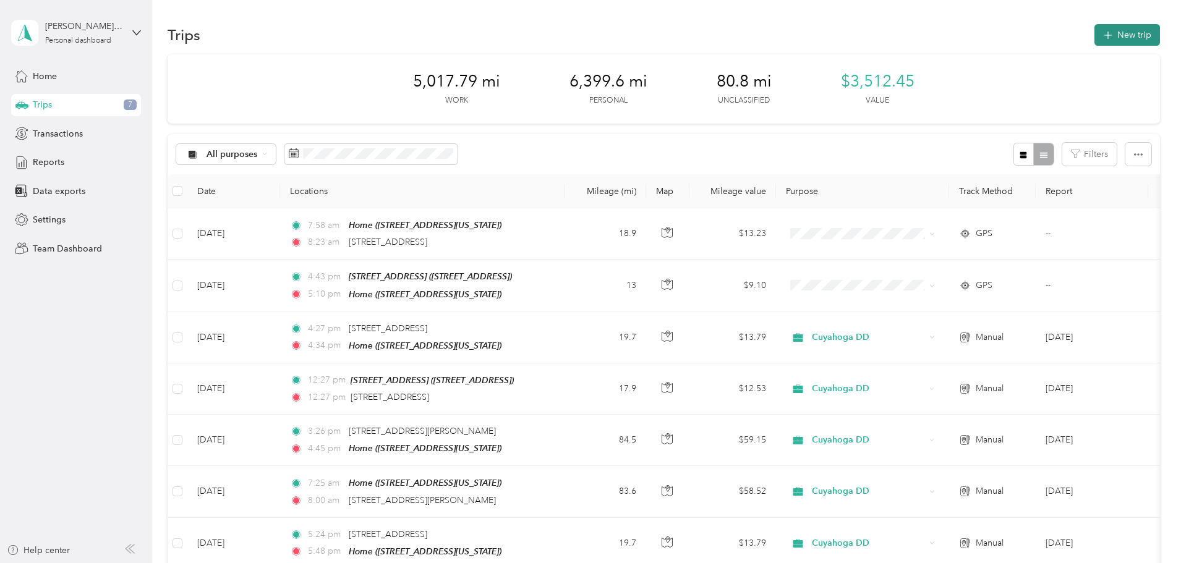
click at [1095, 30] on button "New trip" at bounding box center [1128, 35] width 66 height 22
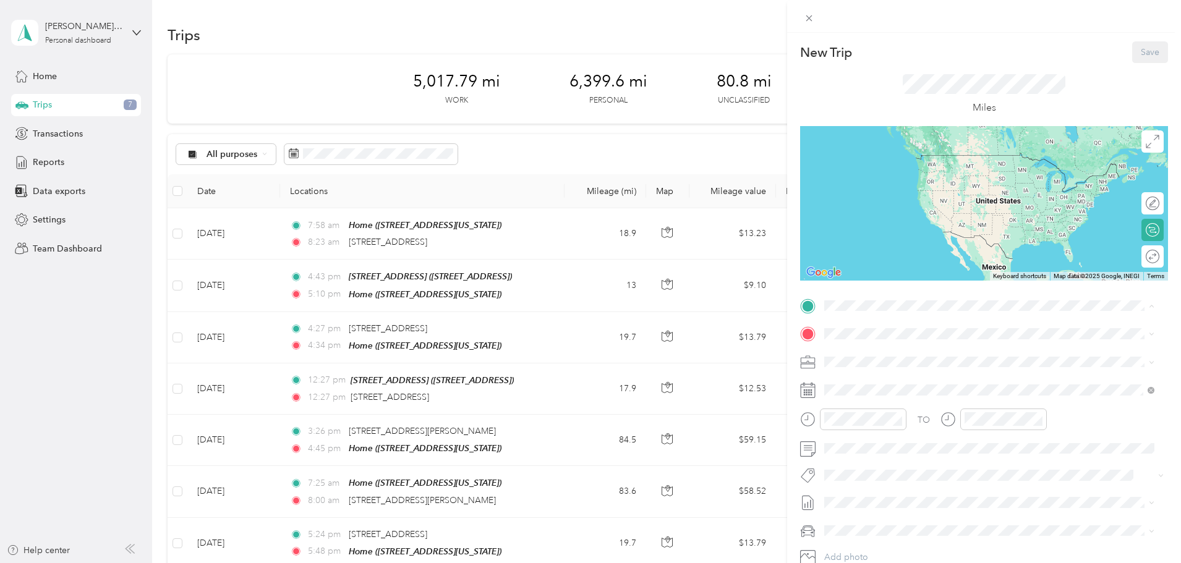
click at [884, 400] on div "Home [STREET_ADDRESS][US_STATE]" at bounding box center [910, 401] width 124 height 26
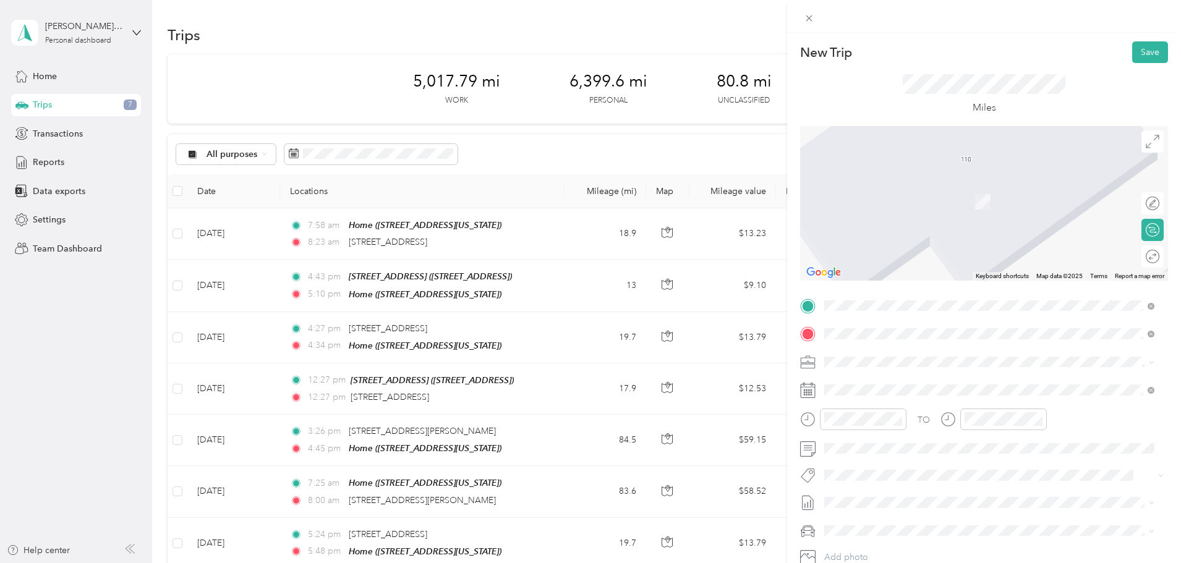
click at [876, 384] on span "[STREET_ADDRESS][US_STATE]" at bounding box center [910, 378] width 124 height 11
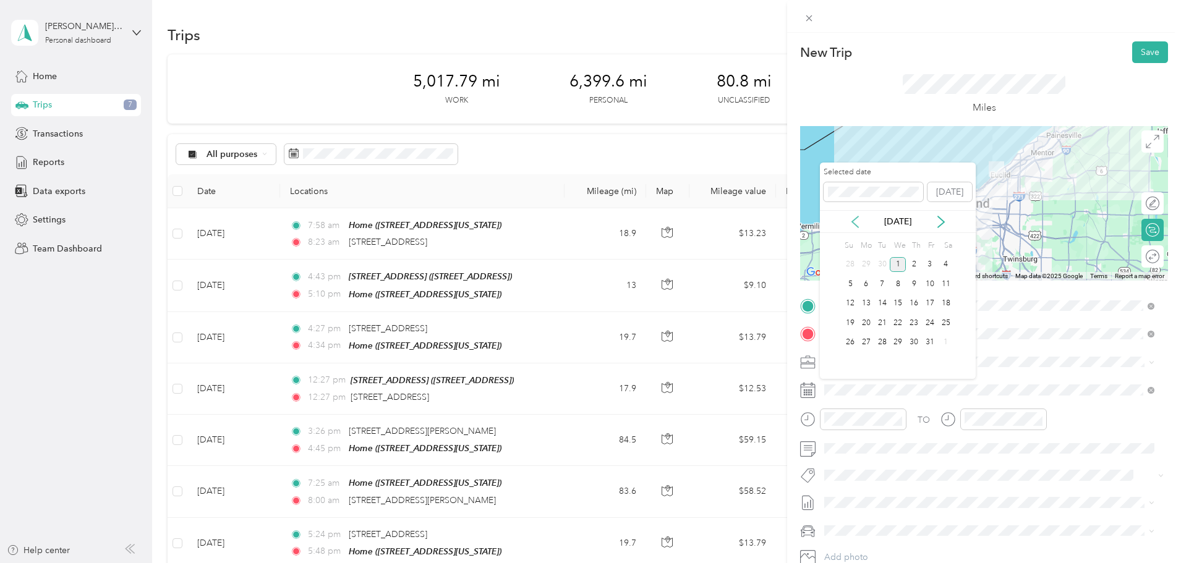
click at [852, 222] on icon at bounding box center [855, 221] width 6 height 11
click at [884, 339] on div "30" at bounding box center [883, 342] width 16 height 15
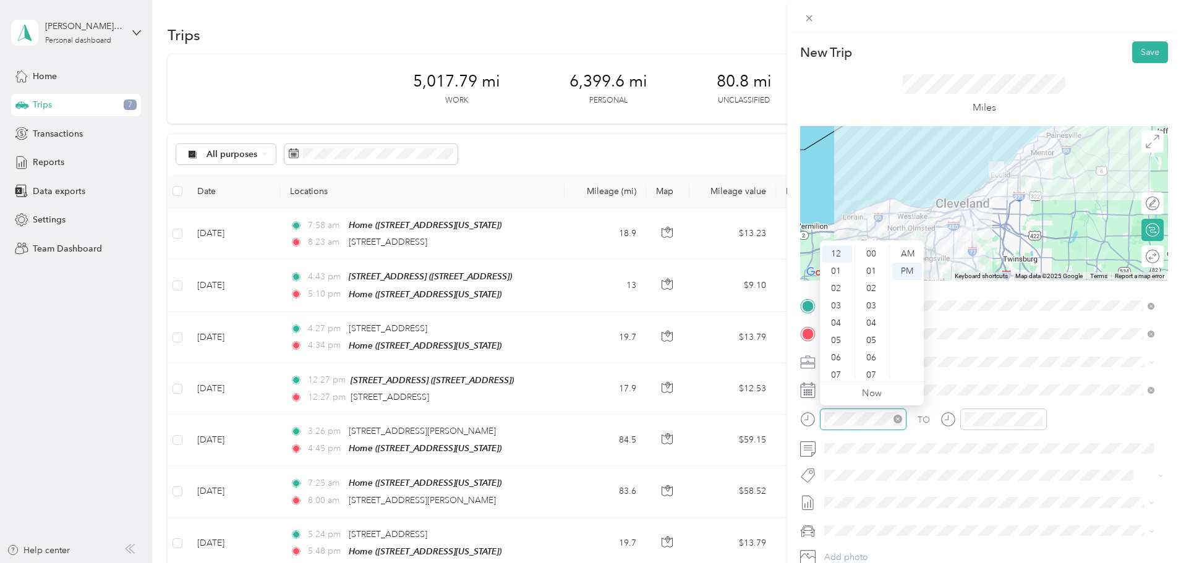
scroll to position [485, 0]
click at [832, 332] on div "08" at bounding box center [838, 330] width 30 height 17
click at [902, 251] on div "AM" at bounding box center [907, 254] width 30 height 17
click at [1079, 373] on div "TO Add photo" at bounding box center [984, 445] width 368 height 299
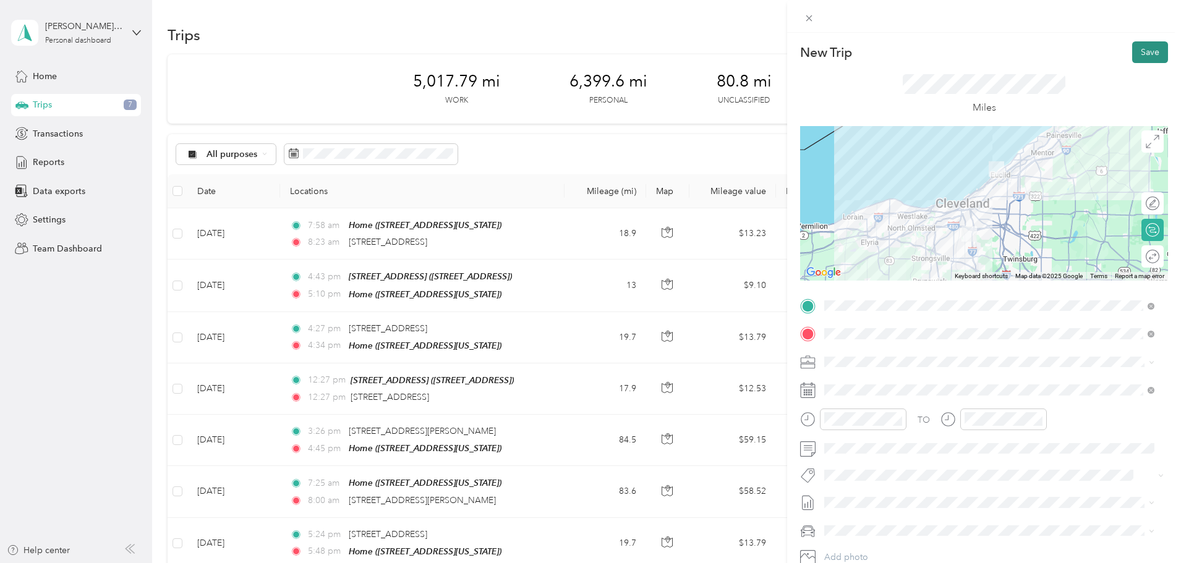
click at [1148, 52] on button "Save" at bounding box center [1150, 52] width 36 height 22
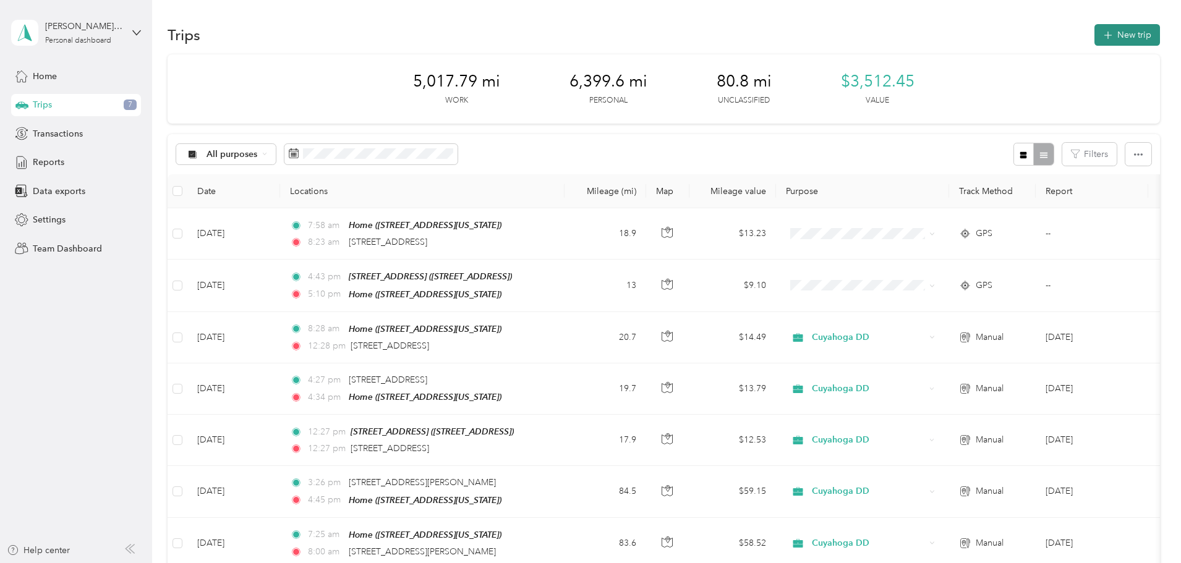
click at [1095, 28] on button "New trip" at bounding box center [1128, 35] width 66 height 22
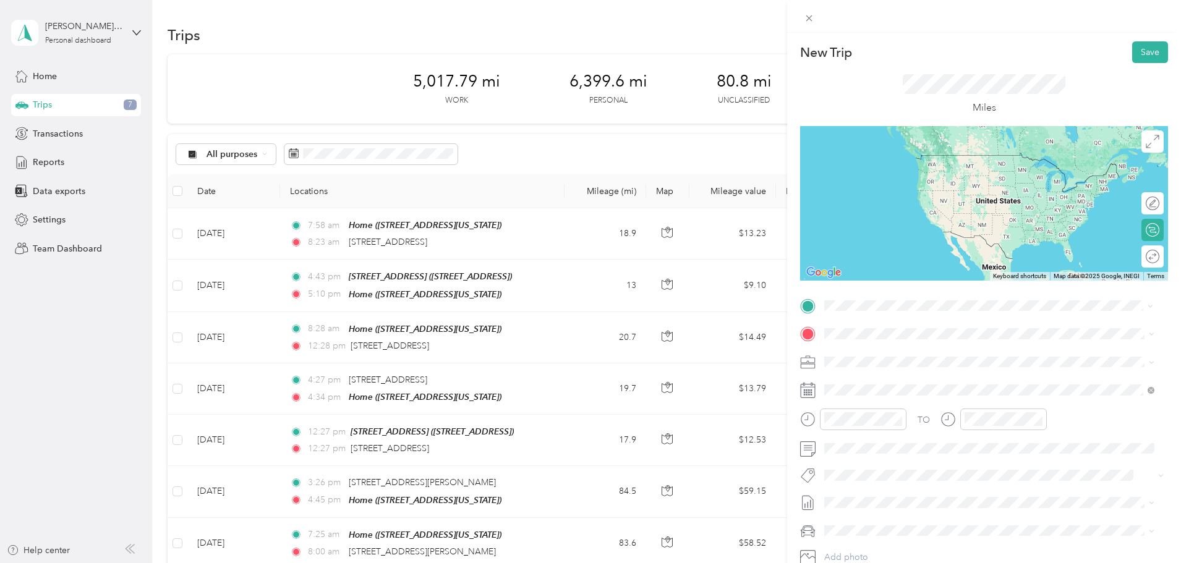
click at [878, 348] on span "[STREET_ADDRESS][US_STATE]" at bounding box center [910, 349] width 124 height 11
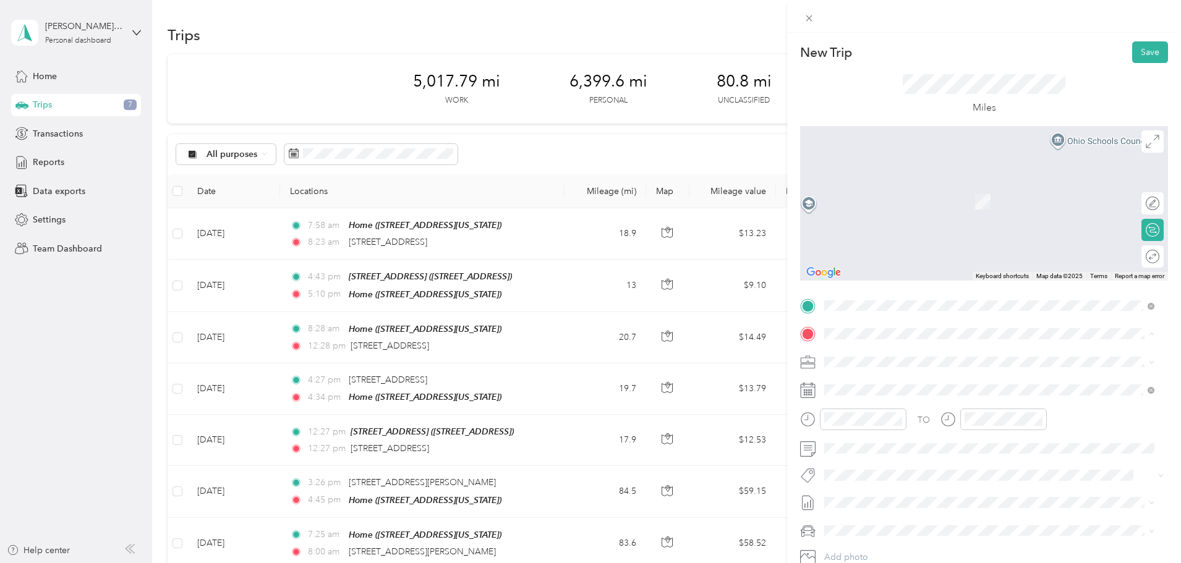
click at [873, 383] on strong "[STREET_ADDRESS]" at bounding box center [889, 382] width 83 height 11
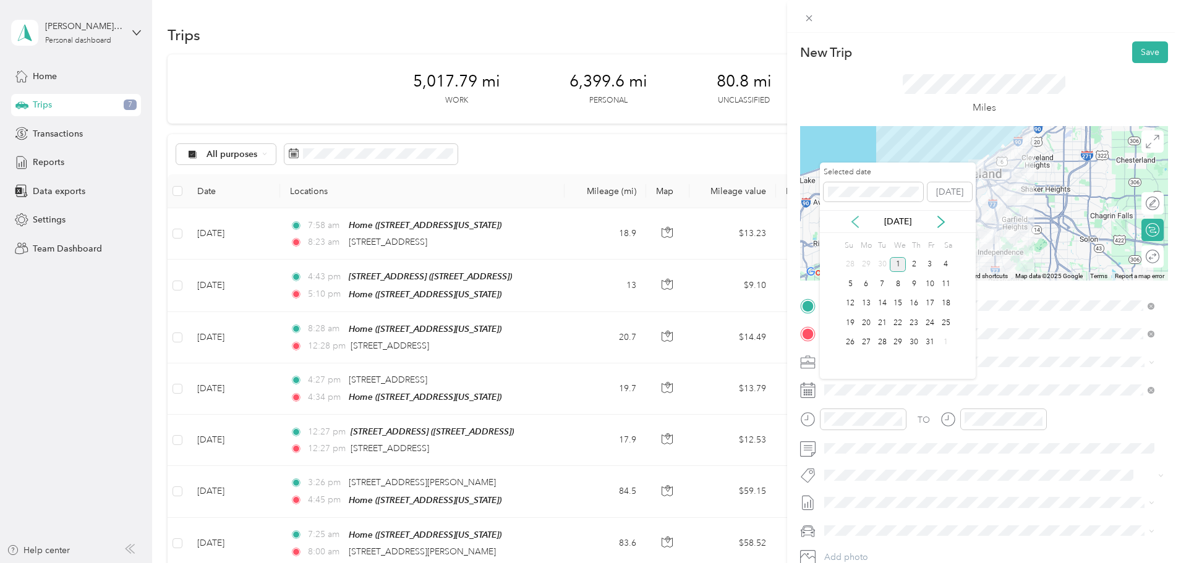
click at [852, 224] on icon at bounding box center [855, 222] width 12 height 12
click at [880, 344] on div "30" at bounding box center [883, 342] width 16 height 15
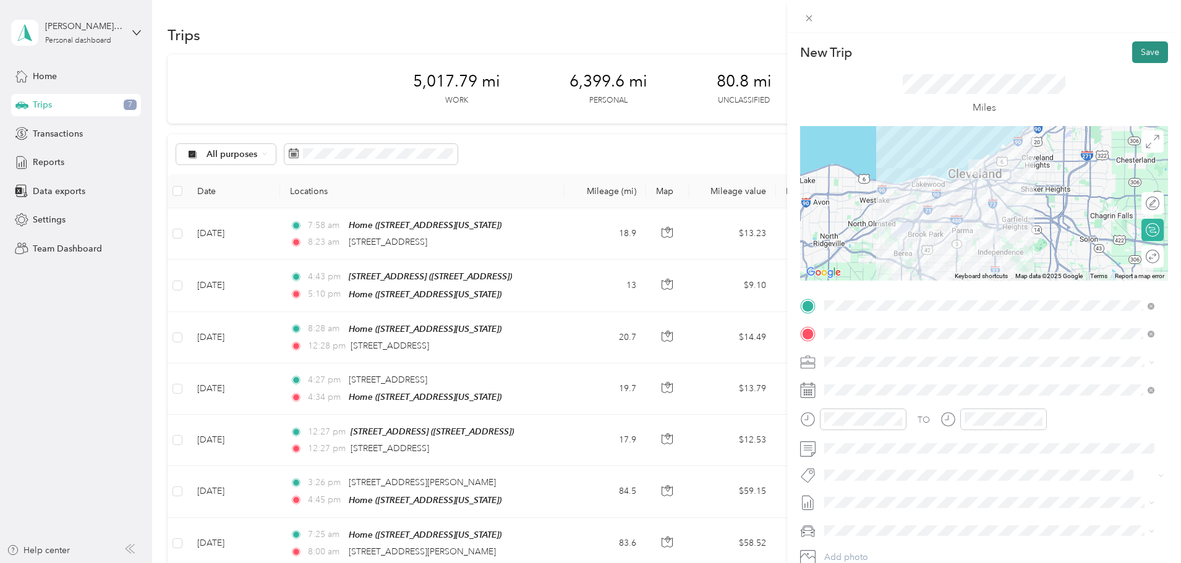
click at [1135, 51] on button "Save" at bounding box center [1150, 52] width 36 height 22
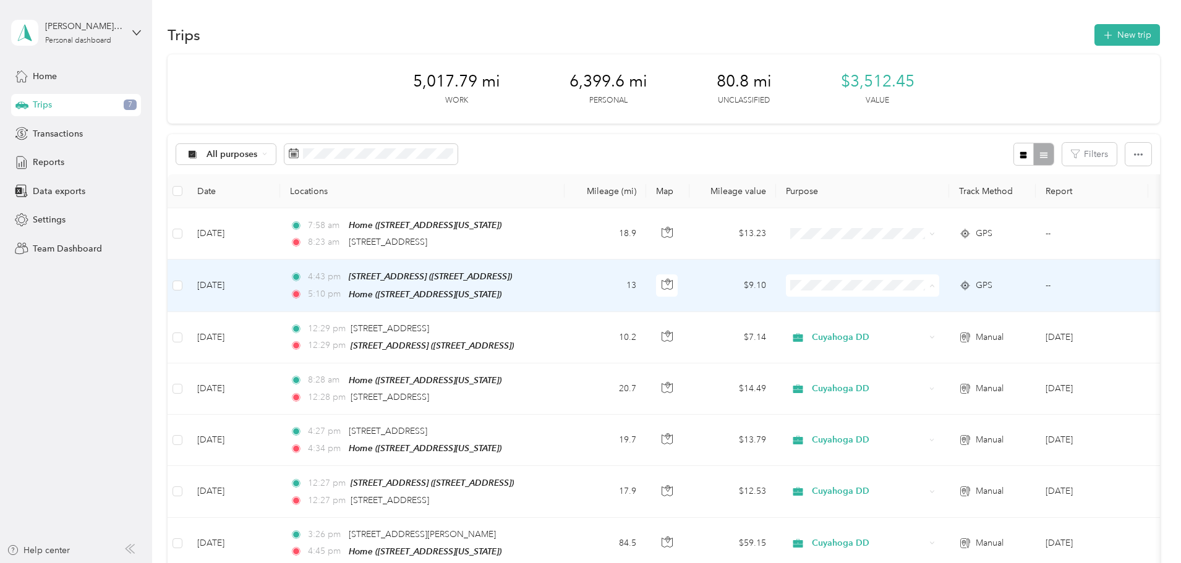
click at [896, 300] on li "Cuyahoga DD" at bounding box center [944, 308] width 153 height 22
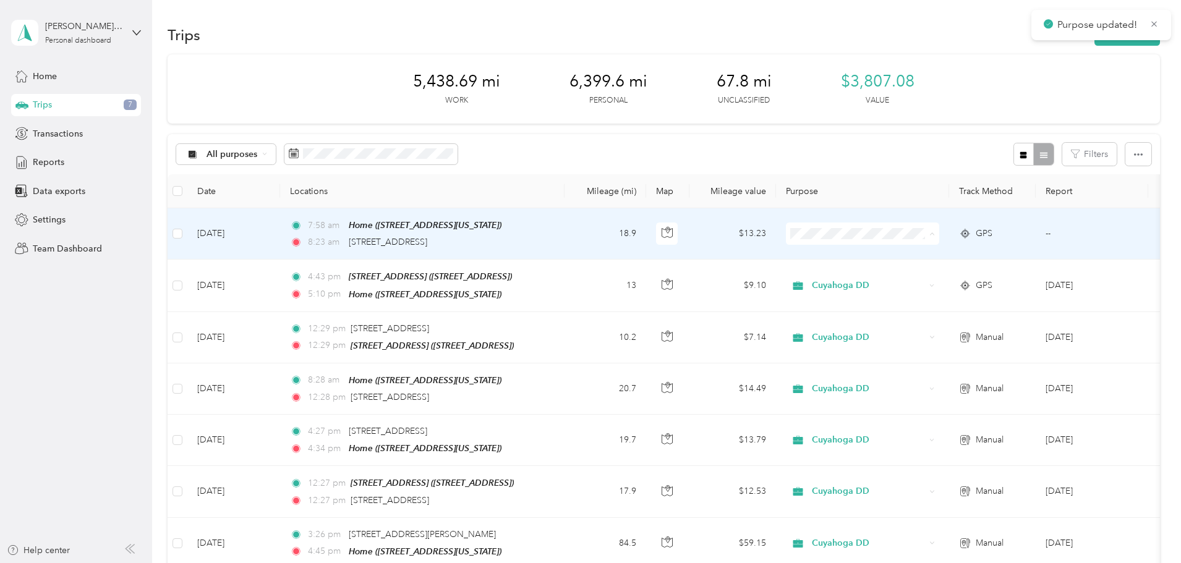
click at [902, 257] on span "Cuyahoga DD" at bounding box center [956, 256] width 114 height 13
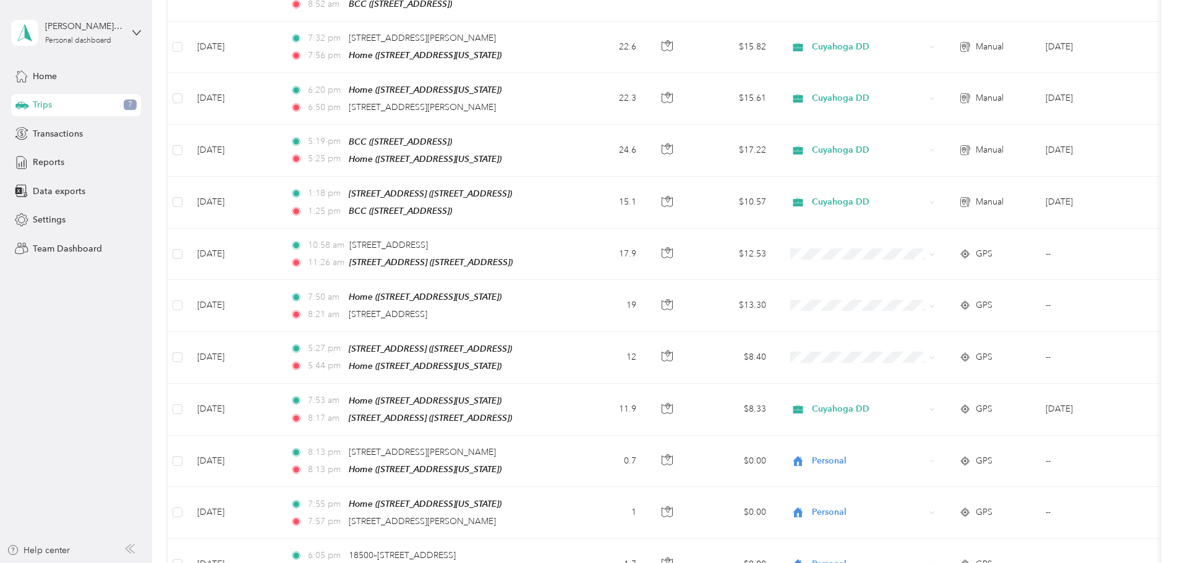
scroll to position [742, 0]
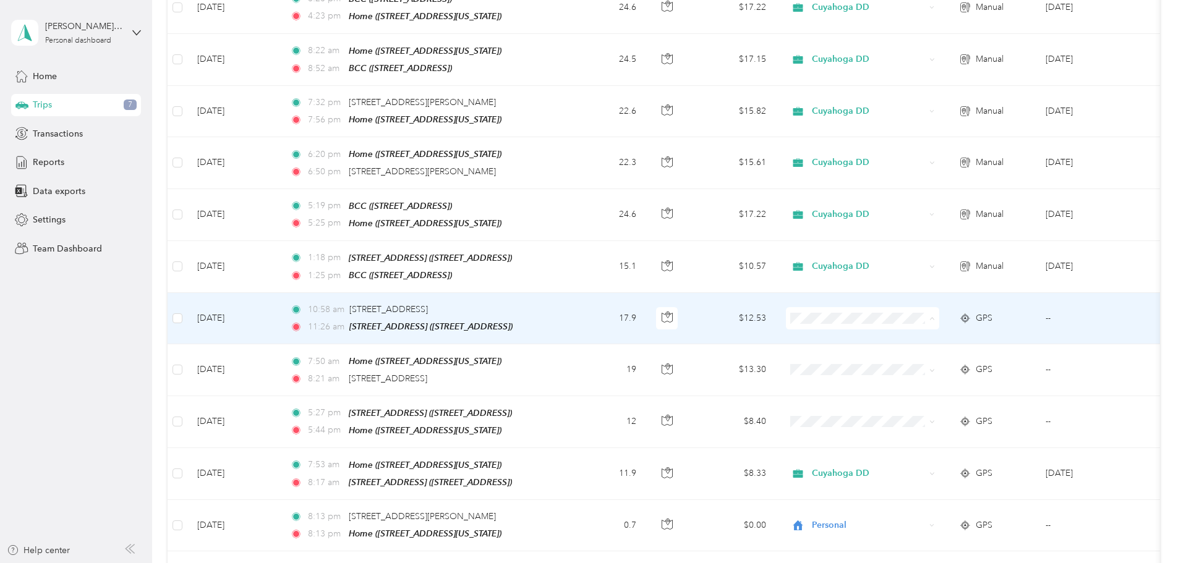
click at [901, 320] on li "Cuyahoga DD" at bounding box center [944, 329] width 153 height 22
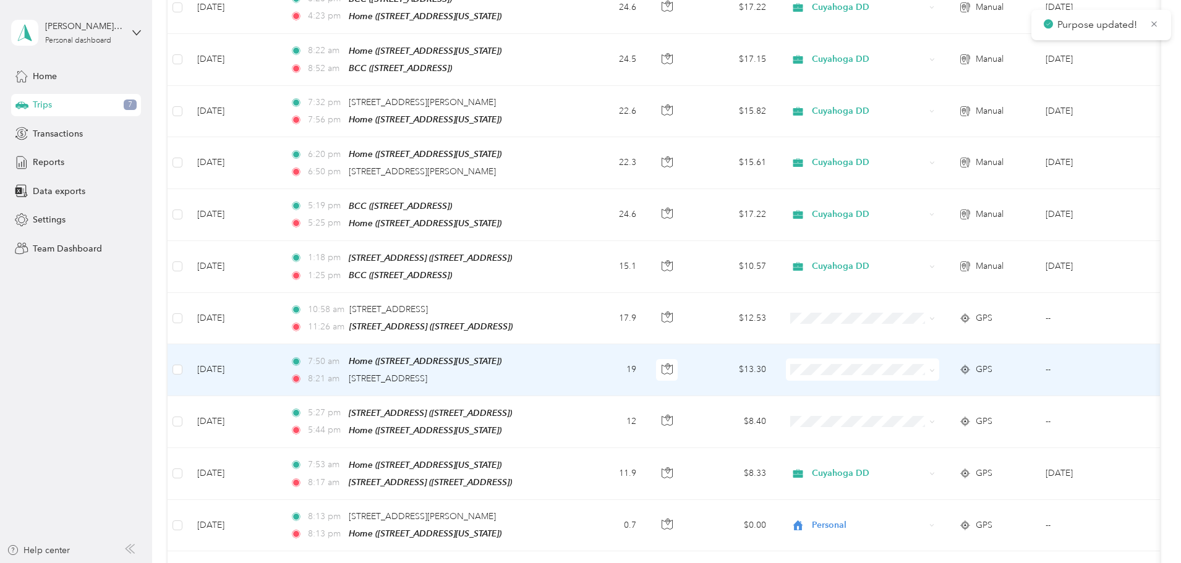
click at [897, 359] on span at bounding box center [862, 370] width 153 height 22
click at [895, 380] on span "Cuyahoga DD" at bounding box center [945, 379] width 136 height 13
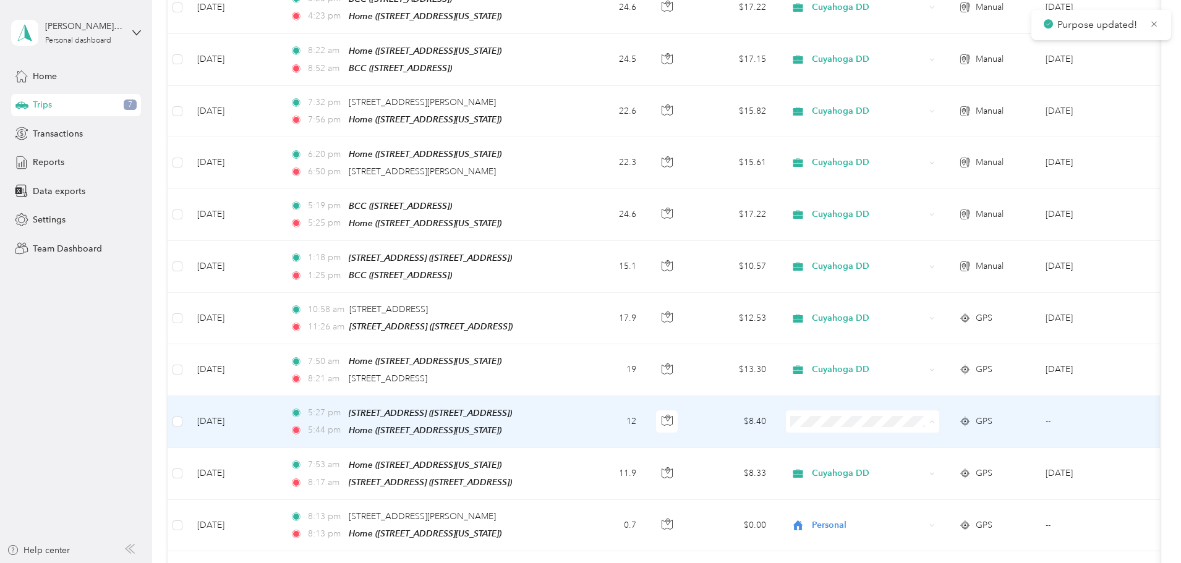
click at [907, 427] on span "Cuyahoga DD" at bounding box center [956, 430] width 114 height 13
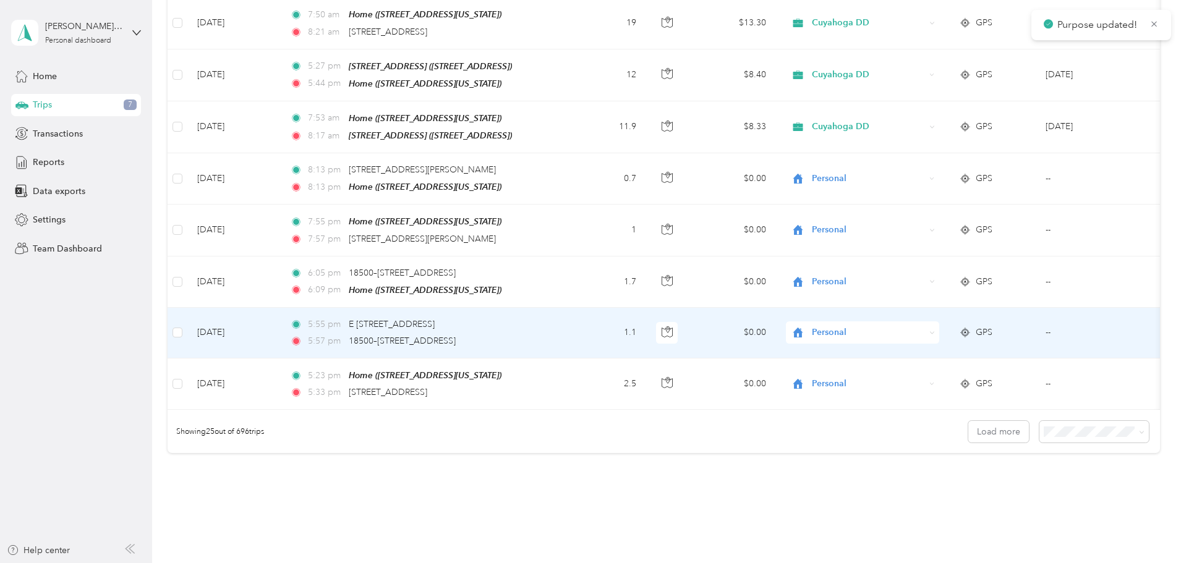
scroll to position [1113, 0]
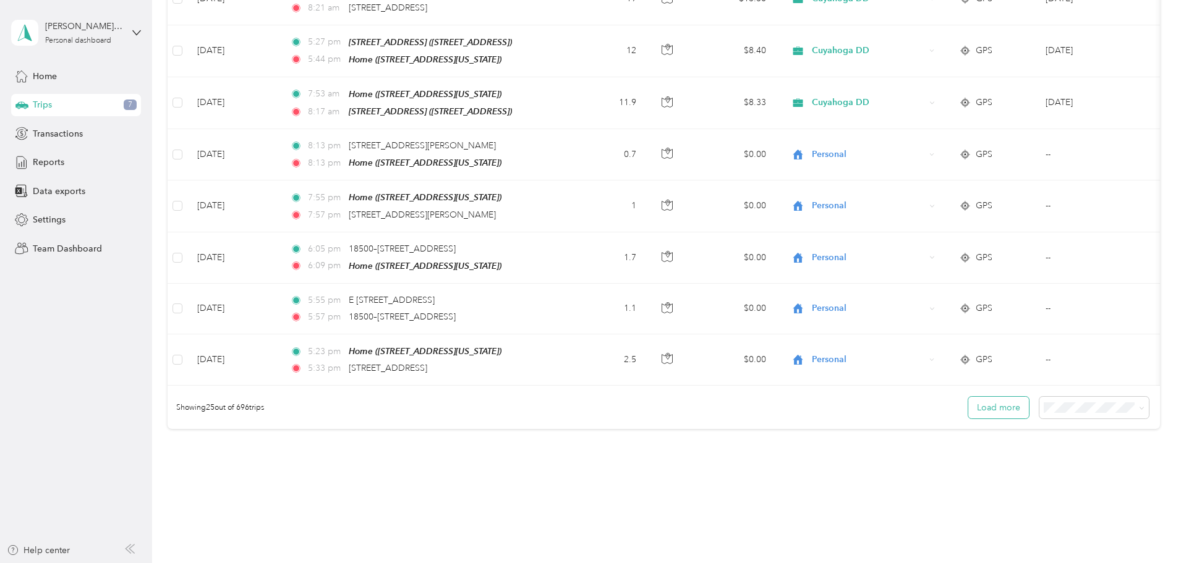
click at [969, 404] on button "Load more" at bounding box center [999, 408] width 61 height 22
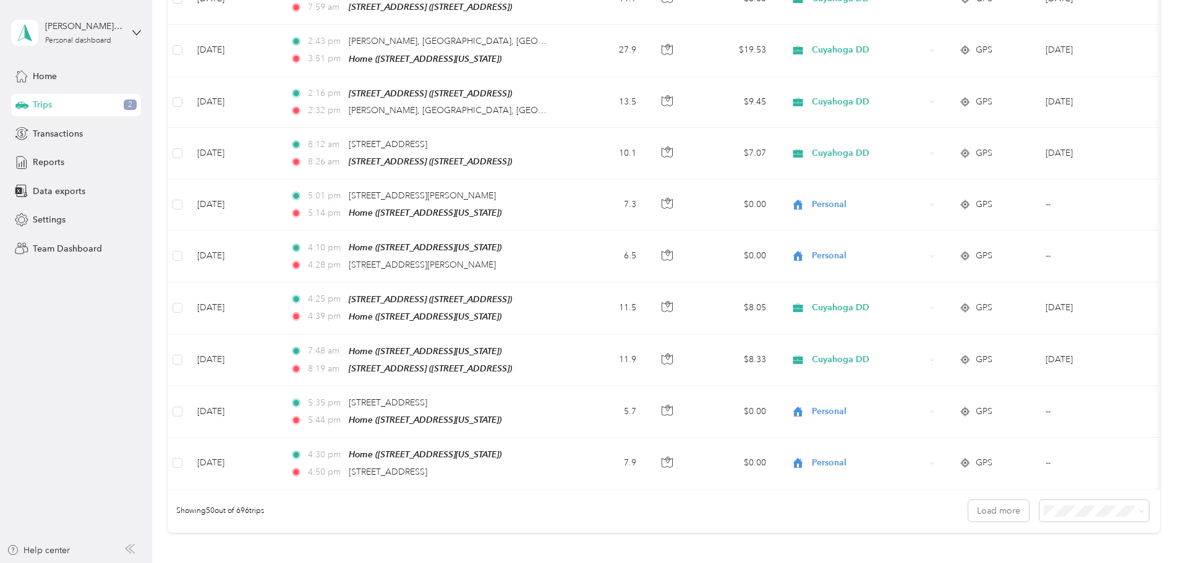
scroll to position [2412, 0]
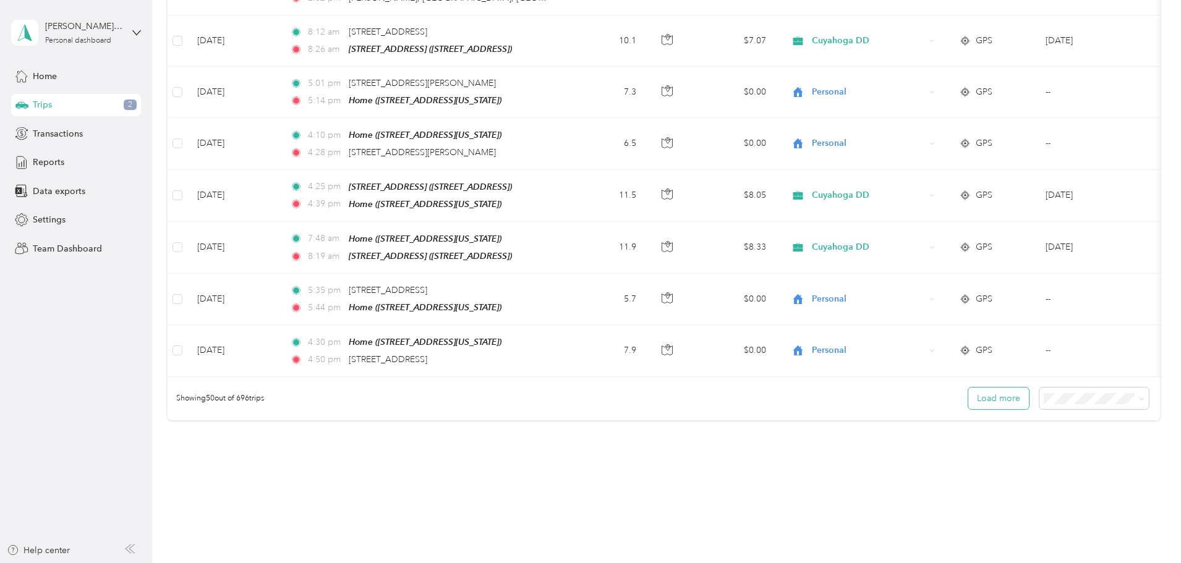
click at [969, 388] on button "Load more" at bounding box center [999, 399] width 61 height 22
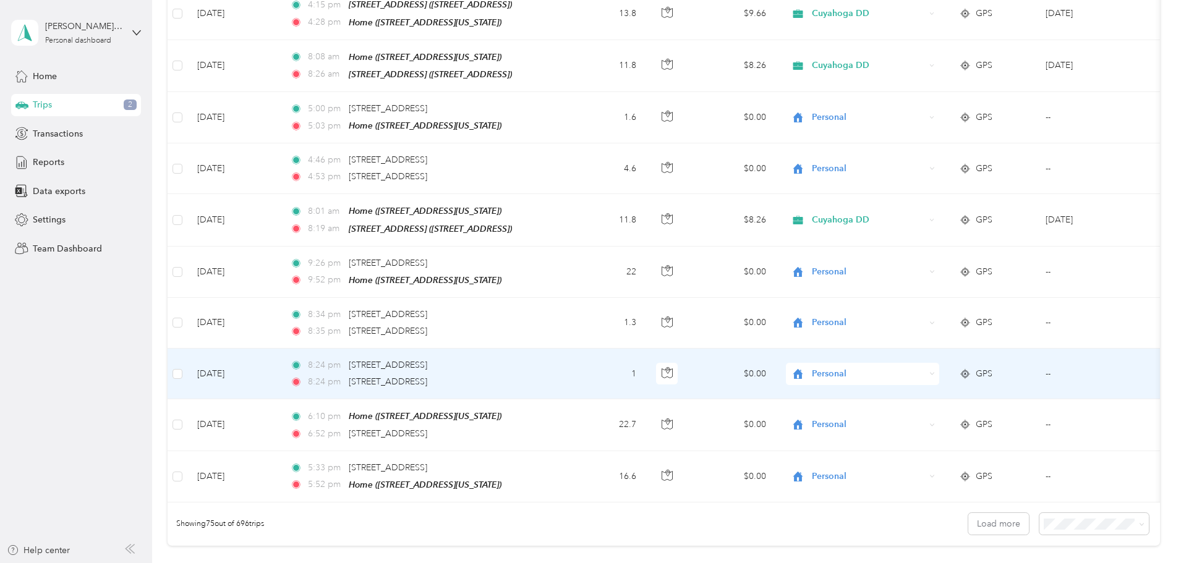
scroll to position [3684, 0]
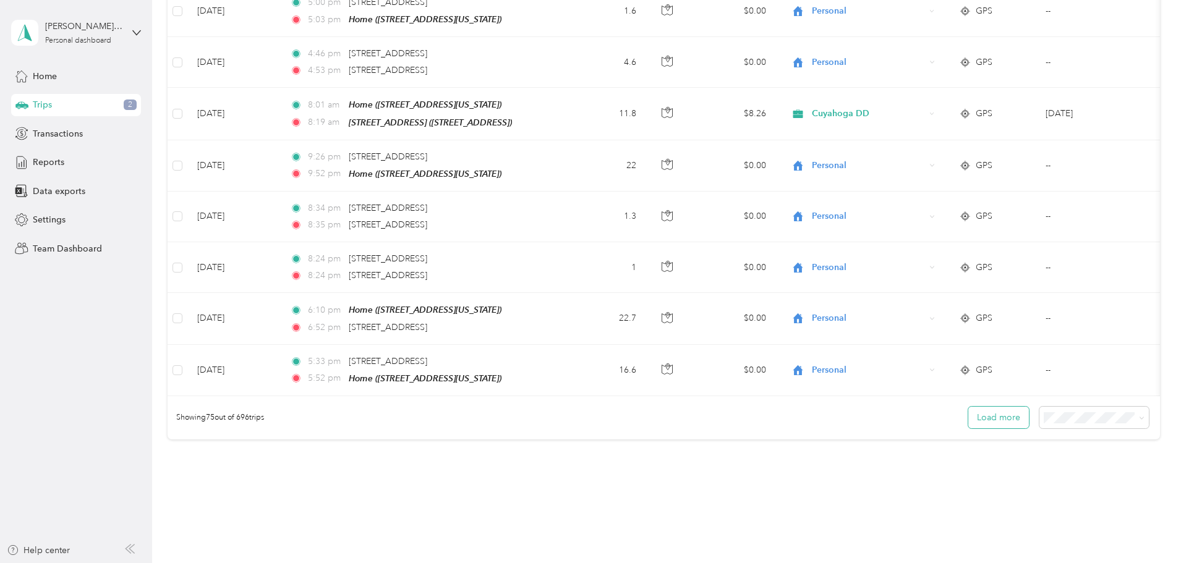
click at [969, 407] on button "Load more" at bounding box center [999, 418] width 61 height 22
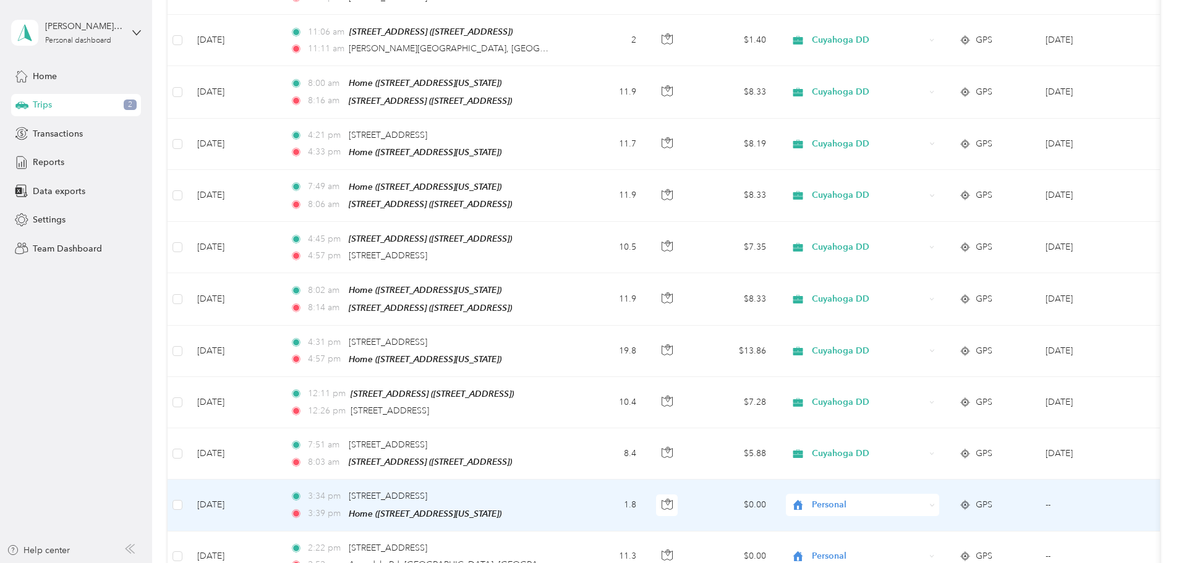
scroll to position [4956, 0]
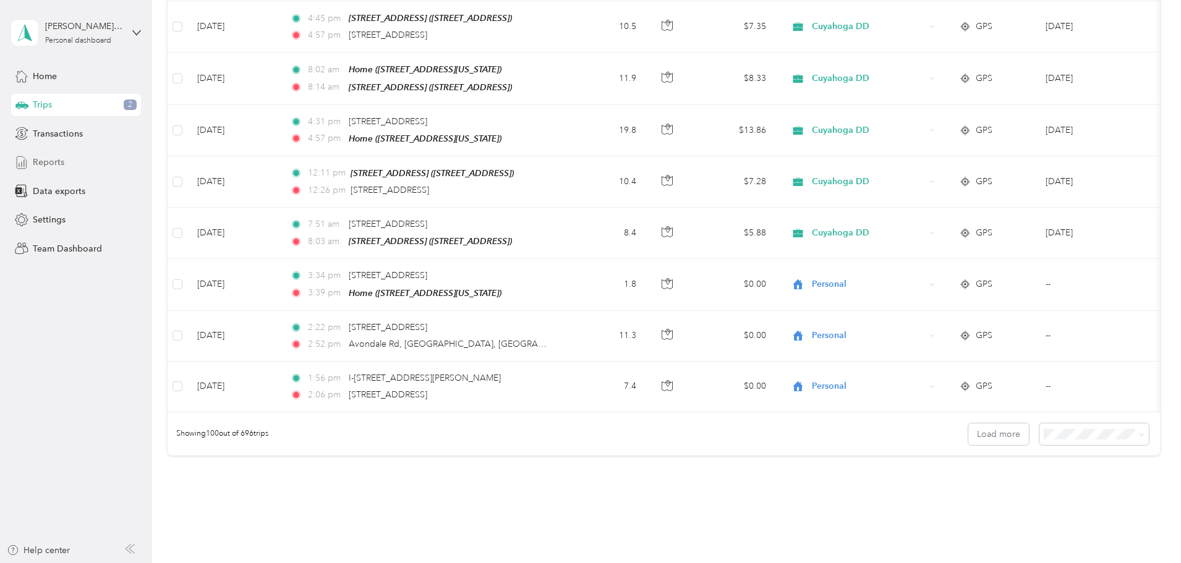
click at [47, 155] on div "Reports" at bounding box center [76, 163] width 130 height 22
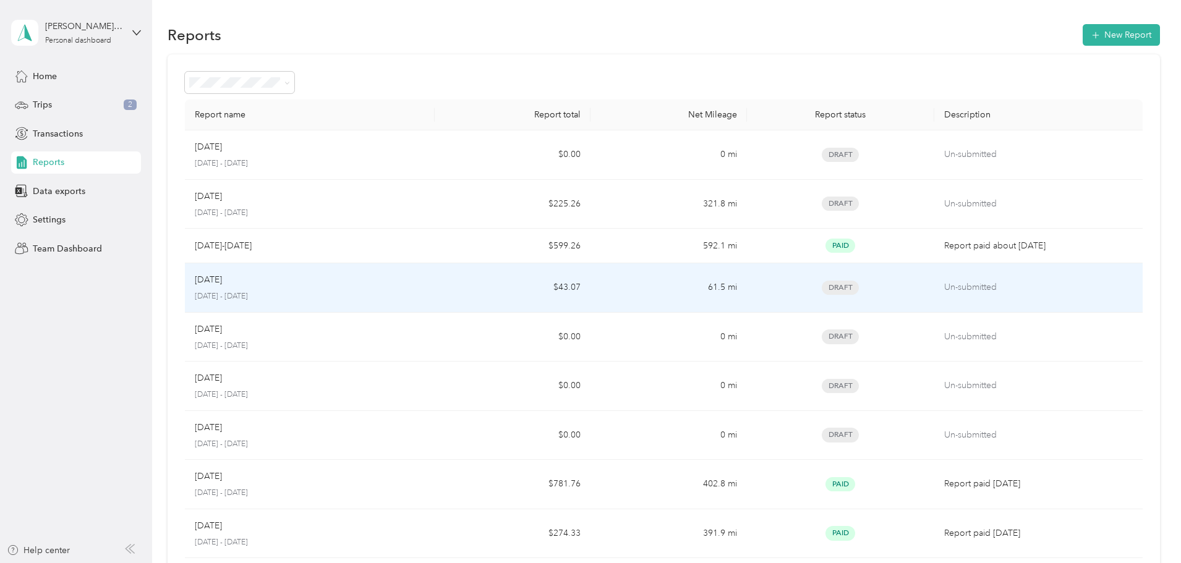
click at [424, 288] on div "Aug [DATE] - [DATE]" at bounding box center [310, 287] width 230 height 29
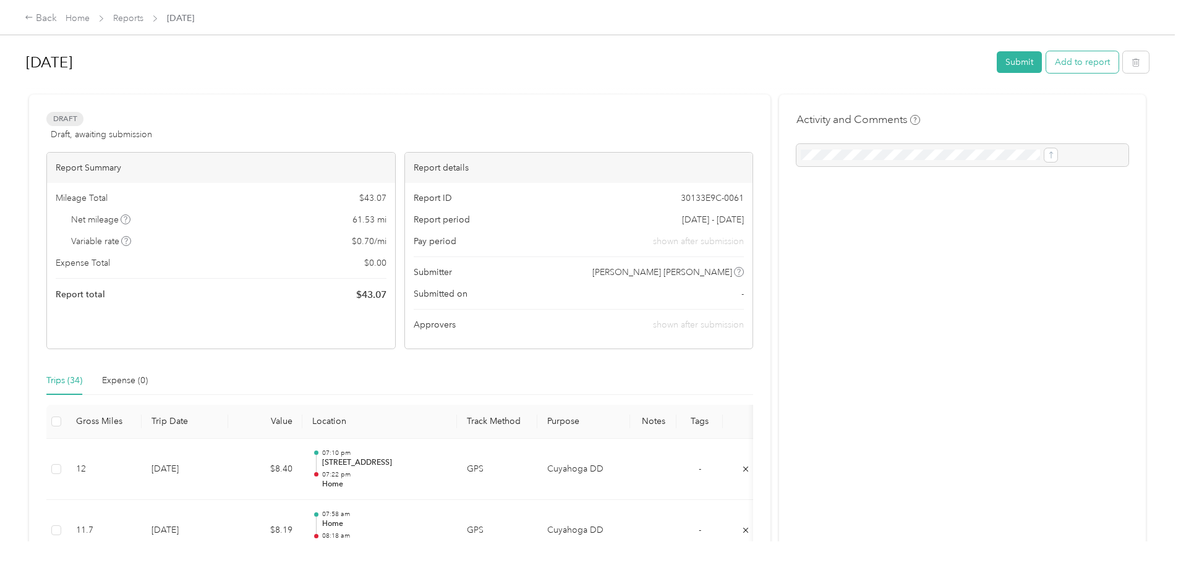
click at [1046, 61] on button "Add to report" at bounding box center [1082, 62] width 72 height 22
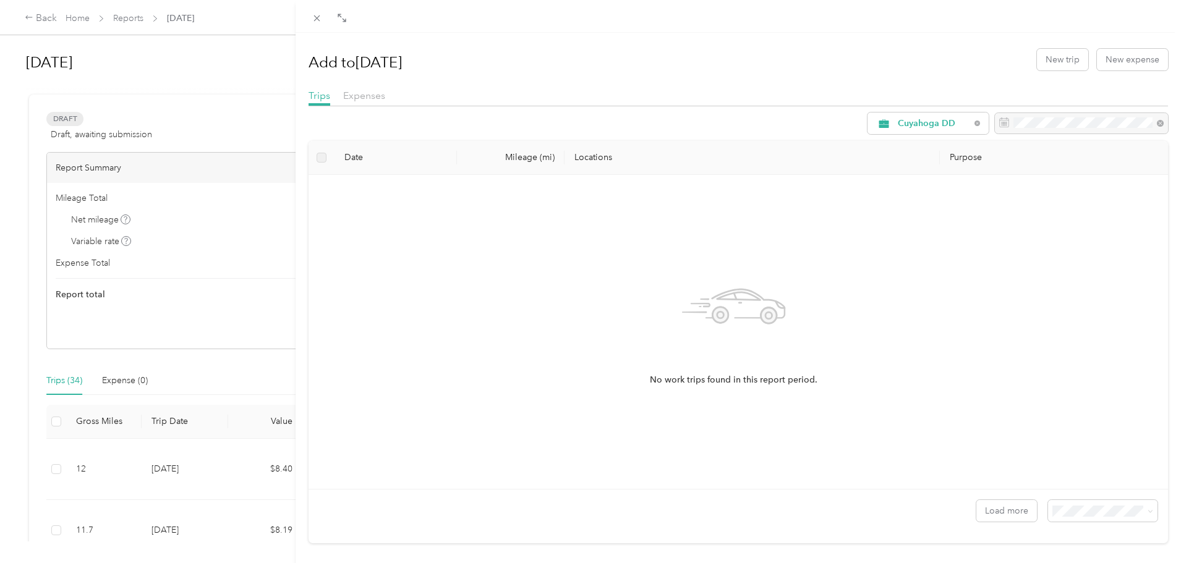
click at [320, 159] on label at bounding box center [322, 158] width 10 height 14
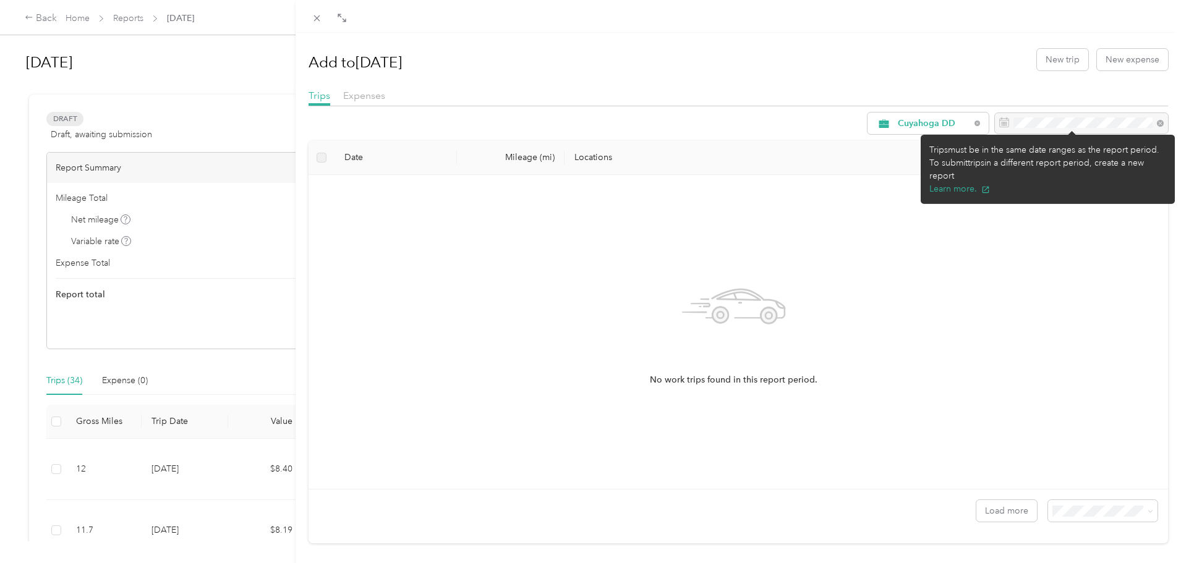
click at [1031, 125] on div at bounding box center [1081, 123] width 173 height 21
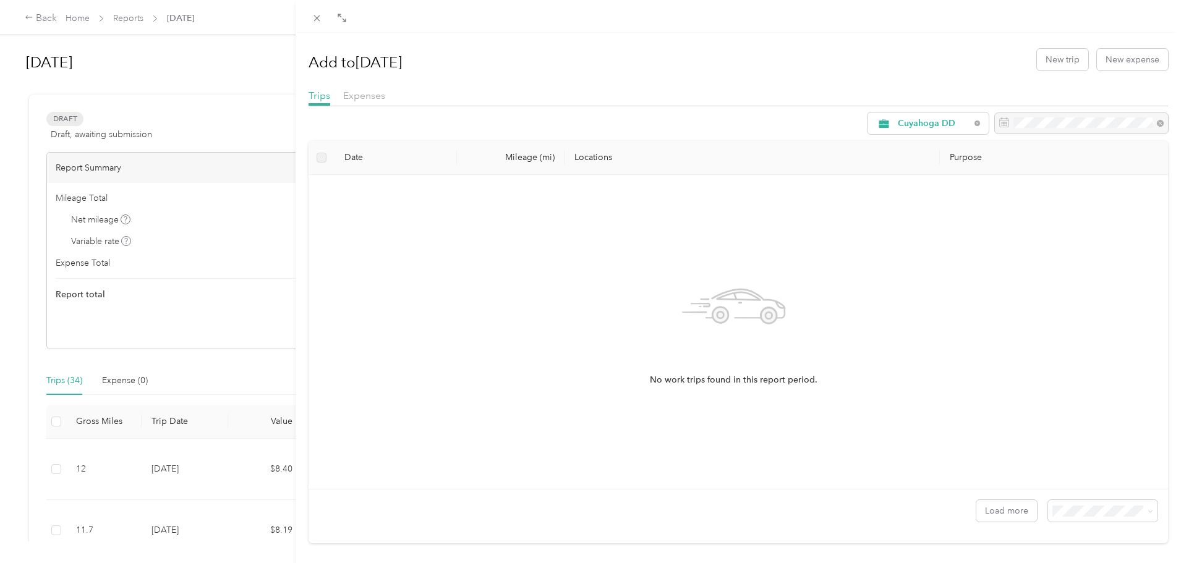
click at [1096, 250] on div "No work trips found in this report period." at bounding box center [734, 332] width 831 height 294
click at [317, 14] on icon at bounding box center [317, 18] width 11 height 11
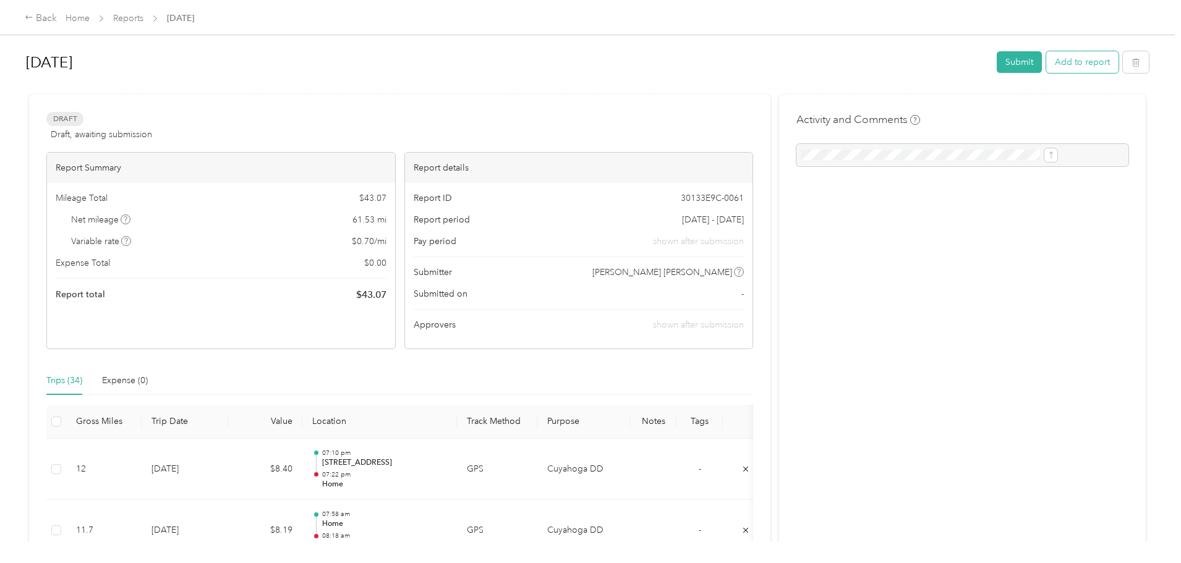
click at [1046, 63] on button "Add to report" at bounding box center [1082, 62] width 72 height 22
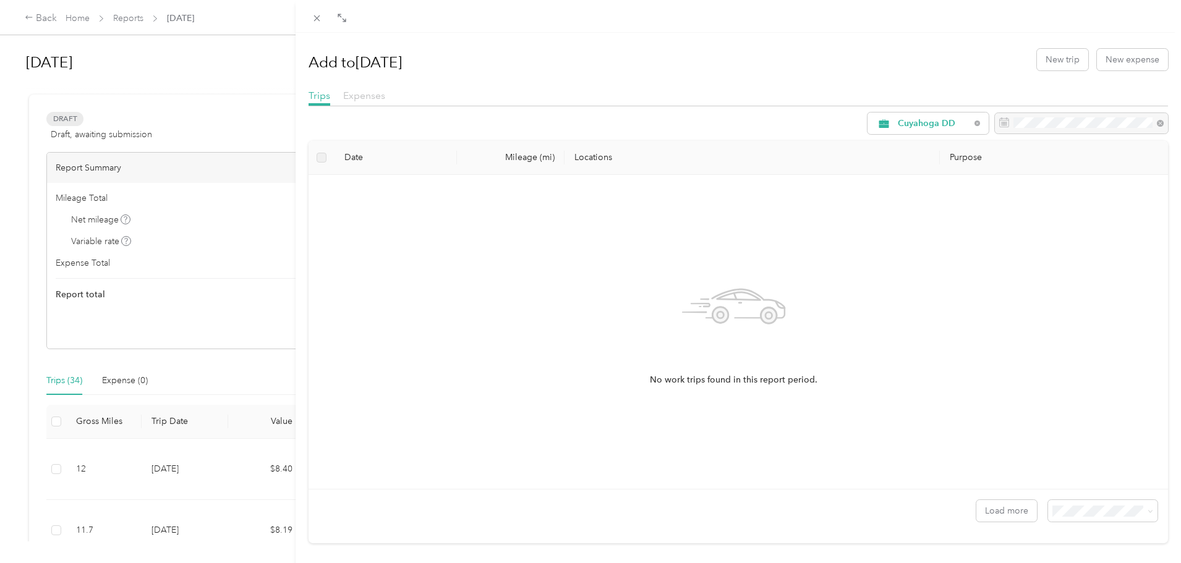
click at [368, 98] on span "Expenses" at bounding box center [364, 96] width 42 height 12
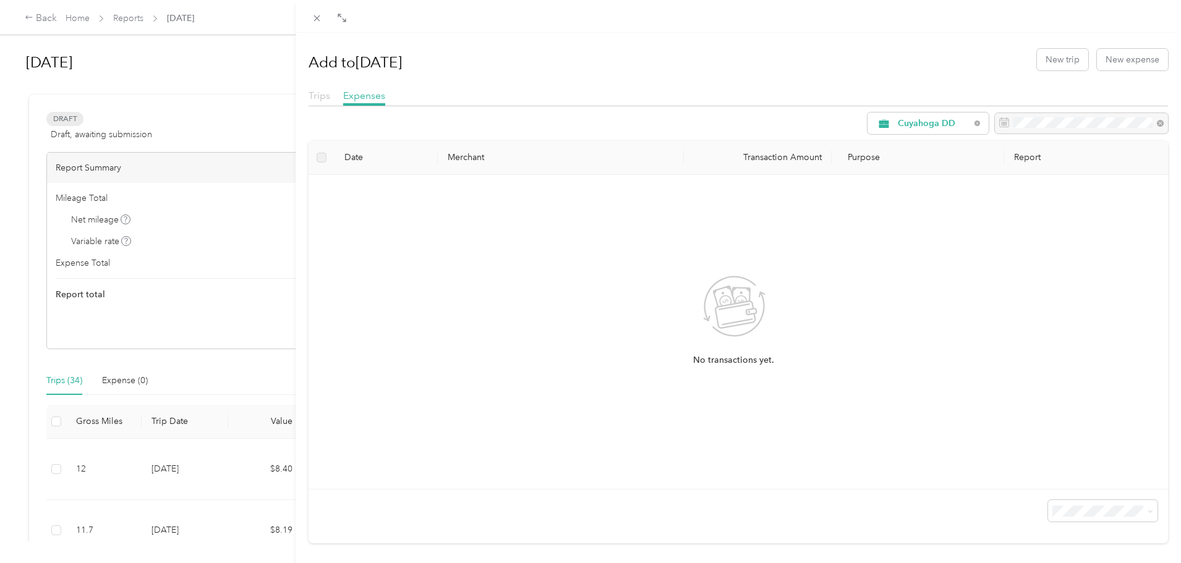
click at [319, 97] on span "Trips" at bounding box center [320, 96] width 22 height 12
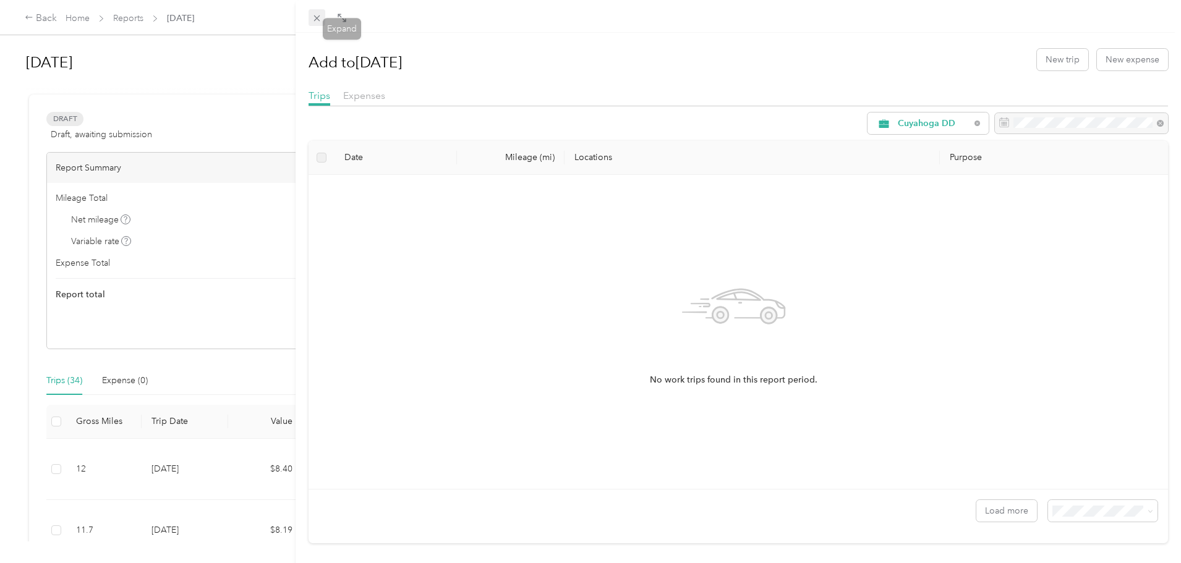
click at [313, 17] on icon at bounding box center [317, 18] width 11 height 11
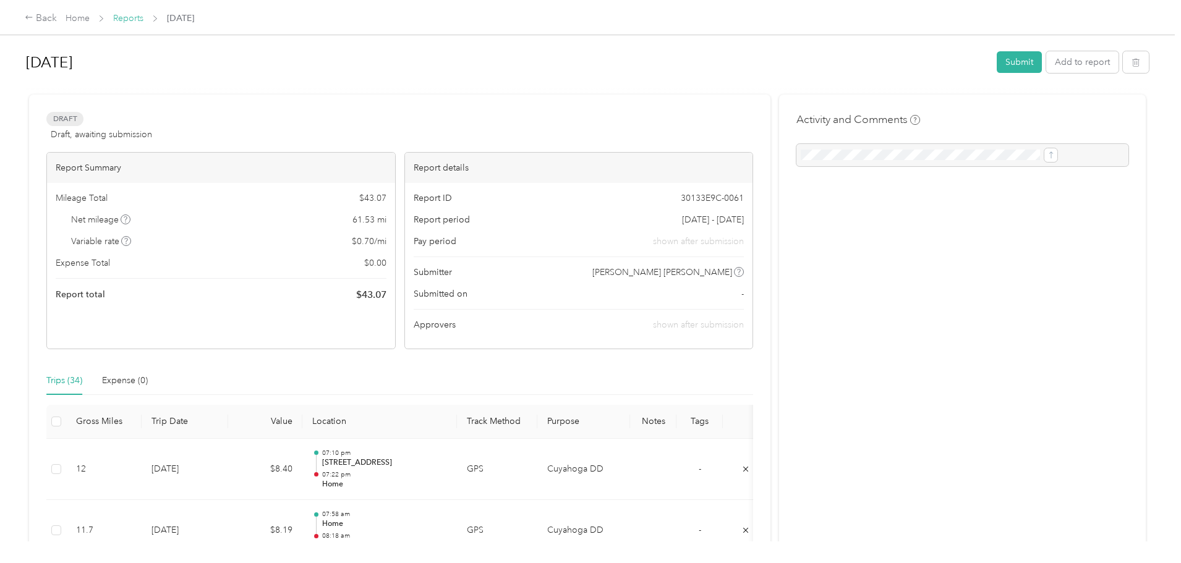
click at [143, 19] on link "Reports" at bounding box center [128, 18] width 30 height 11
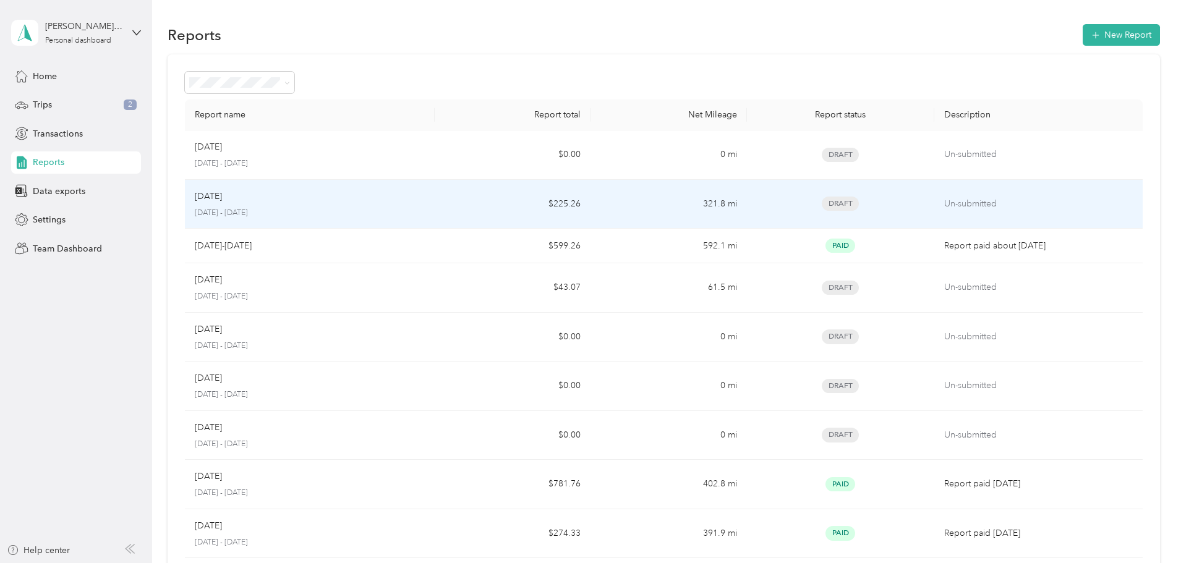
click at [387, 210] on p "[DATE] - [DATE]" at bounding box center [310, 213] width 230 height 11
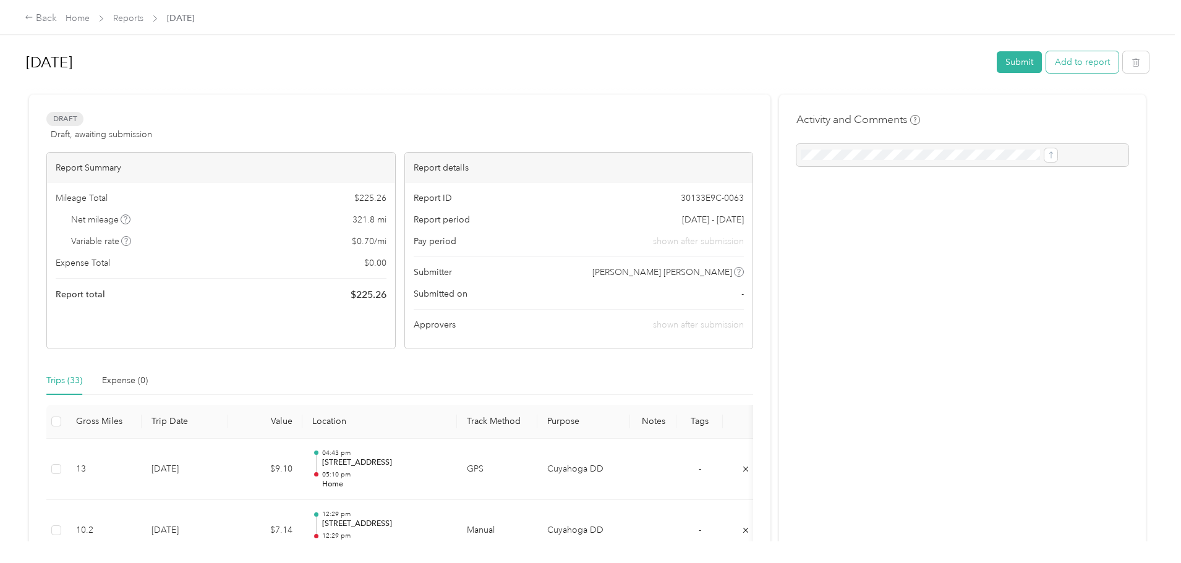
click at [1046, 58] on button "Add to report" at bounding box center [1082, 62] width 72 height 22
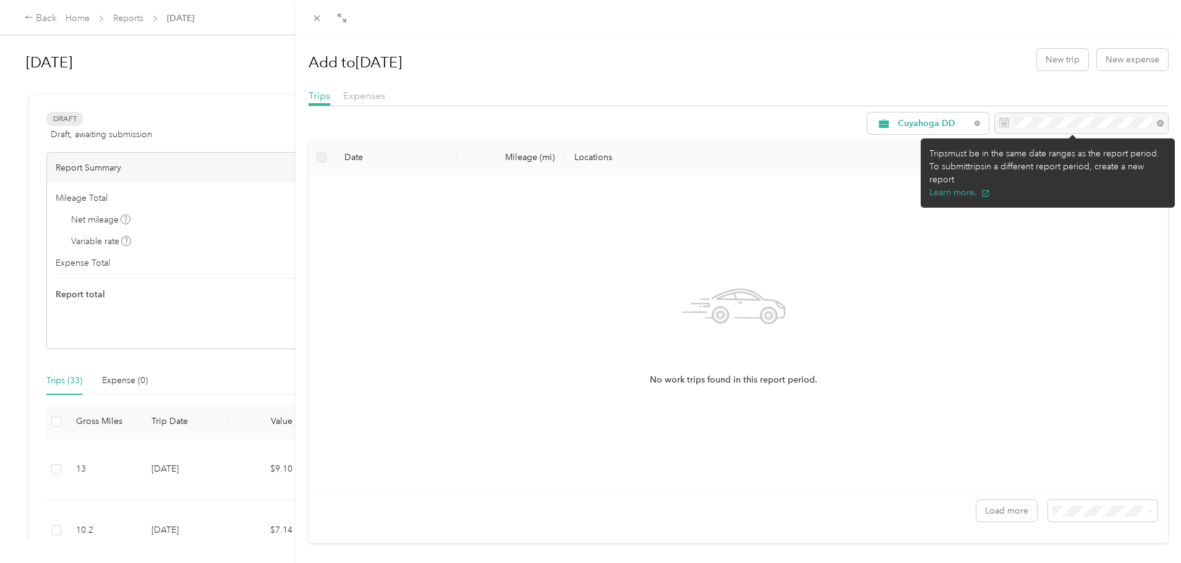
click at [1092, 124] on div at bounding box center [1081, 123] width 173 height 21
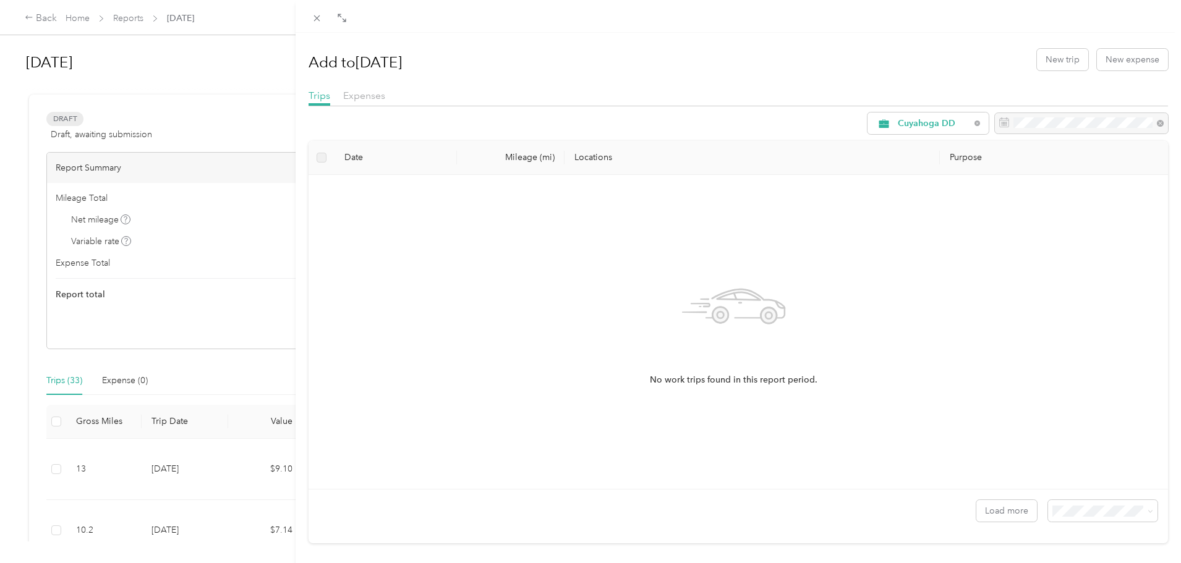
drag, startPoint x: 338, startPoint y: 151, endPoint x: 331, endPoint y: 153, distance: 7.2
click at [335, 153] on th "Date" at bounding box center [396, 158] width 122 height 34
click at [320, 157] on label at bounding box center [322, 158] width 10 height 14
click at [372, 96] on span "Expenses" at bounding box center [364, 96] width 42 height 12
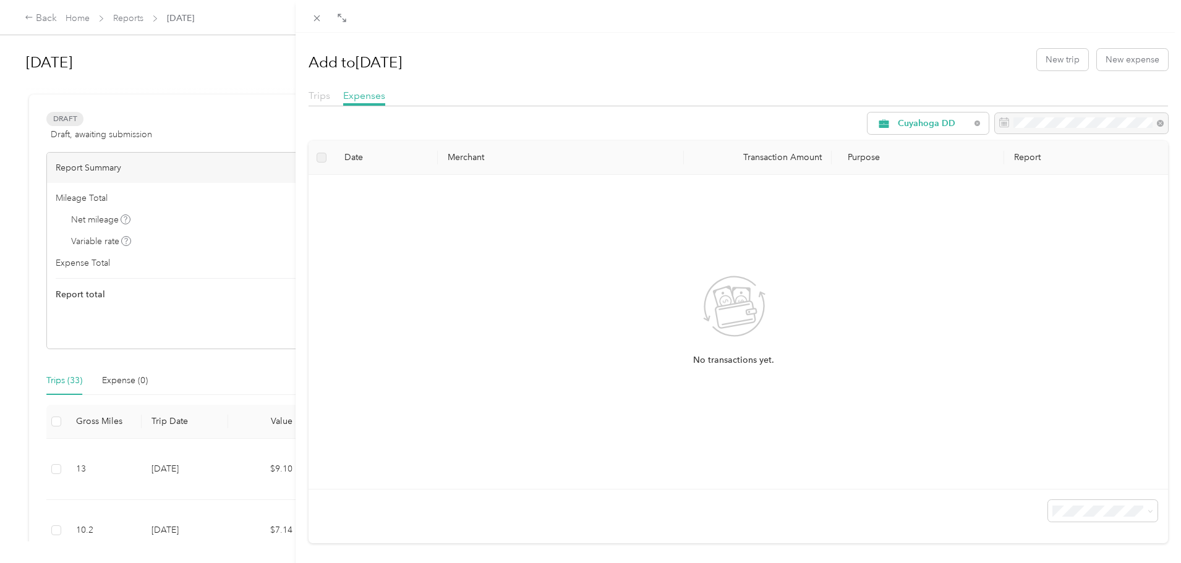
click at [319, 99] on span "Trips" at bounding box center [320, 96] width 22 height 12
